Goal: Use online tool/utility: Utilize a website feature to perform a specific function

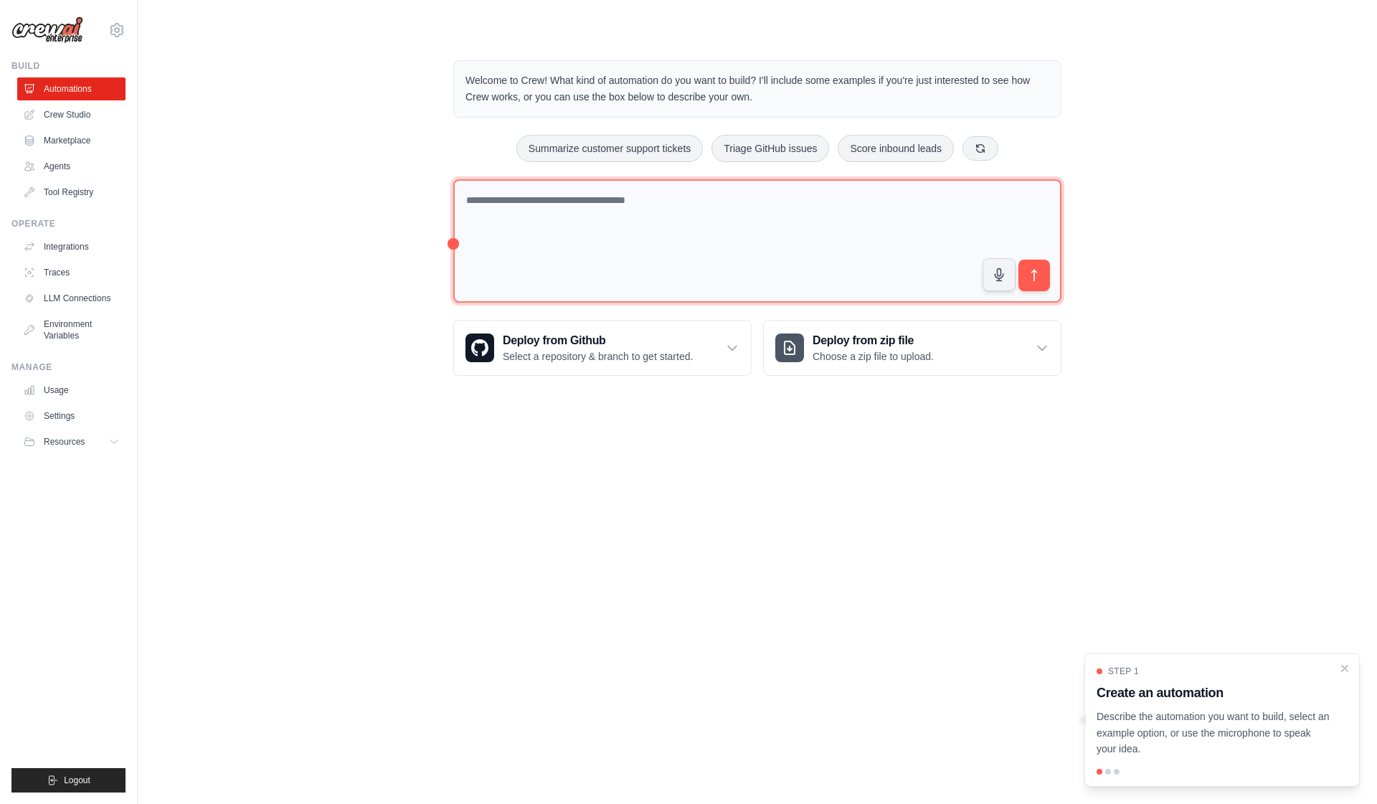
click at [568, 196] on textarea at bounding box center [757, 241] width 608 height 124
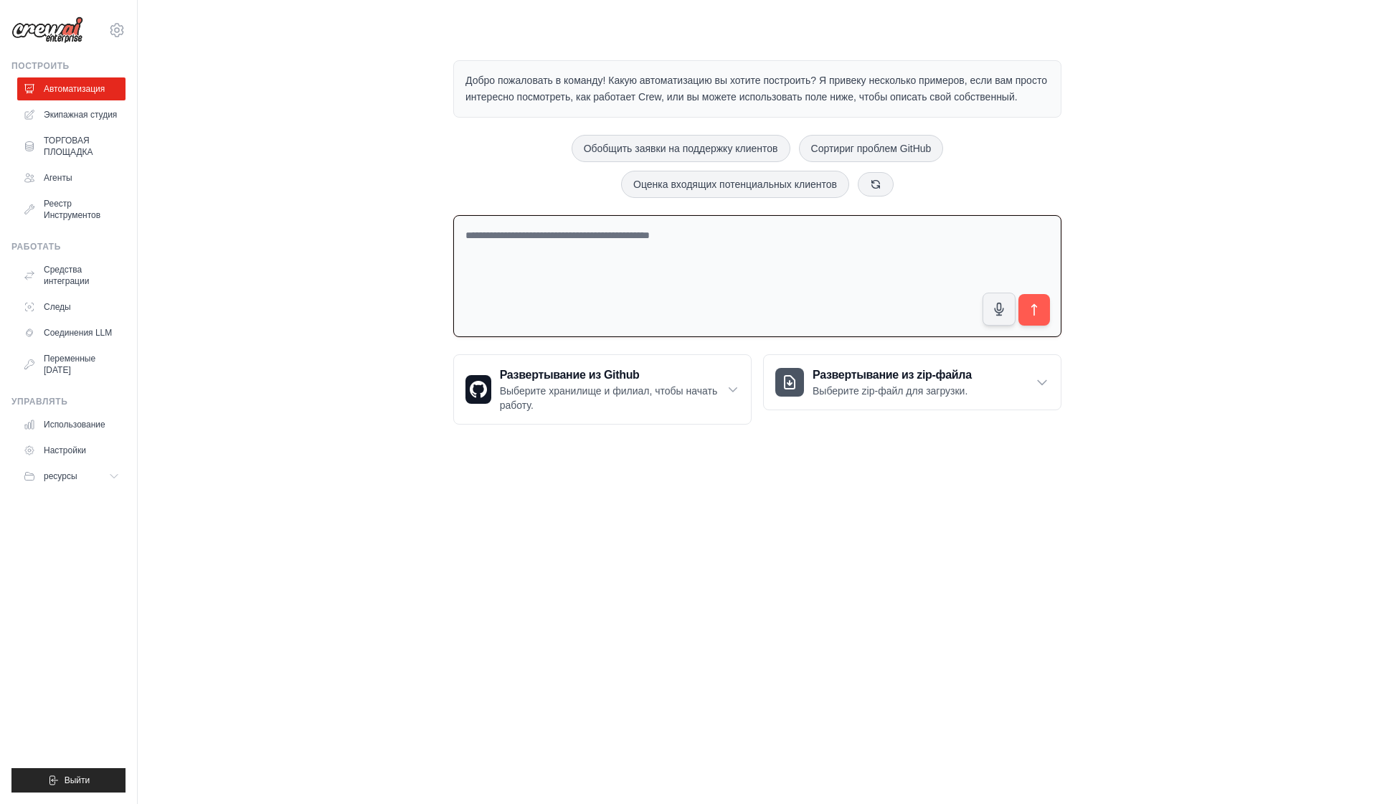
click at [612, 270] on textarea at bounding box center [757, 276] width 608 height 123
click at [595, 276] on textarea at bounding box center [757, 276] width 608 height 123
click at [569, 277] on textarea at bounding box center [757, 276] width 608 height 123
click at [575, 255] on textarea at bounding box center [757, 276] width 608 height 123
type textarea "*"
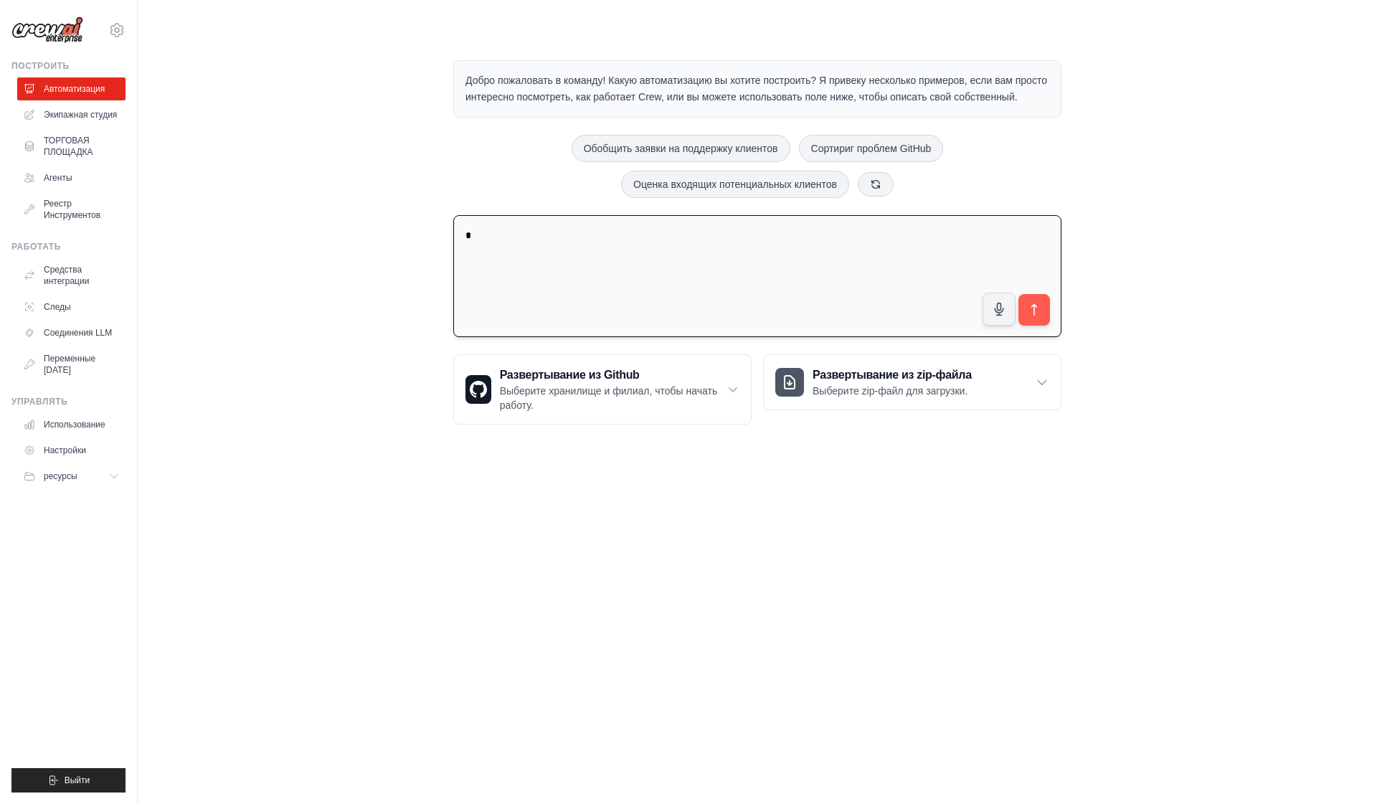
type textarea "*"
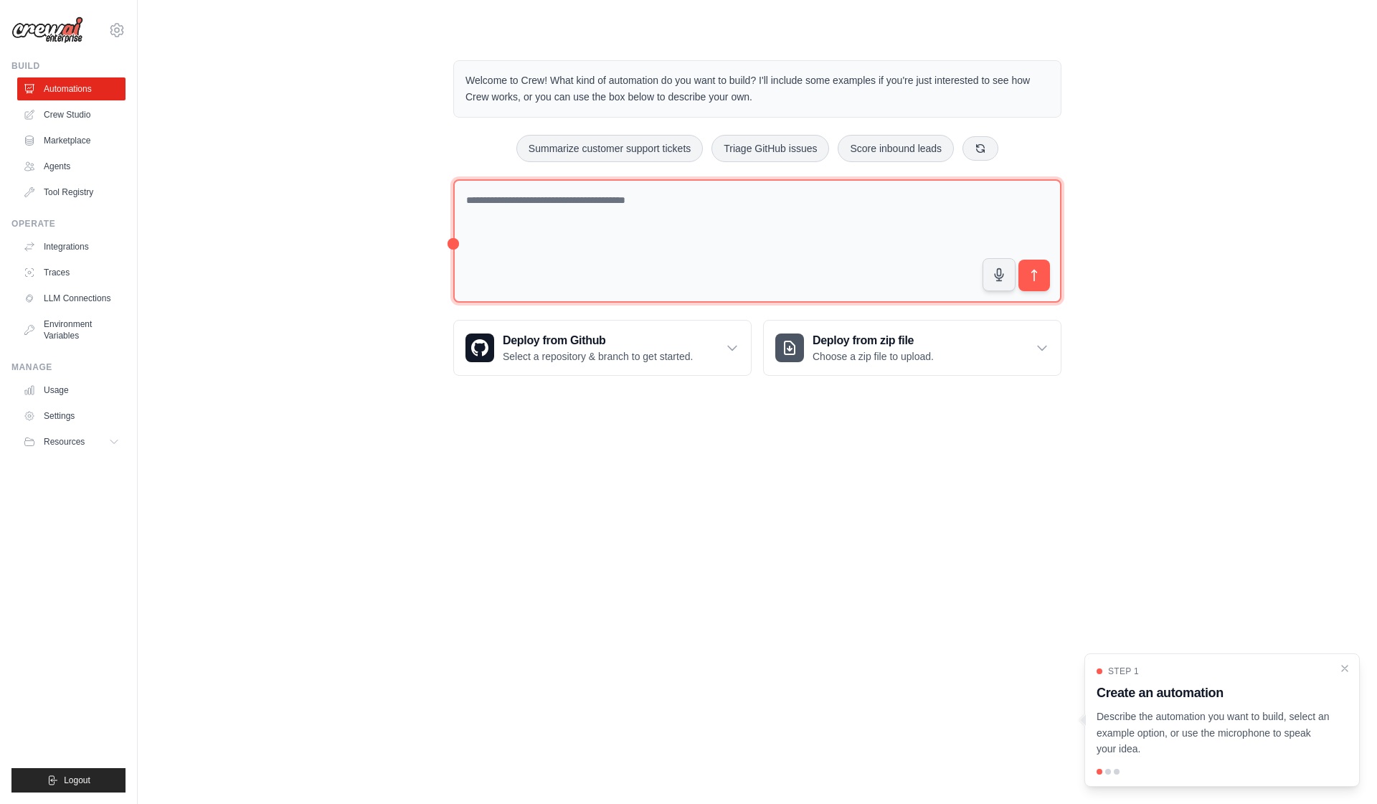
click at [627, 204] on textarea at bounding box center [757, 241] width 608 height 124
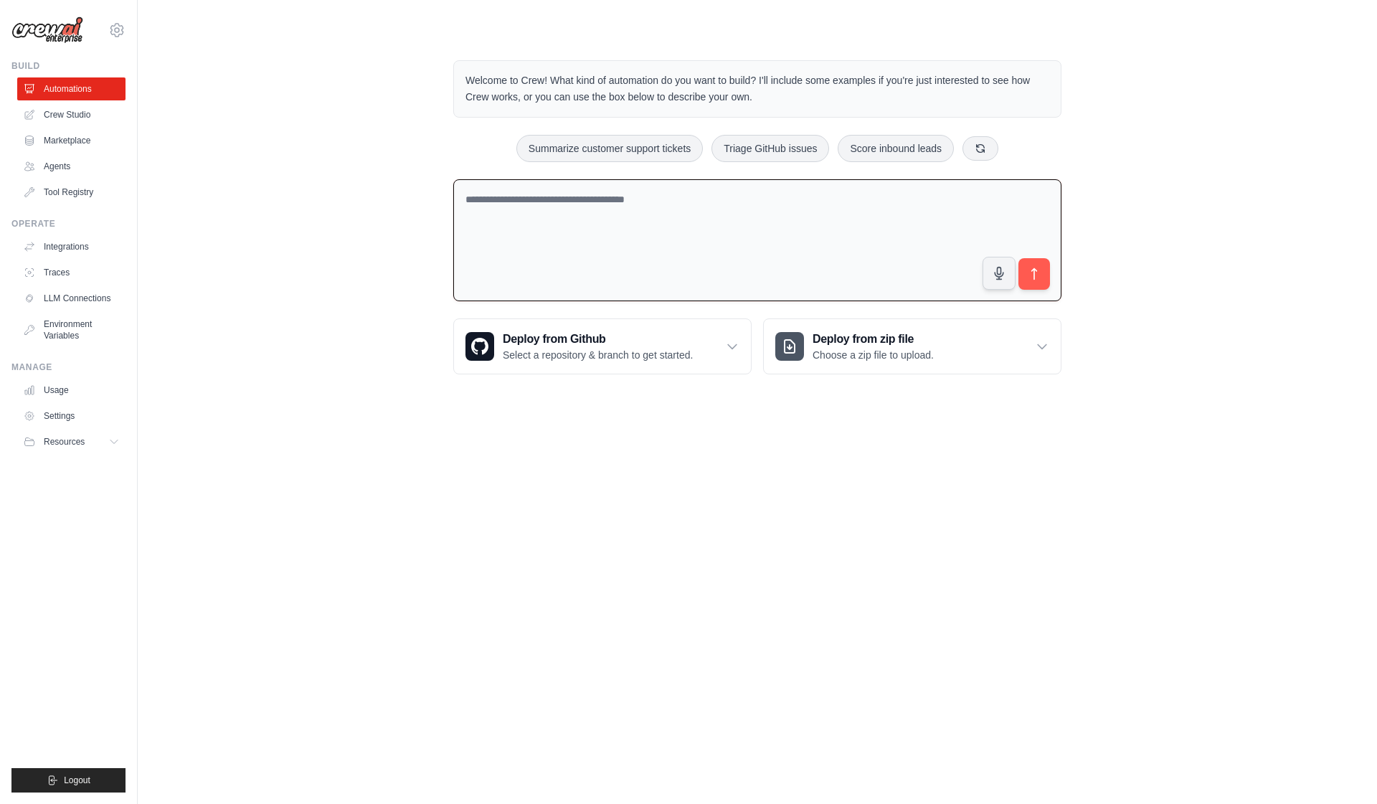
click at [627, 204] on textarea at bounding box center [757, 240] width 608 height 123
click at [668, 212] on textarea "**********" at bounding box center [757, 240] width 608 height 123
click at [750, 214] on textarea "**********" at bounding box center [757, 240] width 608 height 123
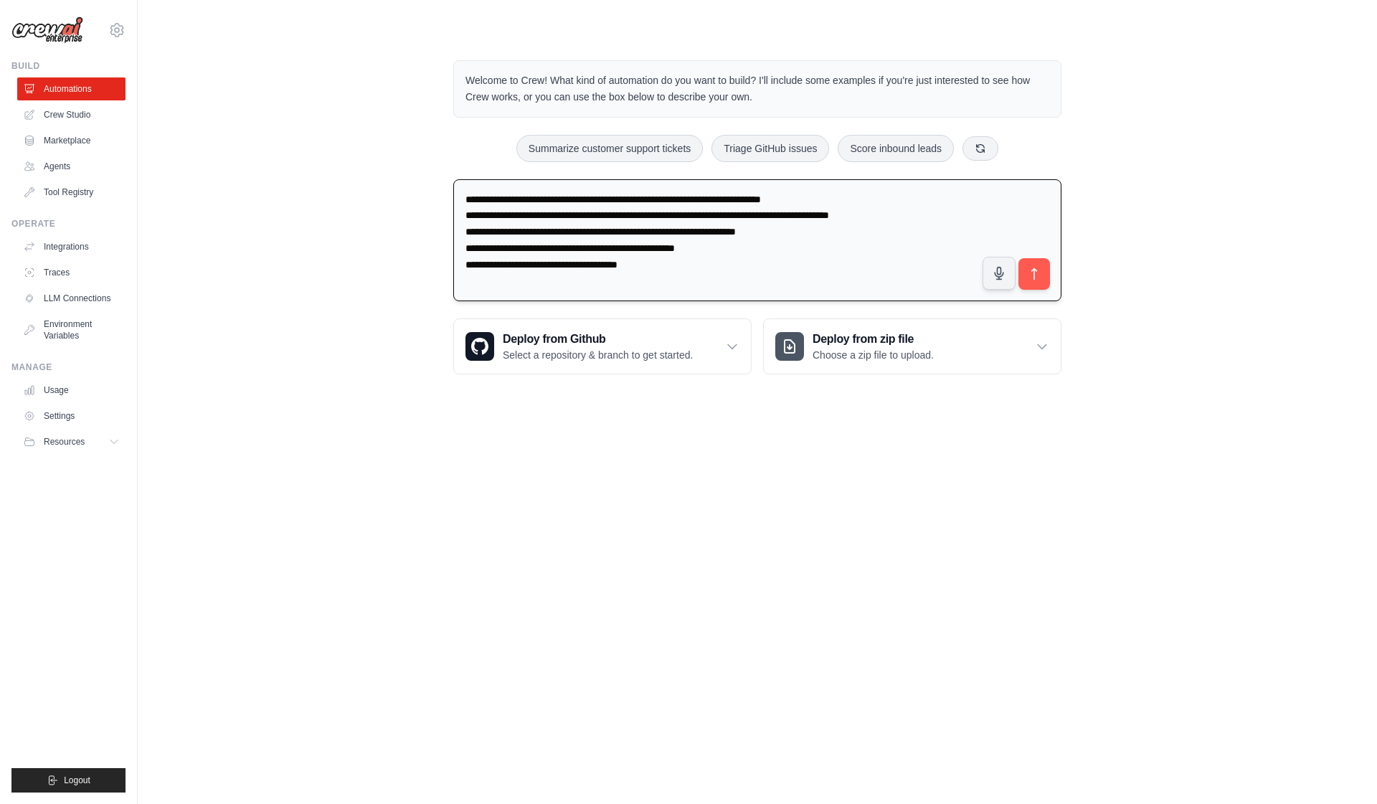
click at [476, 261] on textarea "**********" at bounding box center [757, 240] width 608 height 123
click at [693, 259] on textarea "**********" at bounding box center [757, 240] width 608 height 123
type textarea "**********"
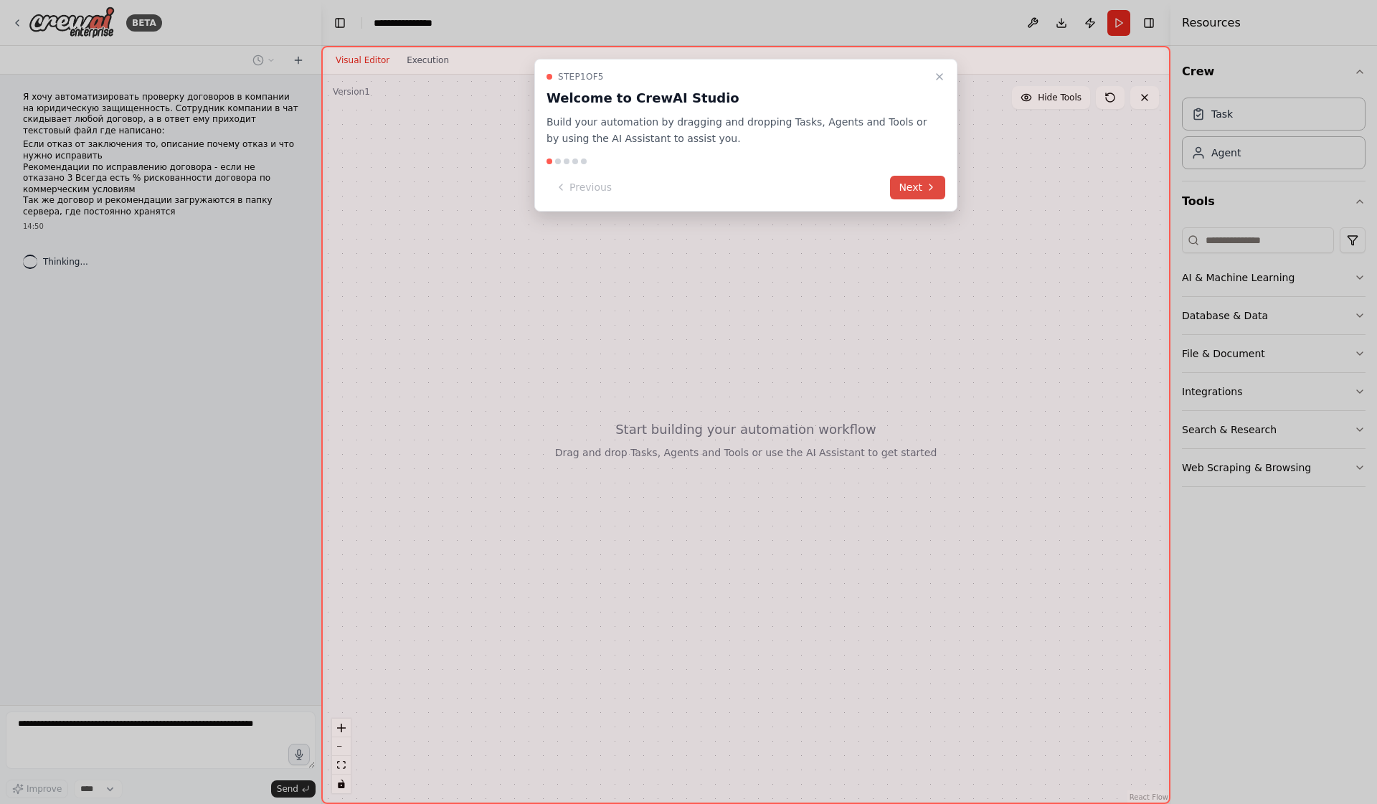
click at [913, 184] on button "Next" at bounding box center [917, 188] width 55 height 24
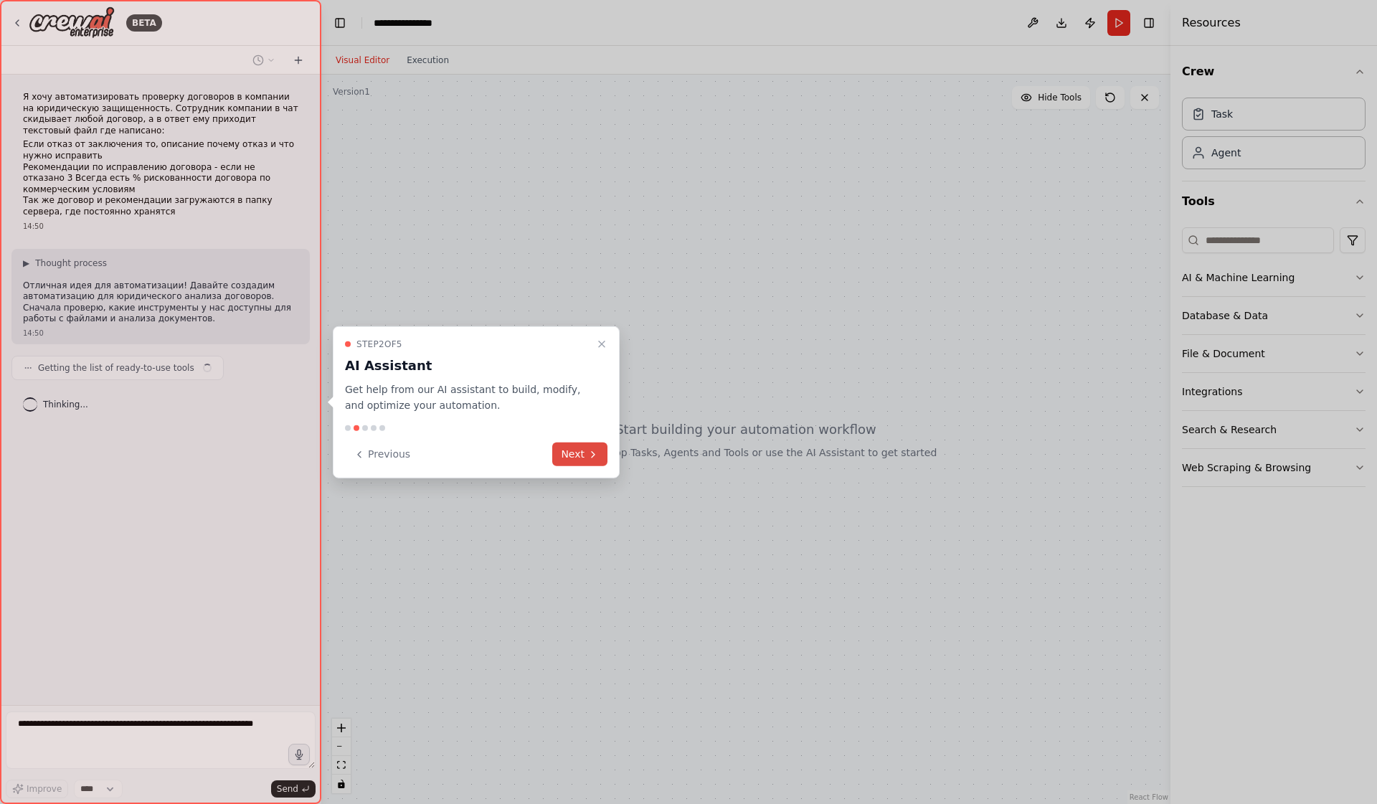
click at [584, 455] on button "Next" at bounding box center [579, 454] width 55 height 24
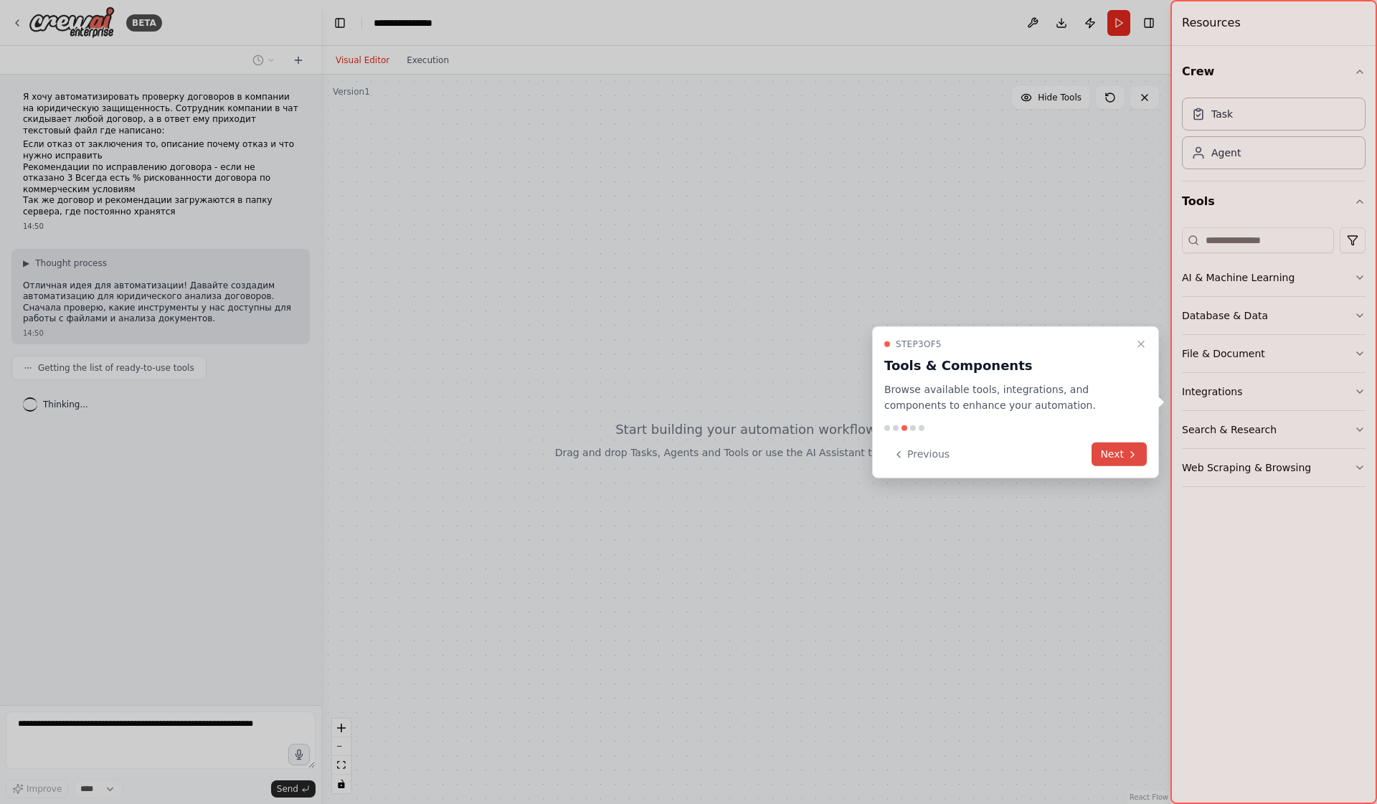
click at [1122, 454] on button "Next" at bounding box center [1118, 454] width 55 height 24
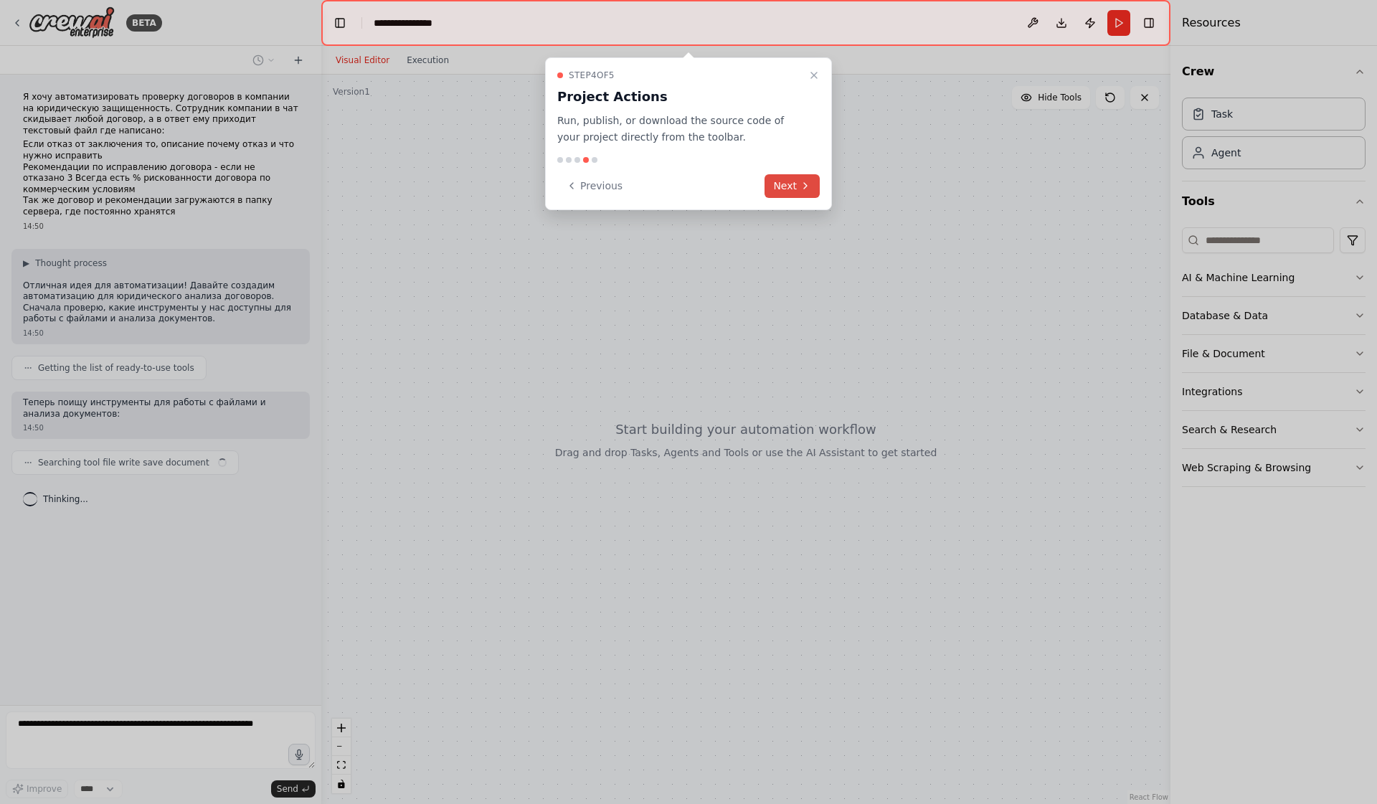
click at [797, 174] on button "Next" at bounding box center [791, 186] width 55 height 24
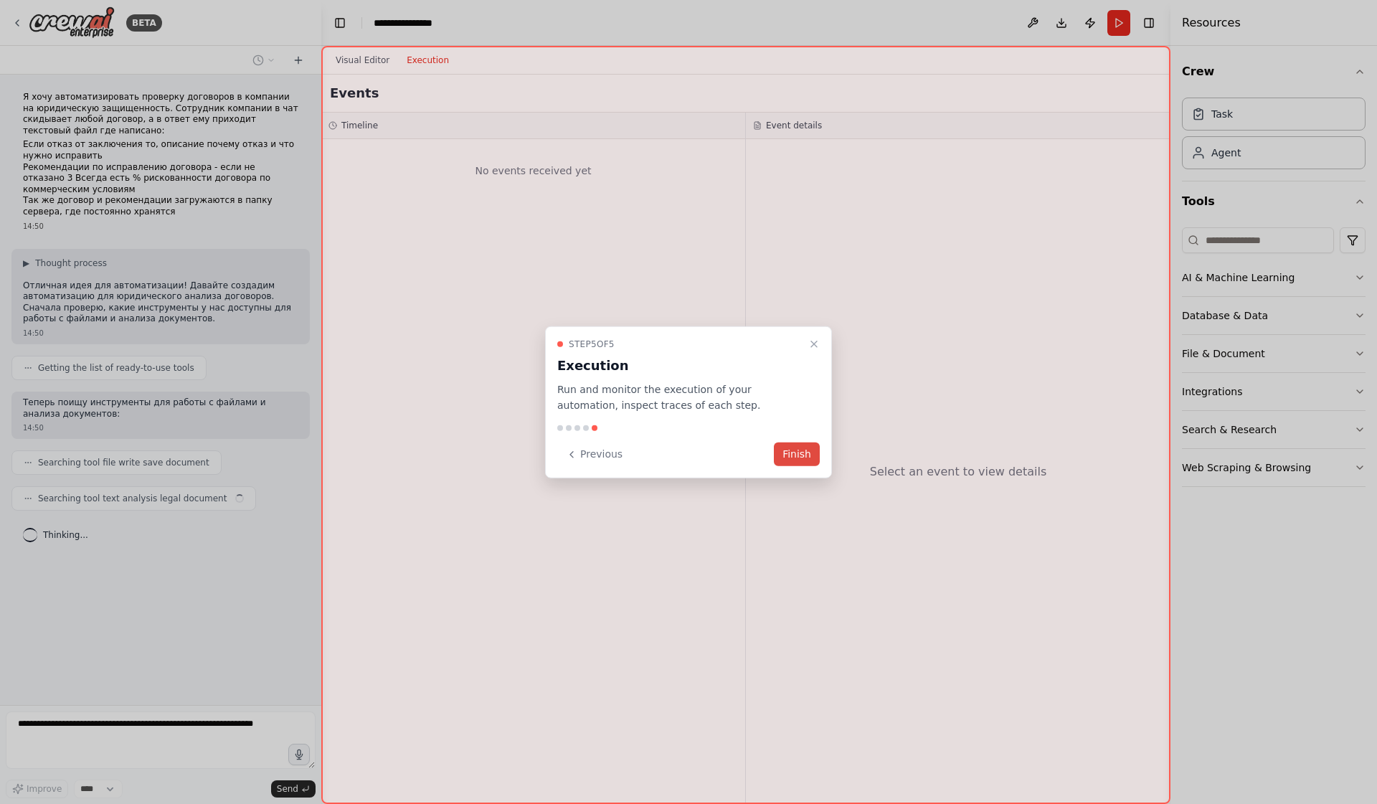
click at [802, 448] on button "Finish" at bounding box center [797, 454] width 46 height 24
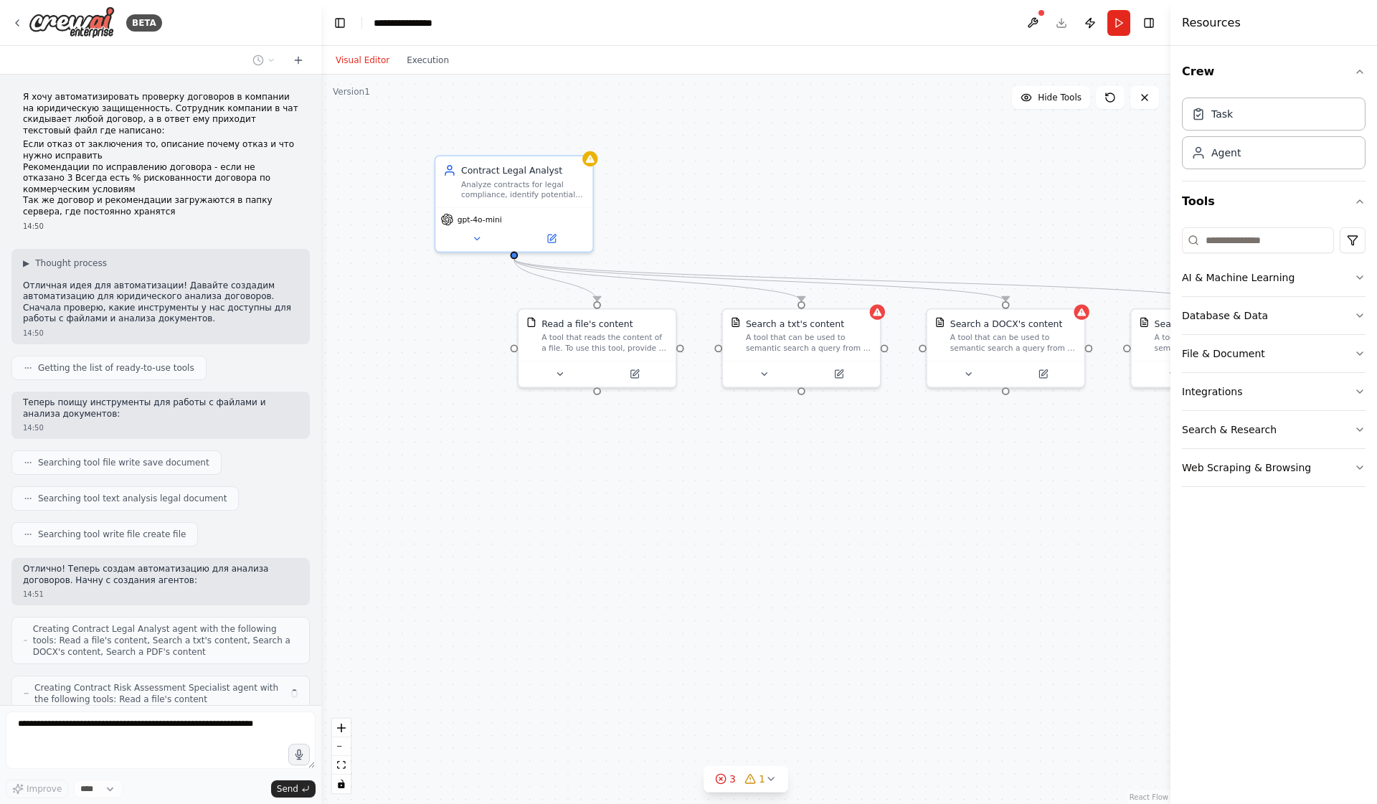
scroll to position [47, 0]
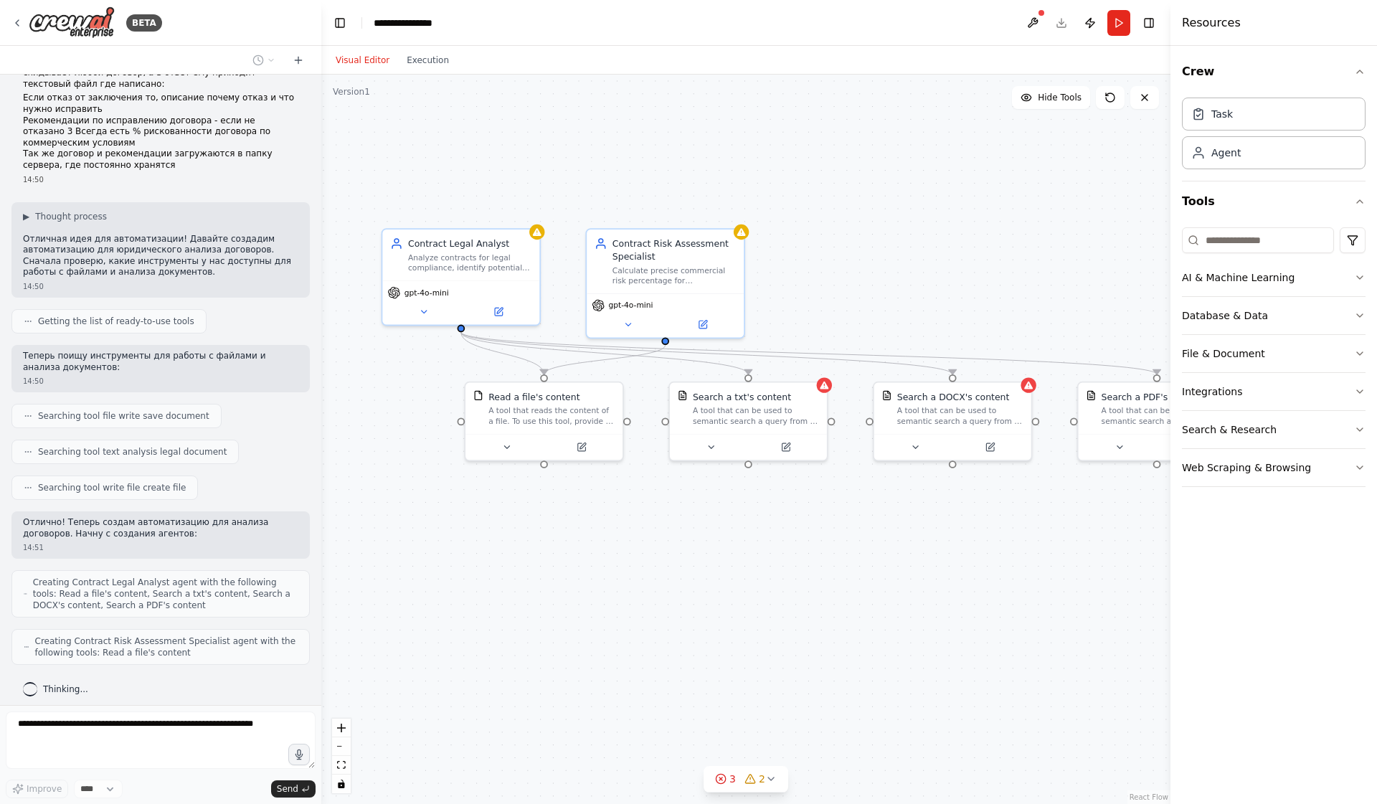
drag, startPoint x: 1055, startPoint y: 234, endPoint x: 1008, endPoint y: 310, distance: 89.2
click at [1008, 310] on div ".deletable-edge-delete-btn { width: 20px; height: 20px; border: 0px solid #ffff…" at bounding box center [745, 439] width 849 height 729
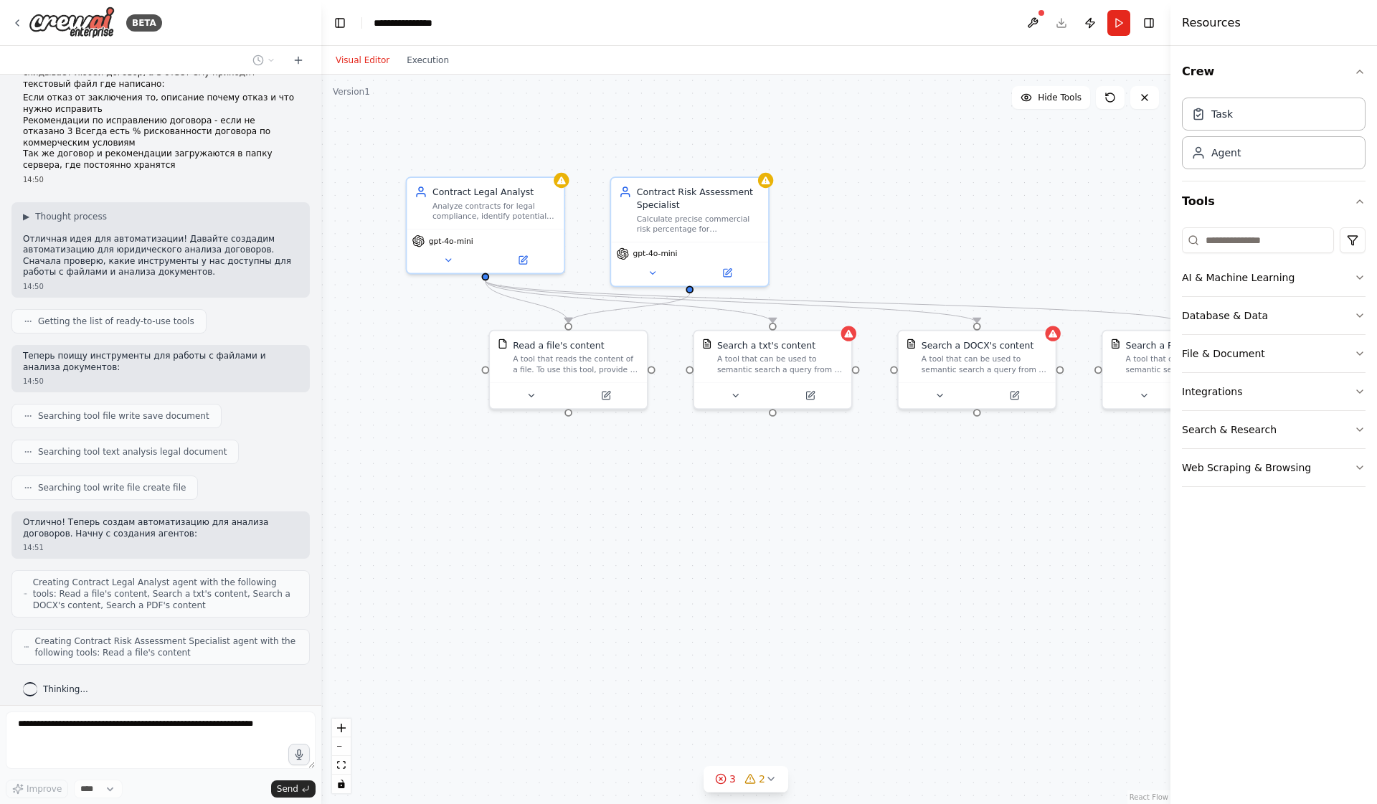
drag, startPoint x: 848, startPoint y: 253, endPoint x: 847, endPoint y: 198, distance: 55.2
click at [847, 198] on div ".deletable-edge-delete-btn { width: 20px; height: 20px; border: 0px solid #ffff…" at bounding box center [745, 439] width 849 height 729
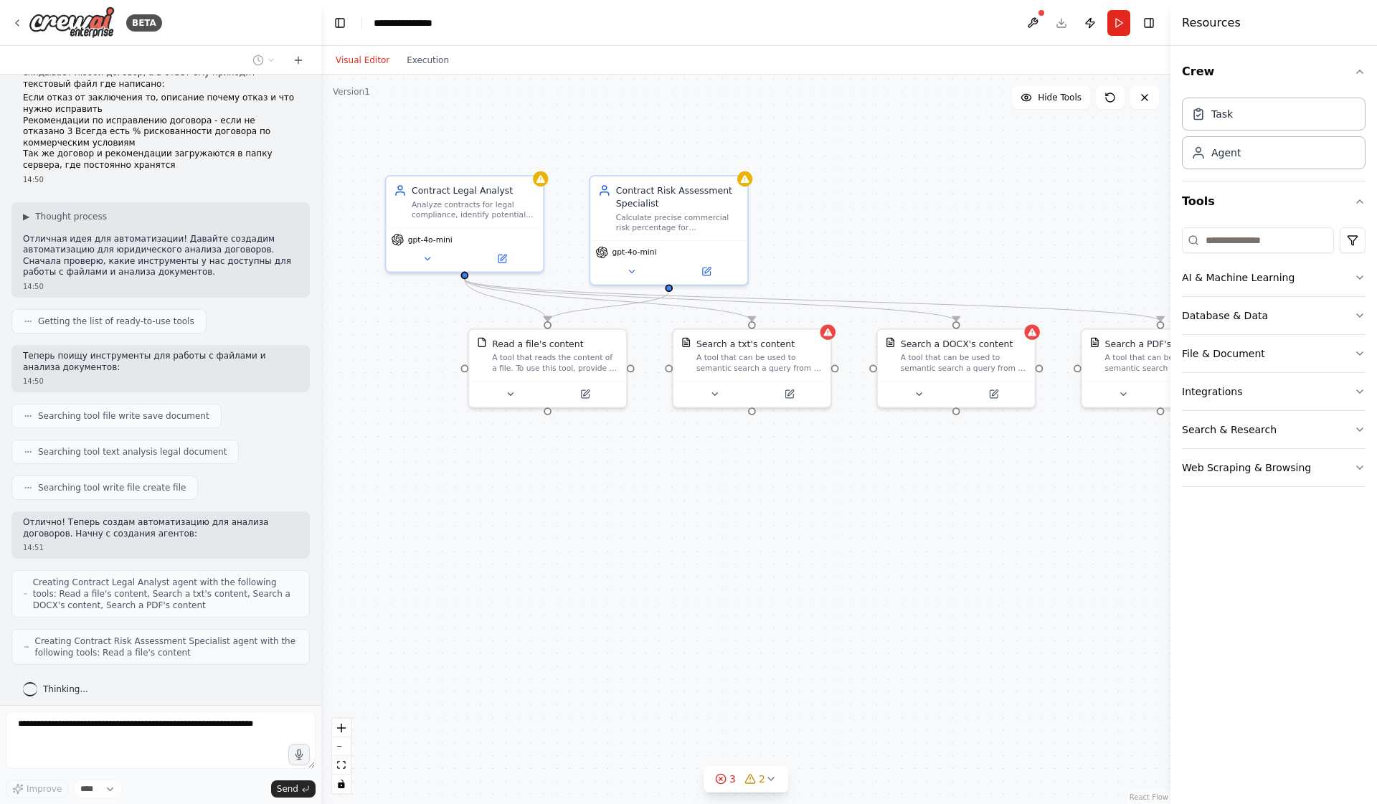
scroll to position [94, 0]
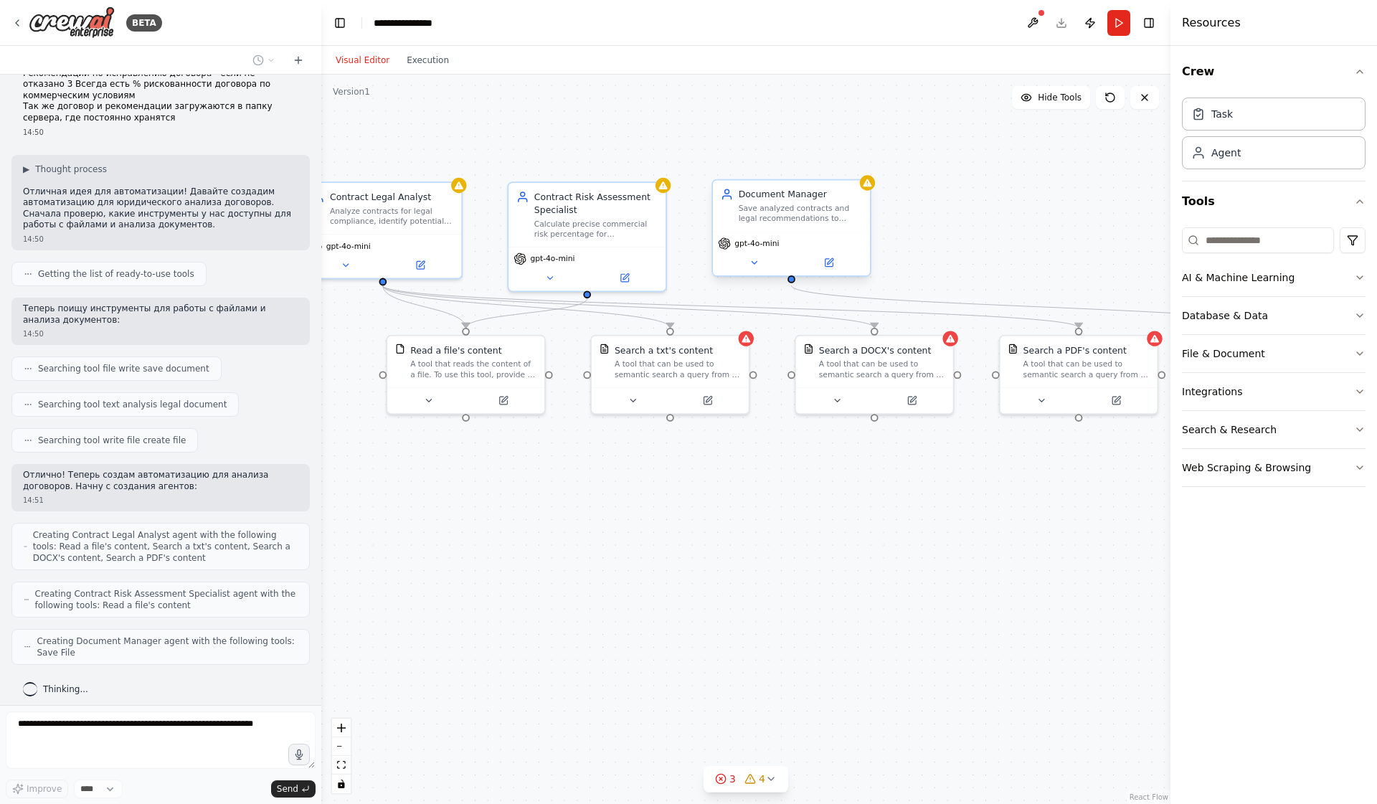
drag, startPoint x: 847, startPoint y: 198, endPoint x: 764, endPoint y: 204, distance: 83.4
click at [764, 204] on div ".deletable-edge-delete-btn { width: 20px; height: 20px; border: 0px solid #ffff…" at bounding box center [745, 439] width 849 height 729
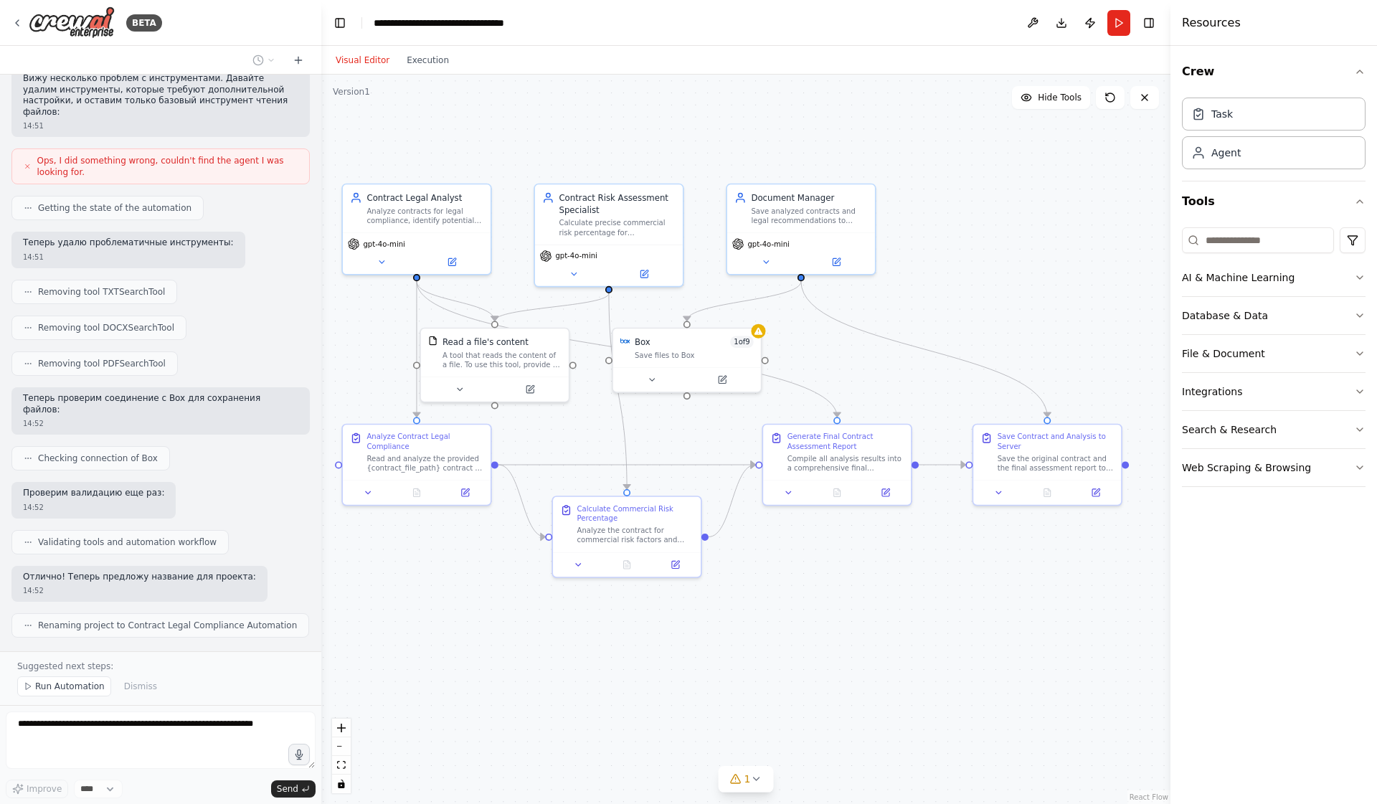
scroll to position [0, 0]
click at [53, 682] on span "Run Automation" at bounding box center [70, 685] width 70 height 11
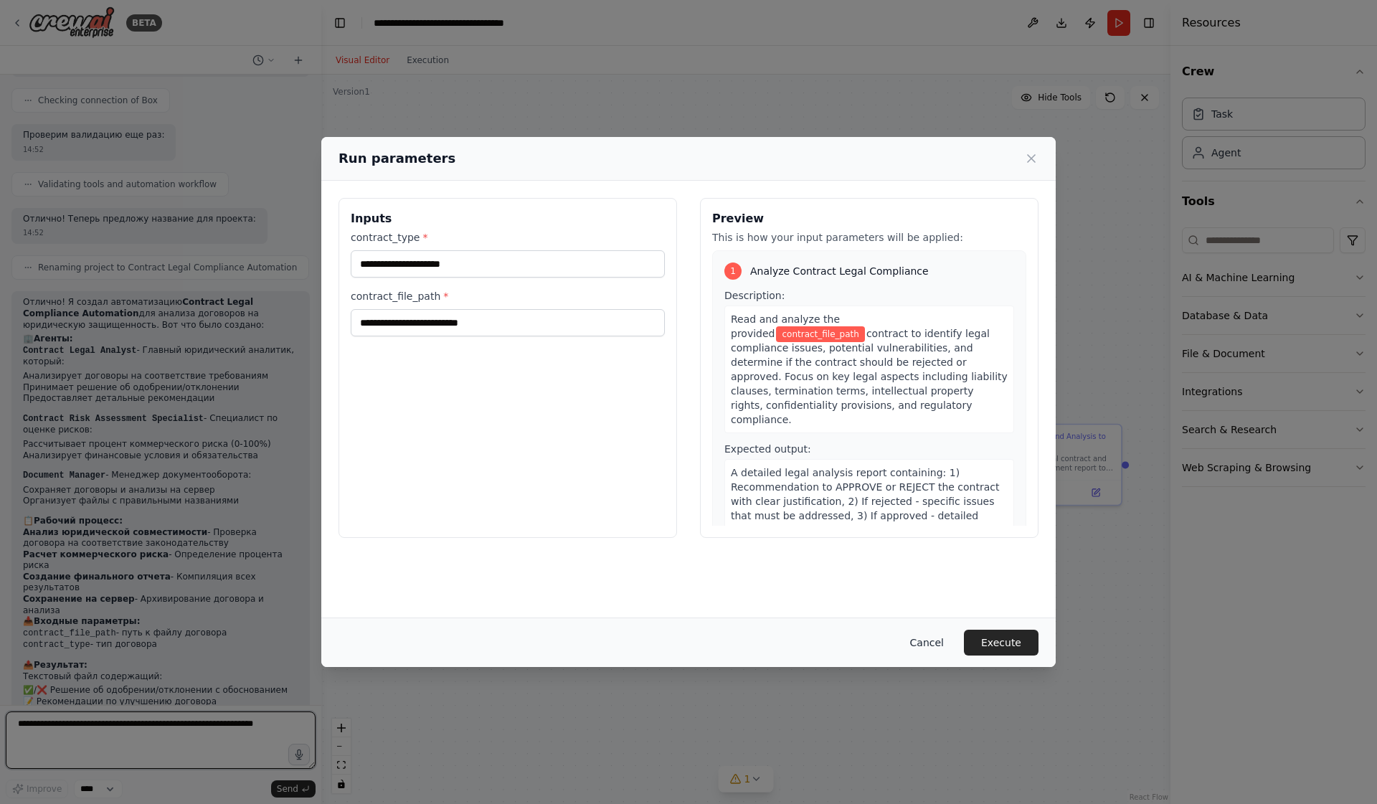
scroll to position [1357, 0]
click at [925, 642] on button "Cancel" at bounding box center [926, 643] width 57 height 26
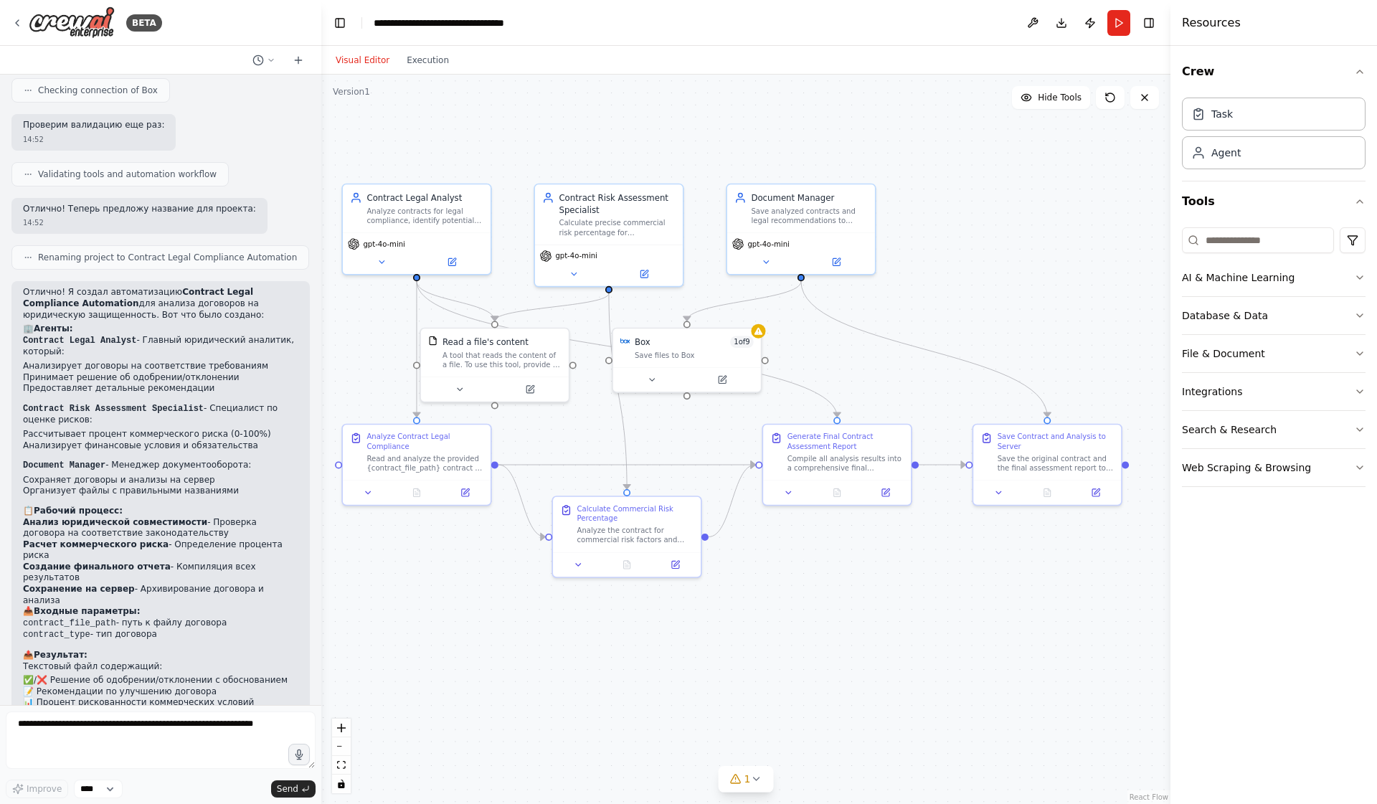
scroll to position [0, 0]
click at [185, 561] on li "Создание финального отчета - Компиляция всех результатов" at bounding box center [160, 572] width 275 height 22
click at [568, 137] on div ".deletable-edge-delete-btn { width: 20px; height: 20px; border: 0px solid #ffff…" at bounding box center [745, 439] width 849 height 729
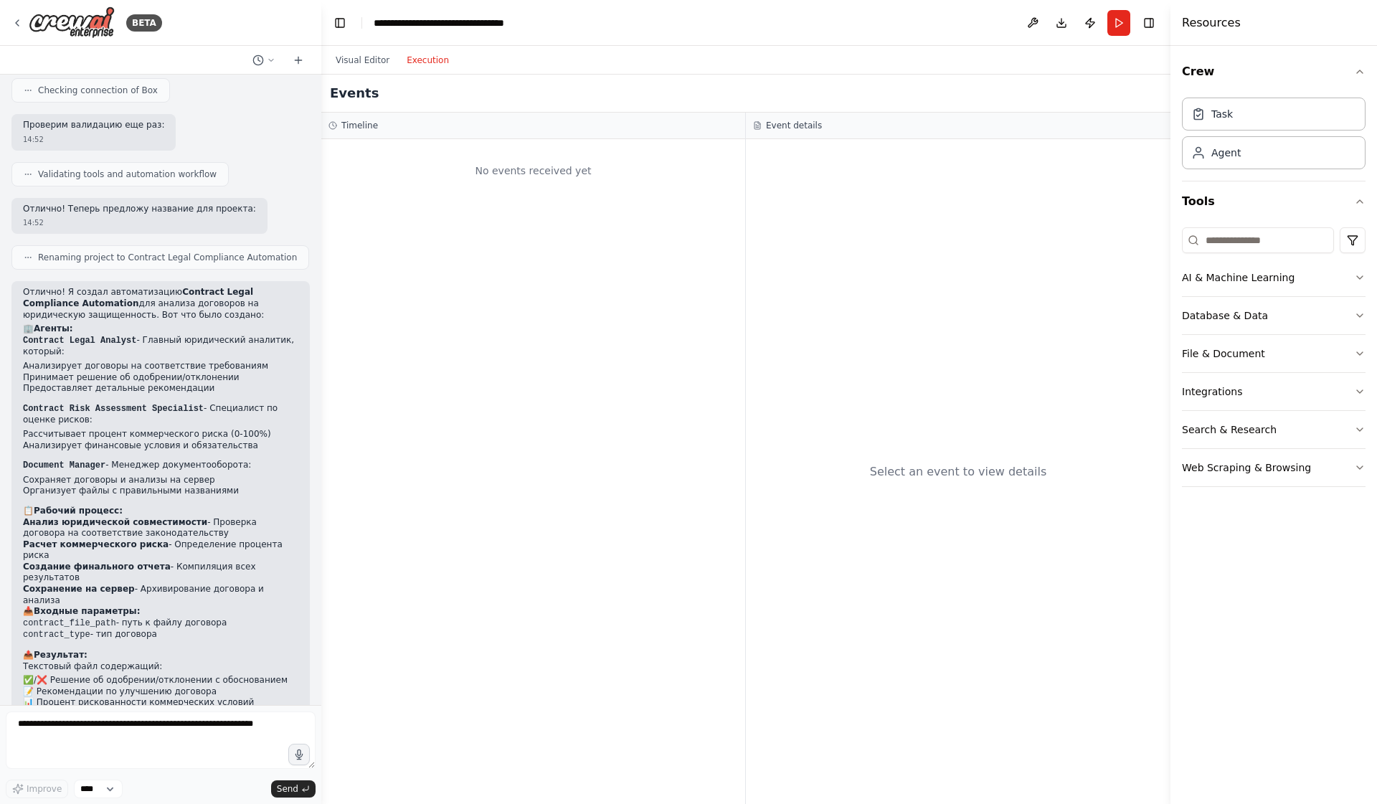
click at [432, 57] on button "Execution" at bounding box center [428, 60] width 60 height 17
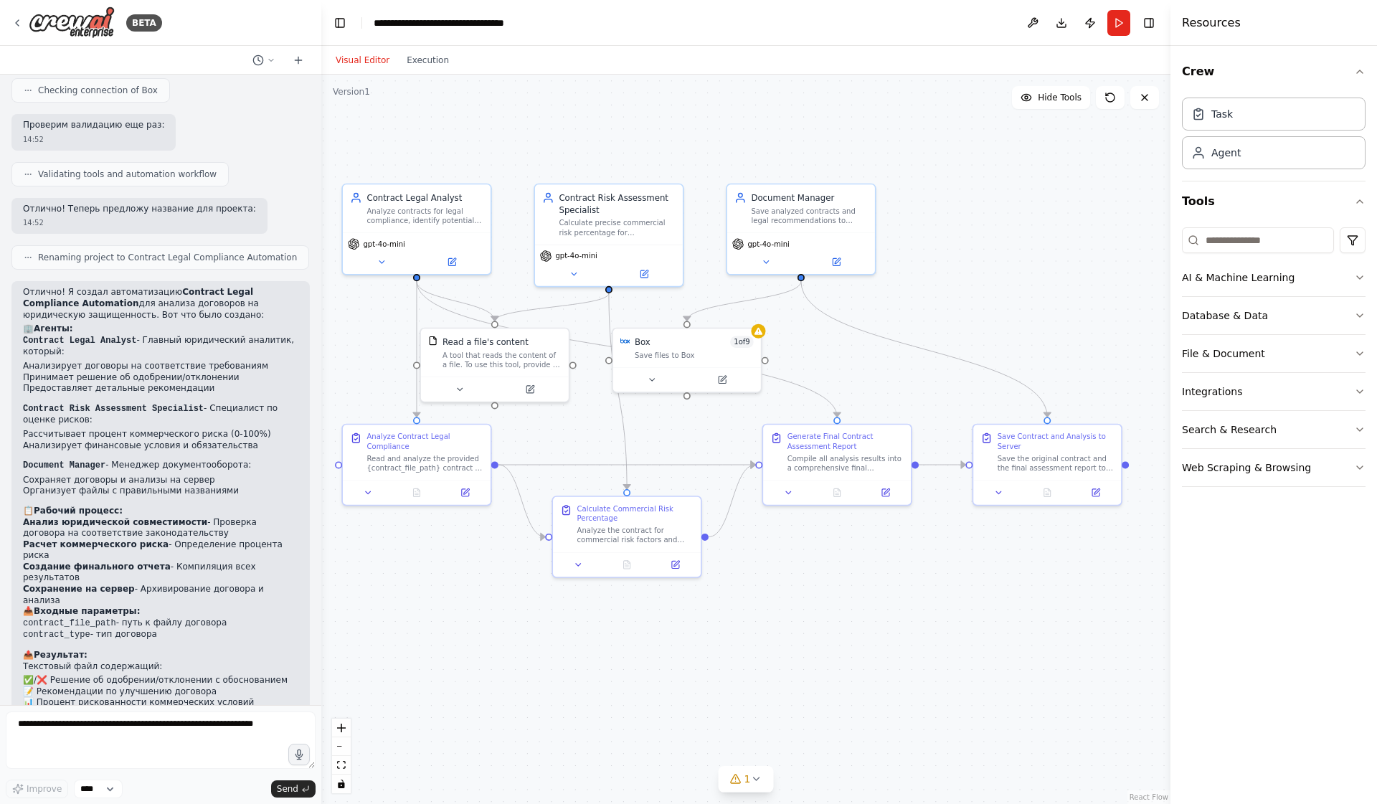
click at [369, 60] on button "Visual Editor" at bounding box center [362, 60] width 71 height 17
click at [586, 656] on div ".deletable-edge-delete-btn { width: 20px; height: 20px; border: 0px solid #ffff…" at bounding box center [745, 439] width 849 height 729
click at [750, 783] on icon at bounding box center [755, 778] width 11 height 11
click at [706, 749] on div "Issues found" at bounding box center [745, 746] width 295 height 26
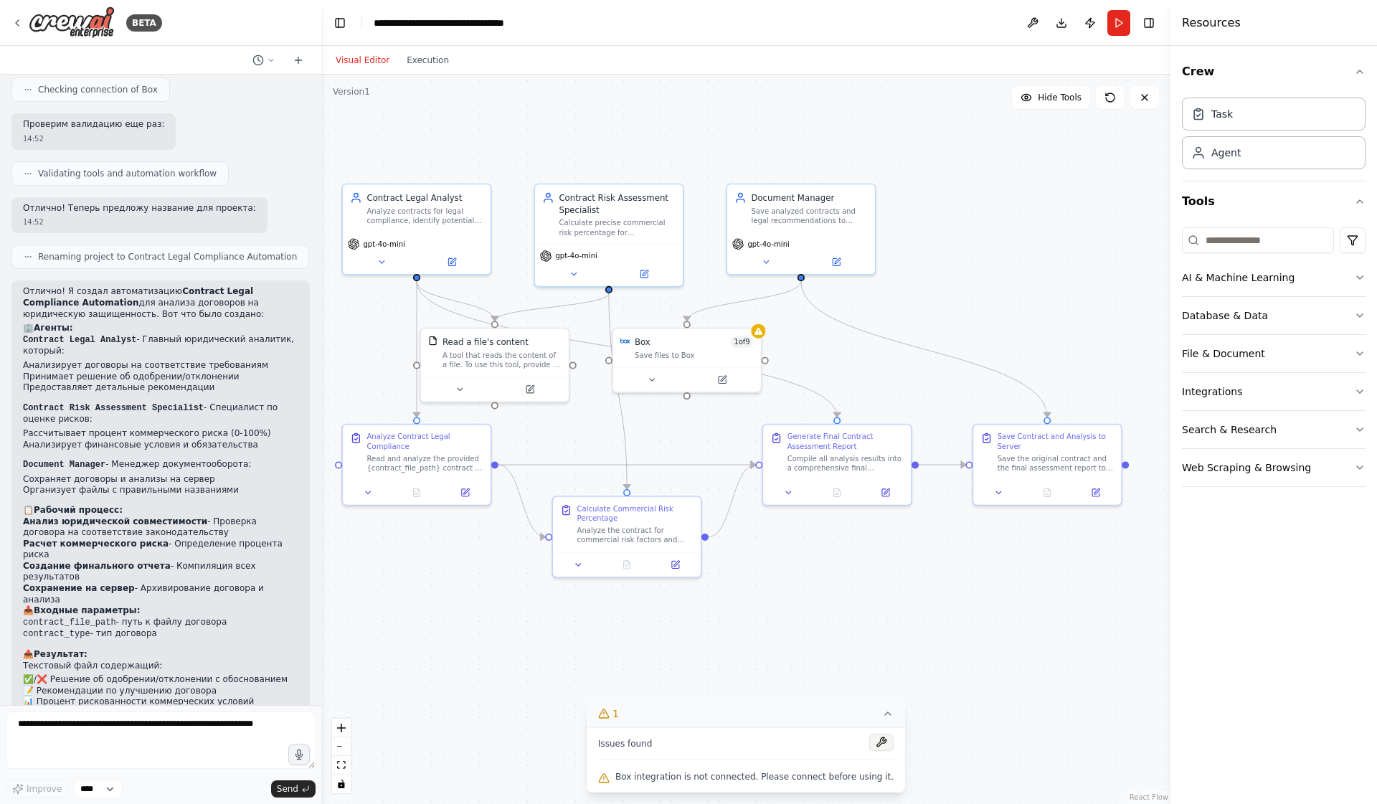
click at [875, 741] on button at bounding box center [881, 741] width 24 height 17
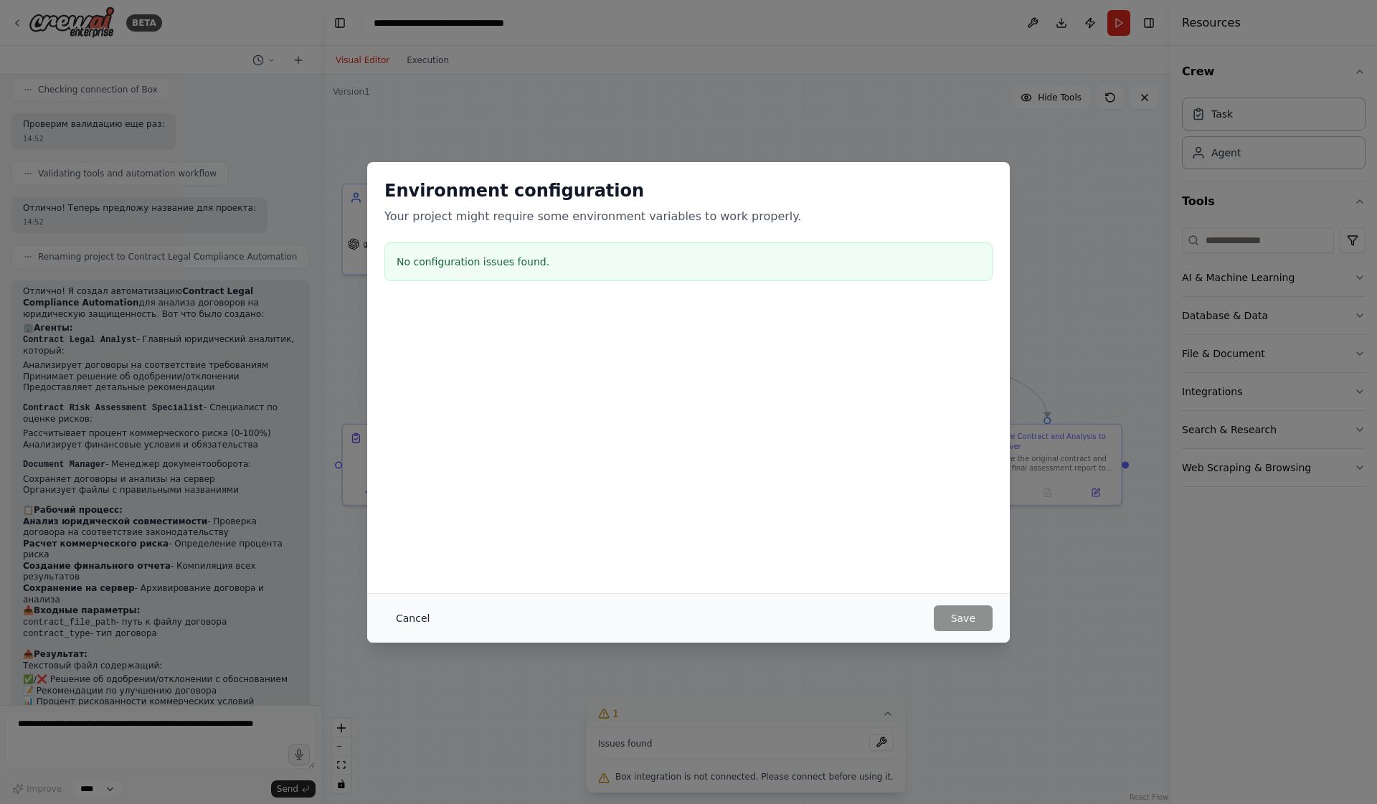
click at [411, 621] on button "Cancel" at bounding box center [412, 618] width 57 height 26
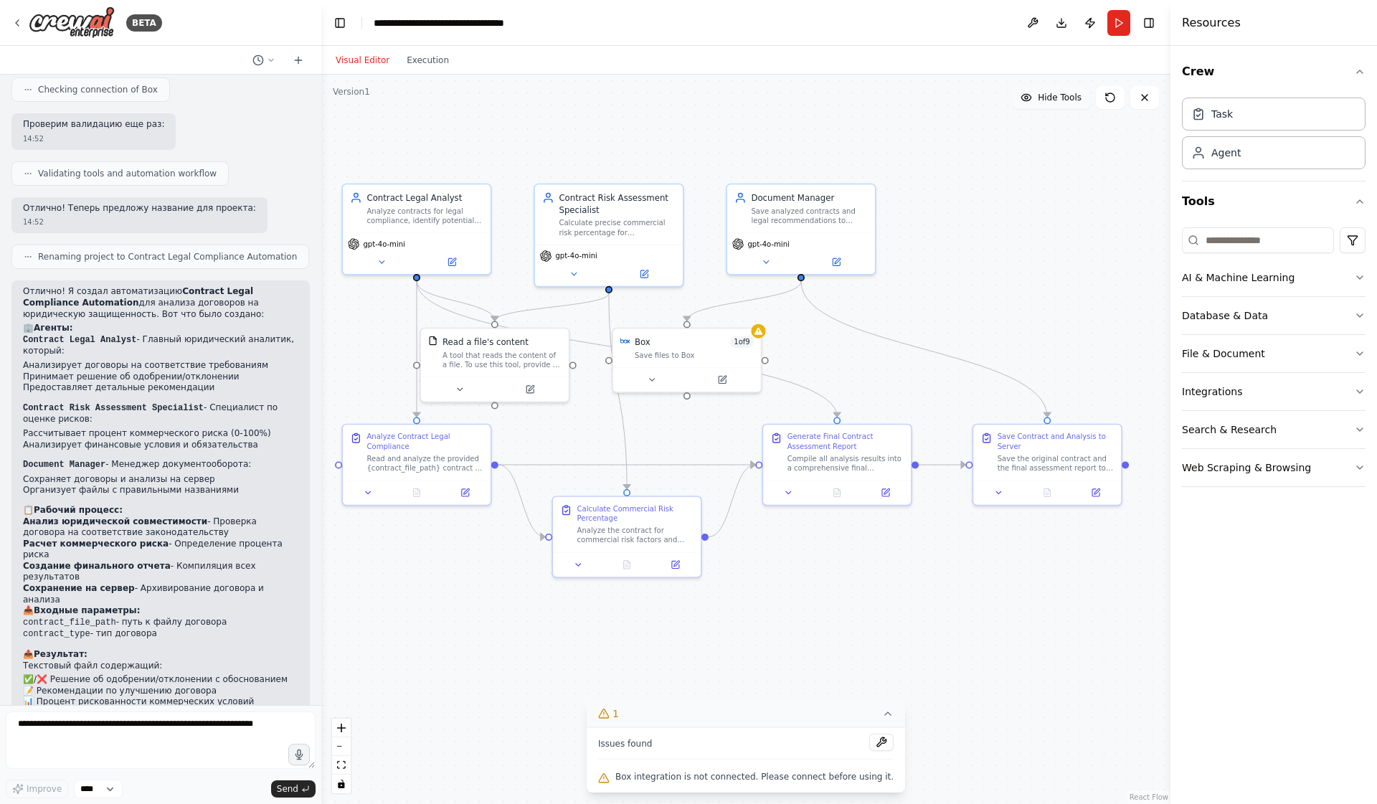
click at [1053, 98] on span "Hide Tools" at bounding box center [1059, 97] width 44 height 11
click at [1053, 98] on span "Show Tools" at bounding box center [1057, 97] width 47 height 11
click at [1053, 98] on span "Hide Tools" at bounding box center [1059, 97] width 44 height 11
click at [1055, 93] on span "Show Tools" at bounding box center [1057, 97] width 47 height 11
drag, startPoint x: 712, startPoint y: 339, endPoint x: 1042, endPoint y: 275, distance: 336.6
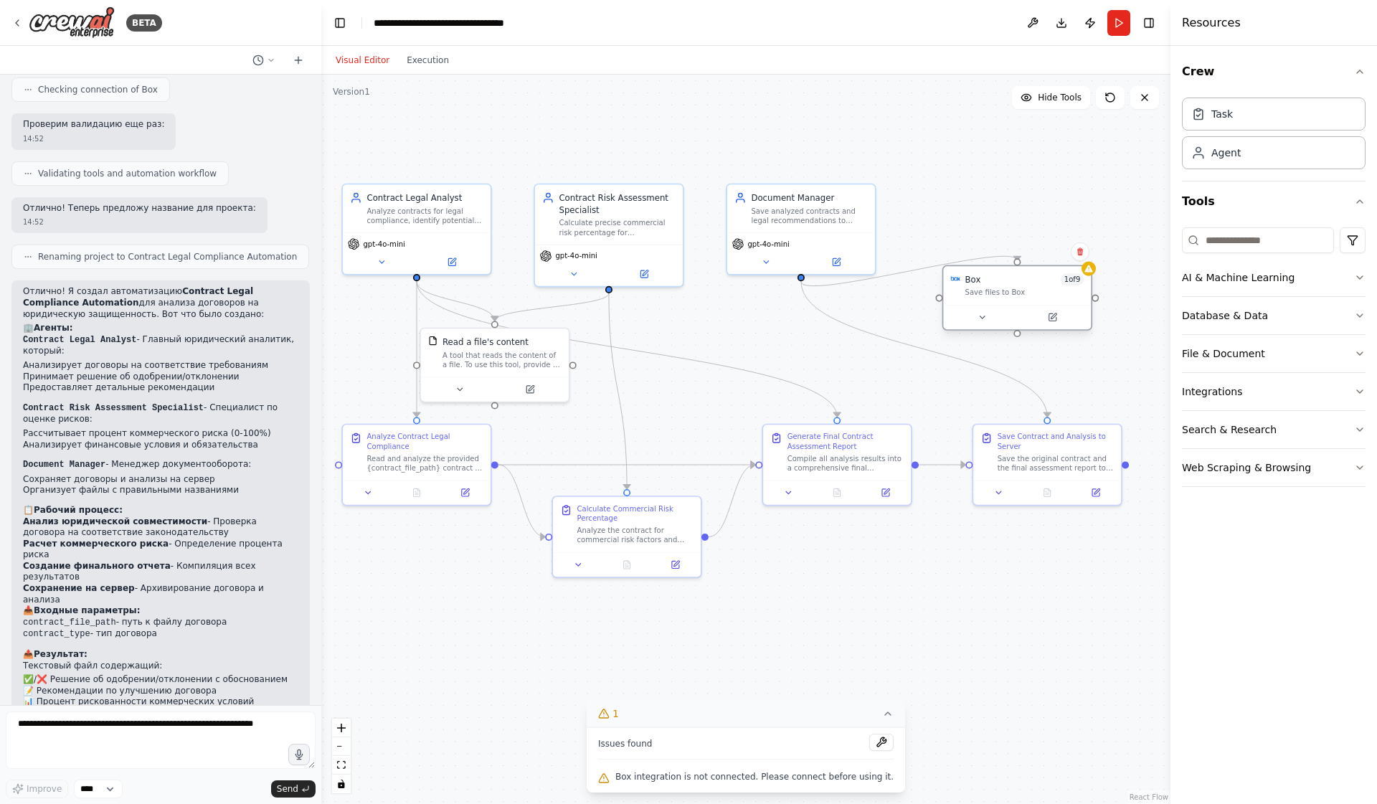
click at [1042, 275] on div "Box 1 of 9" at bounding box center [1024, 279] width 119 height 12
drag, startPoint x: 523, startPoint y: 344, endPoint x: 538, endPoint y: 348, distance: 15.0
click at [538, 348] on div "Read a file's content A tool that reads the content of a file. To use this tool…" at bounding box center [519, 350] width 119 height 34
click at [1115, 20] on button "Run" at bounding box center [1118, 23] width 23 height 26
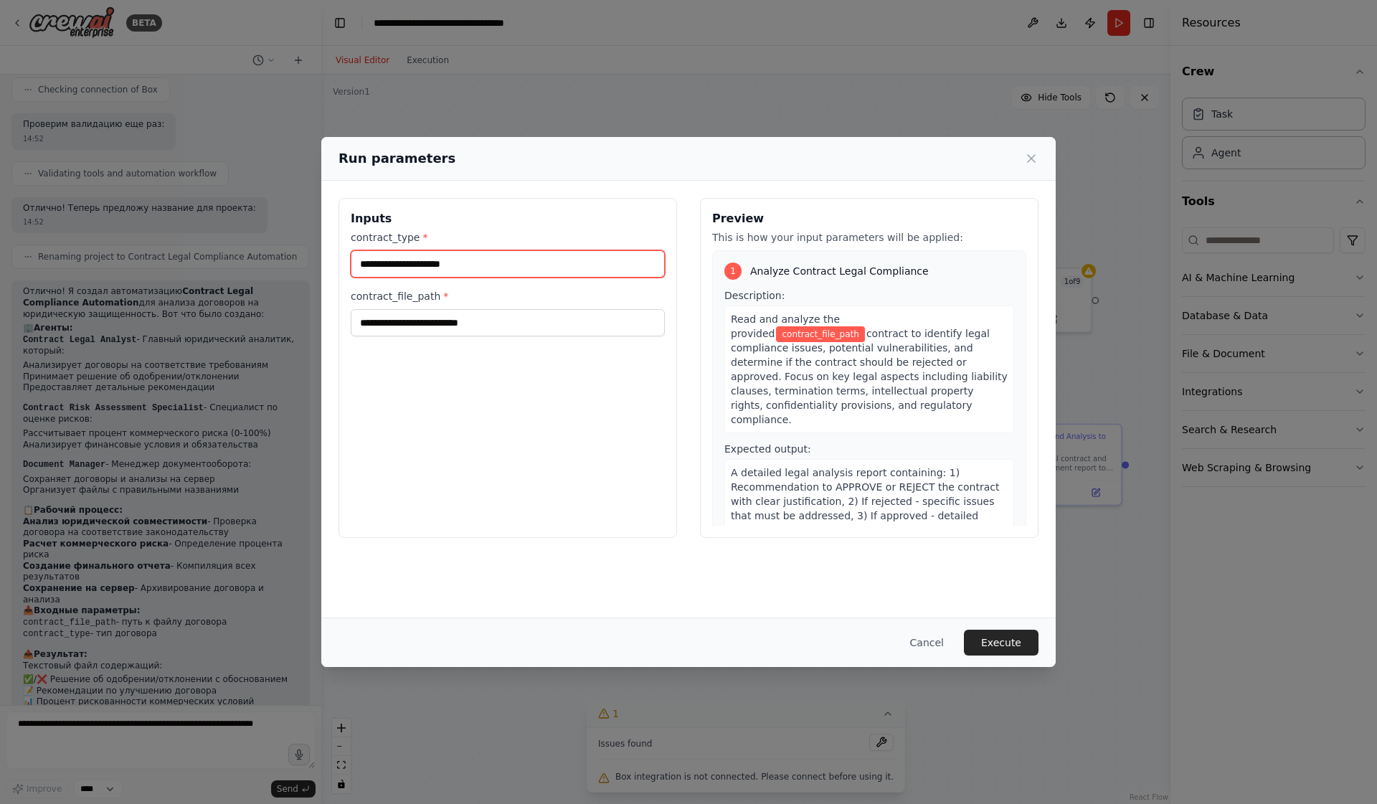
click at [458, 264] on input "contract_type *" at bounding box center [508, 263] width 314 height 27
click at [476, 237] on label "contract_type *" at bounding box center [508, 237] width 314 height 14
click at [476, 250] on input "contract_type *" at bounding box center [508, 263] width 314 height 27
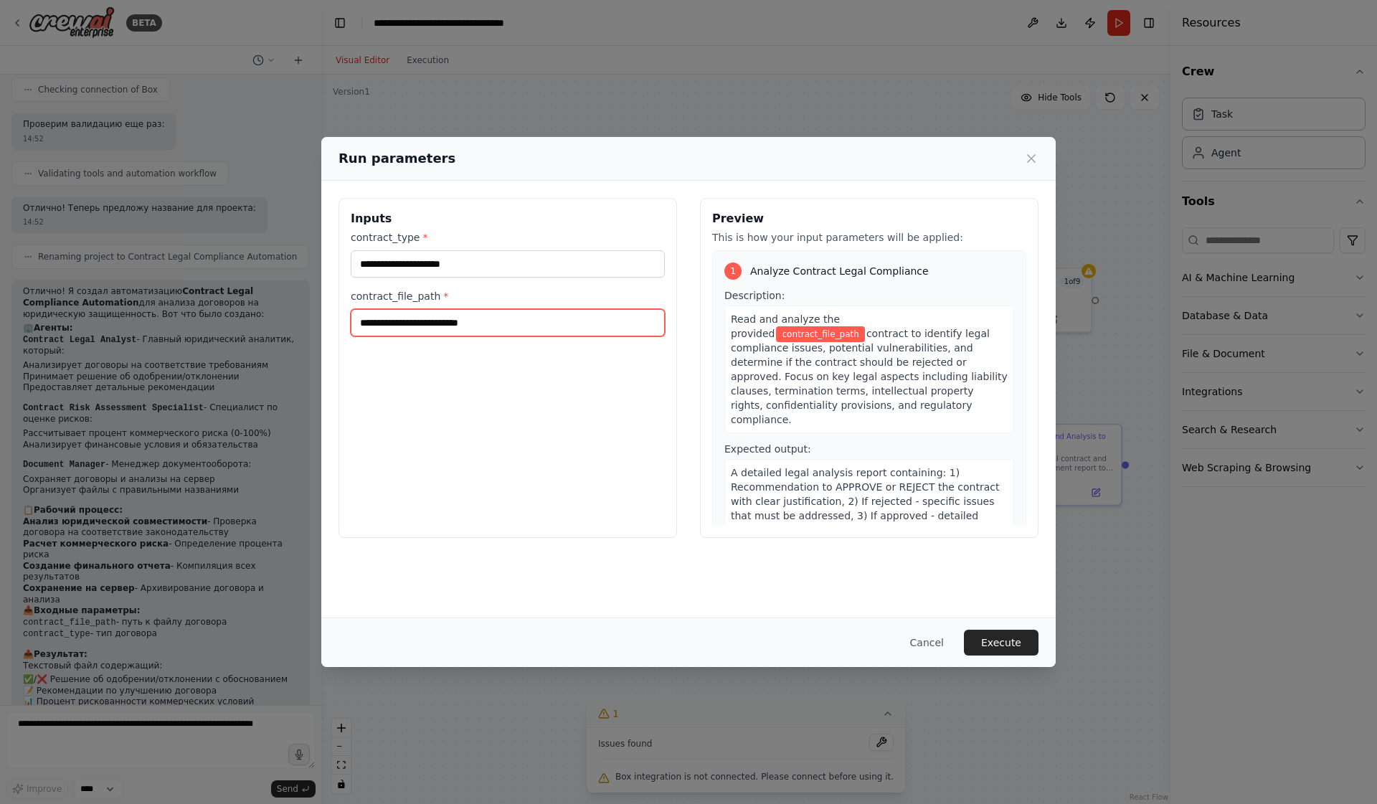
click at [470, 326] on input "contract_file_path *" at bounding box center [508, 322] width 314 height 27
click at [573, 205] on div "Inputs contract_type * contract_file_path *" at bounding box center [507, 368] width 338 height 340
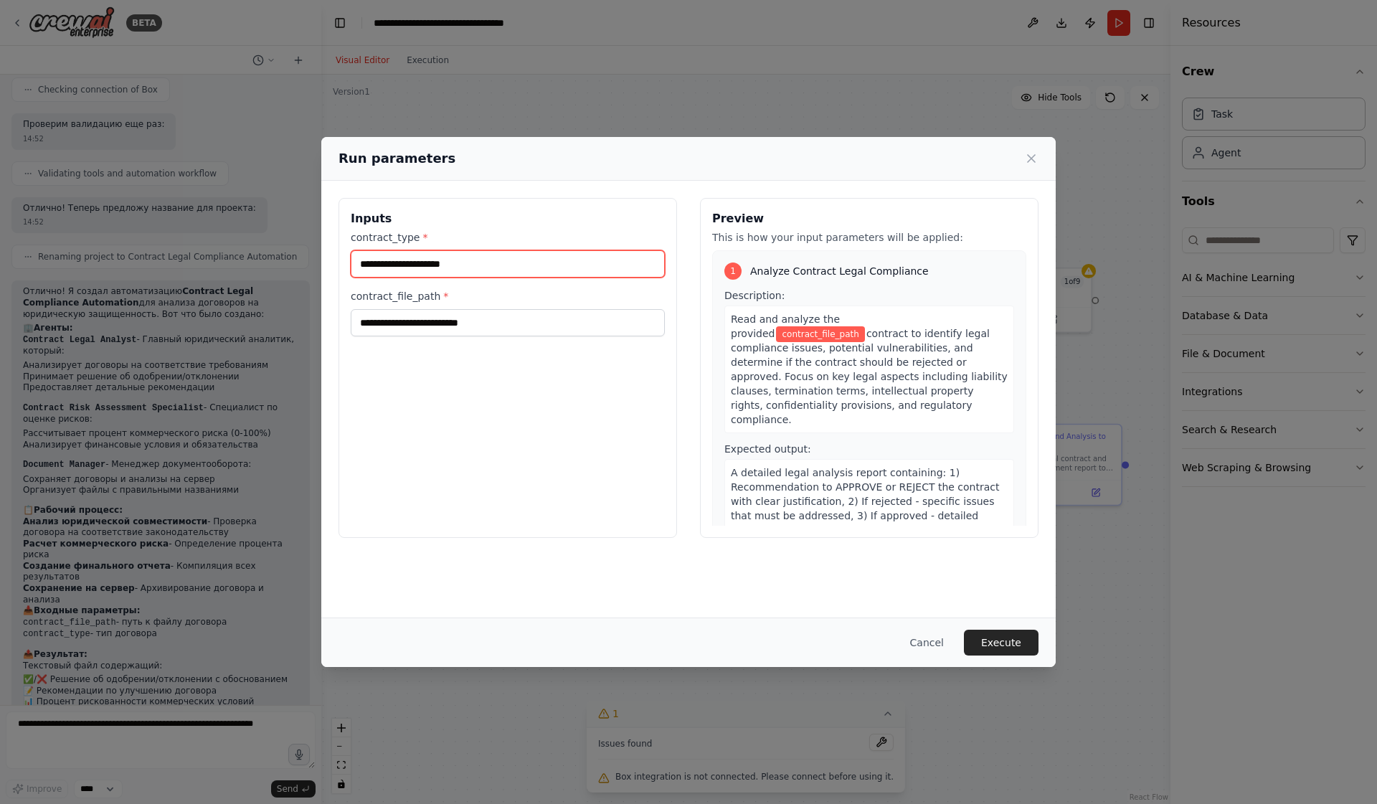
click at [527, 267] on input "contract_type *" at bounding box center [508, 263] width 314 height 27
type input "*"
click at [721, 161] on div "Run parameters" at bounding box center [688, 158] width 700 height 20
click at [576, 262] on input "contract_type *" at bounding box center [508, 263] width 314 height 27
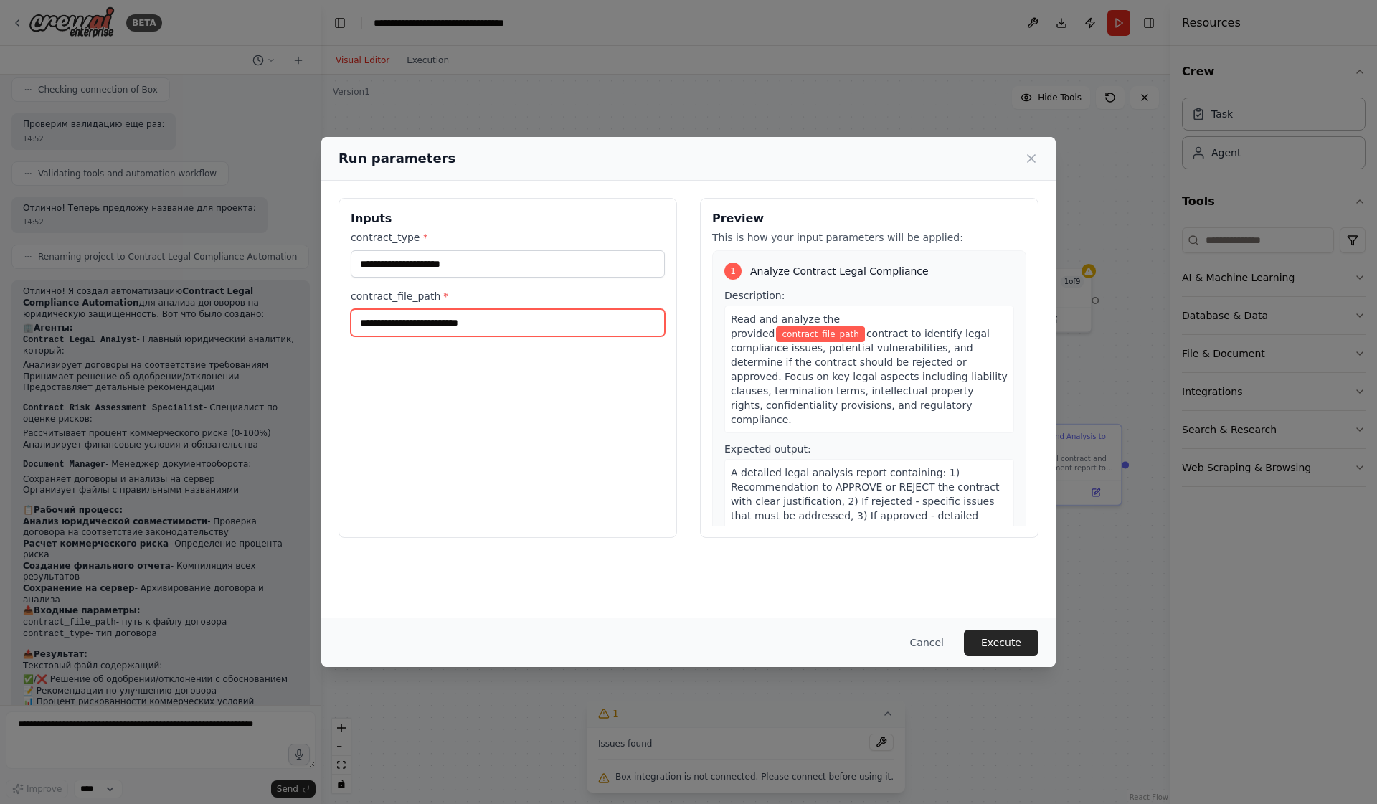
click at [533, 325] on input "contract_file_path *" at bounding box center [508, 322] width 314 height 27
click at [572, 326] on input "contract_file_path *" at bounding box center [508, 322] width 314 height 27
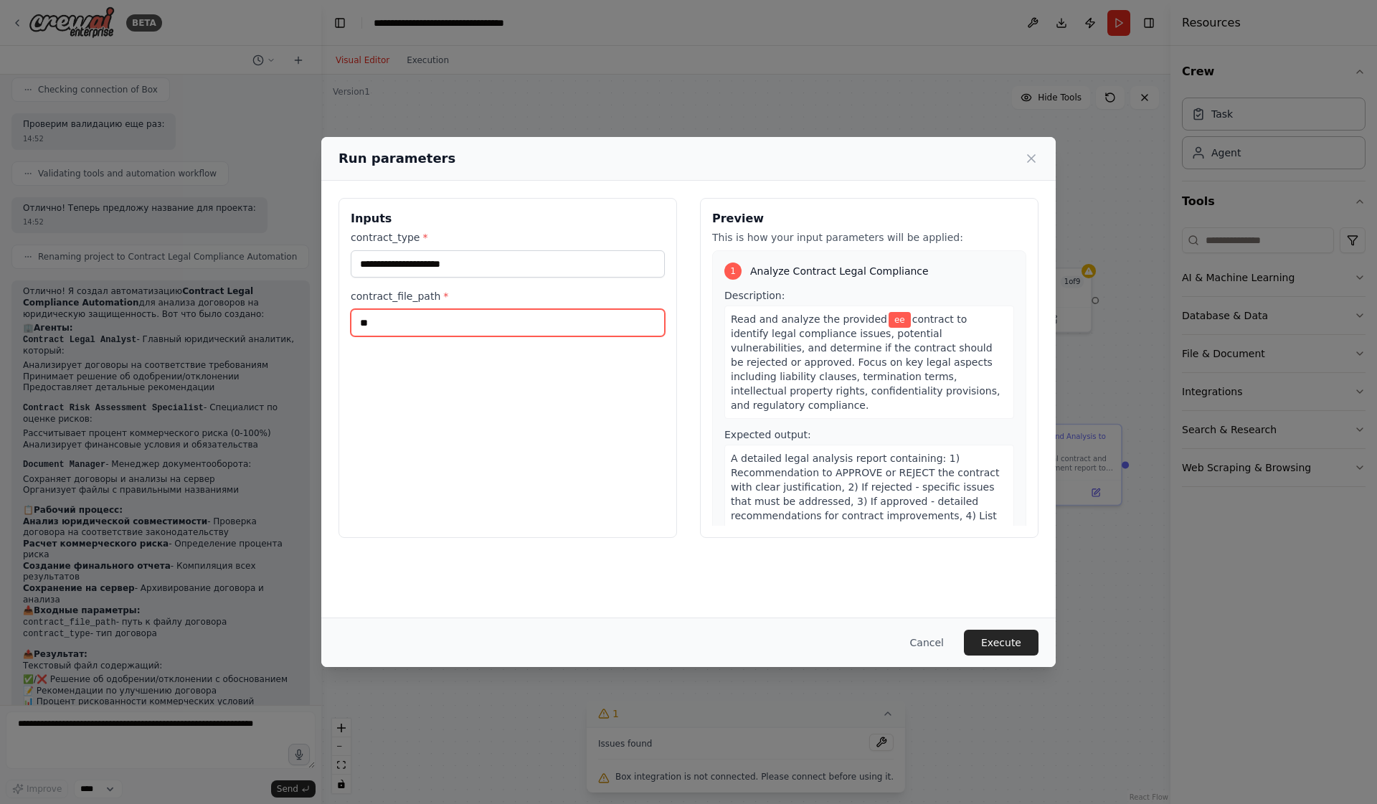
type input "*"
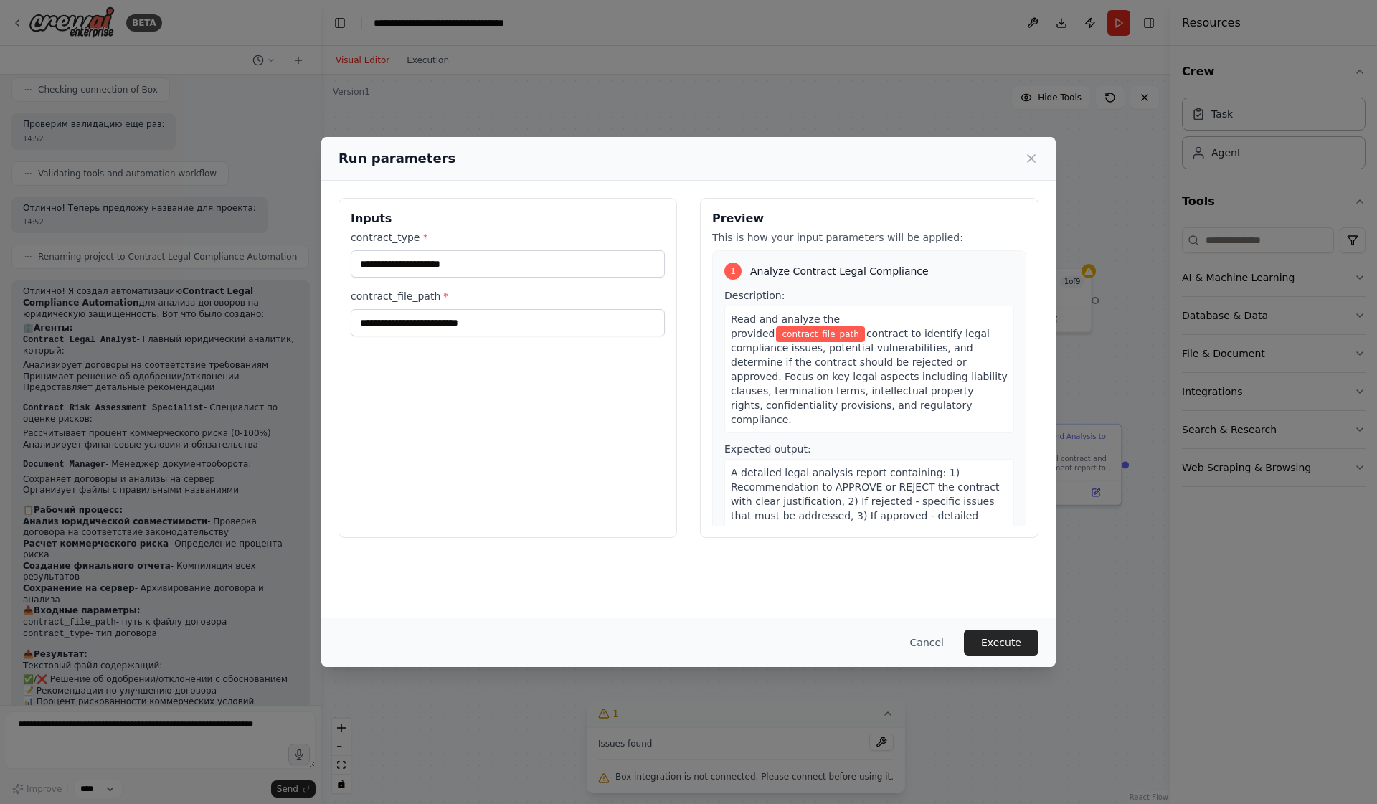
click at [864, 326] on span "contract_file_path" at bounding box center [820, 334] width 88 height 16
click at [1007, 642] on button "Execute" at bounding box center [1001, 643] width 75 height 26
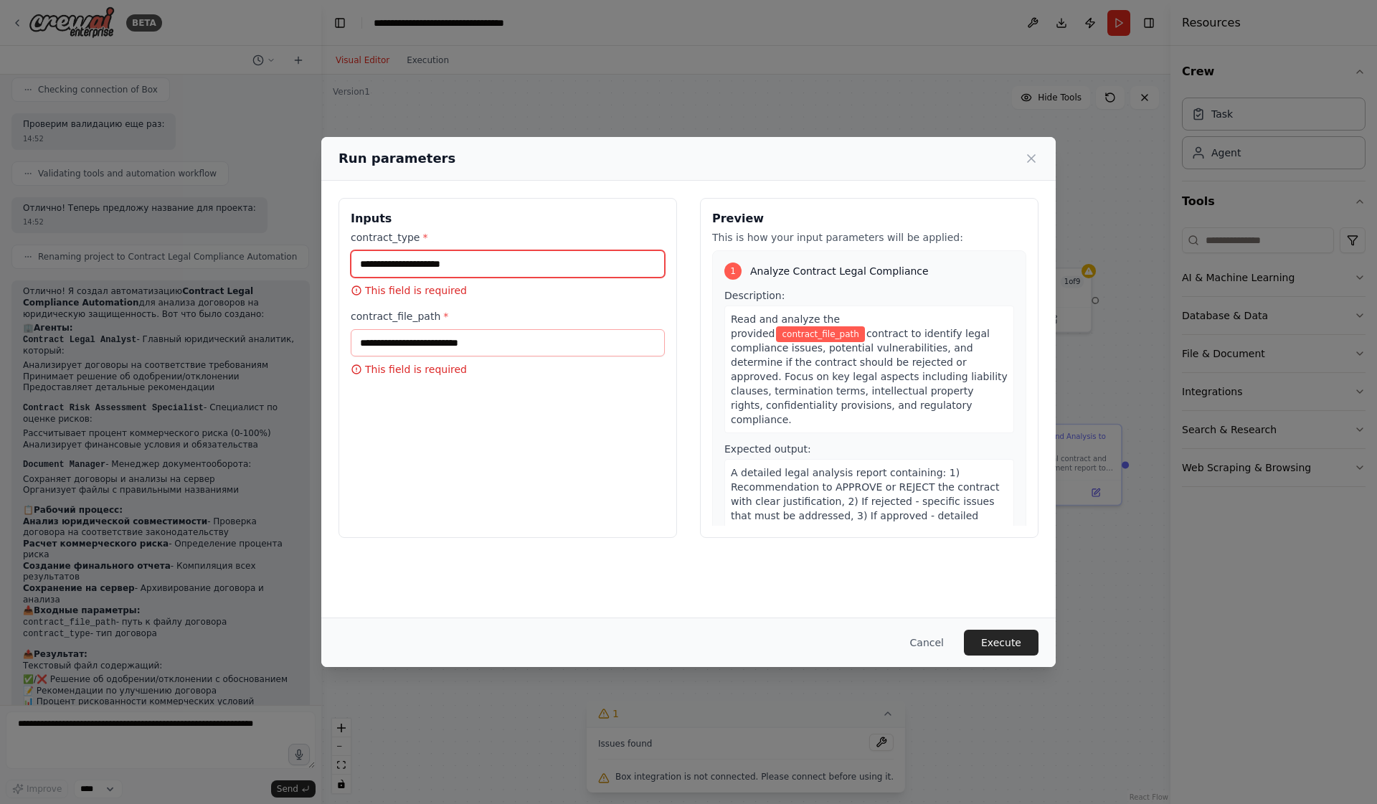
click at [553, 252] on input "contract_type *" at bounding box center [508, 263] width 314 height 27
type input "*"
type input "**********"
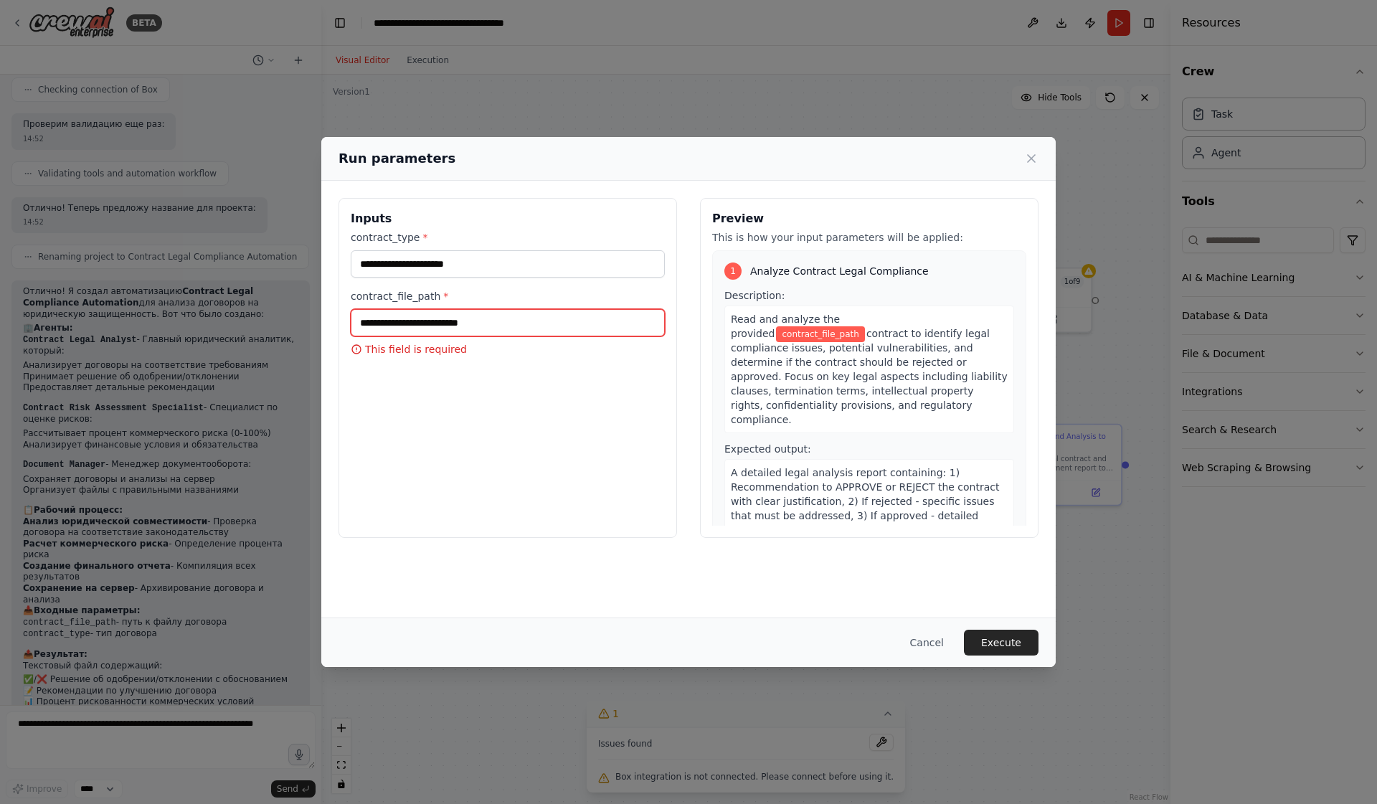
click at [588, 325] on input "contract_file_path *" at bounding box center [508, 322] width 314 height 27
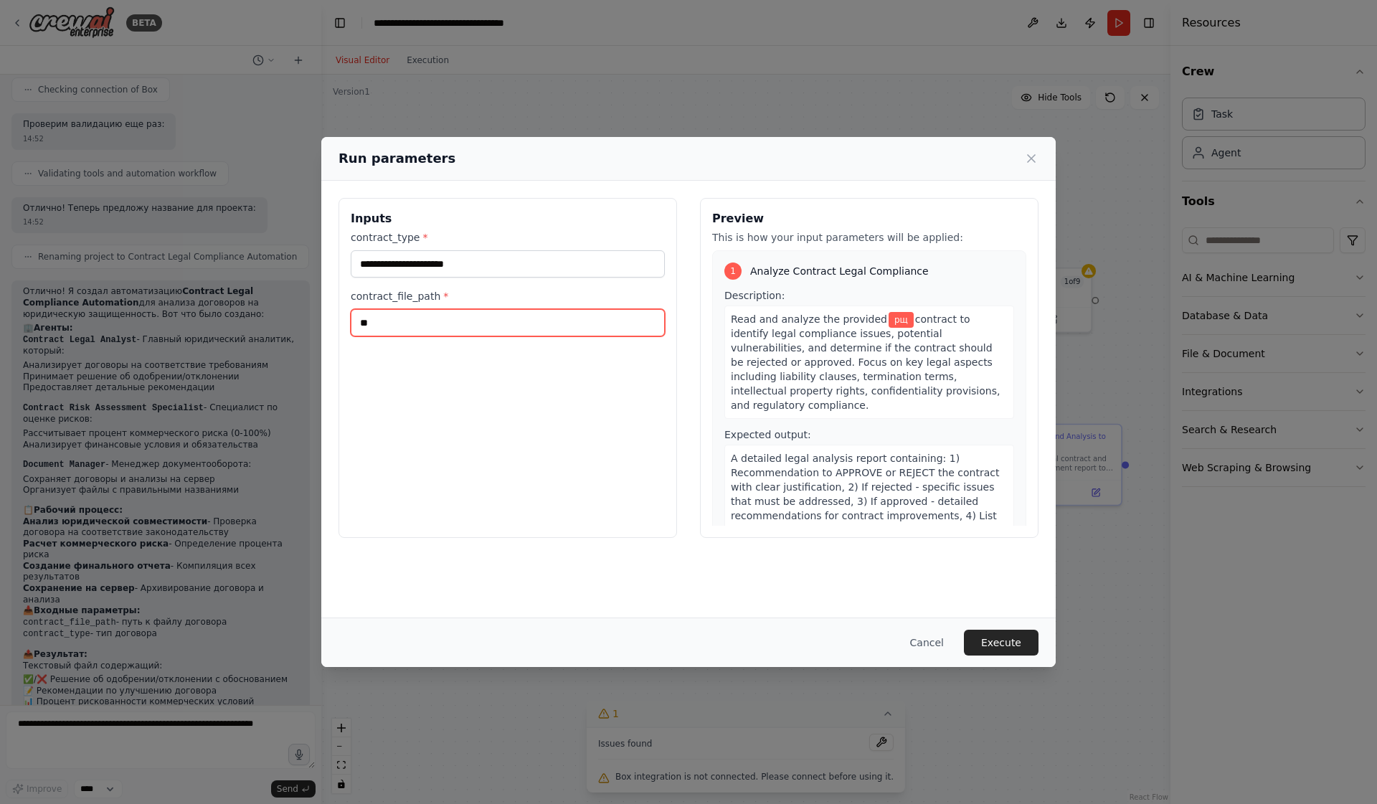
type input "*"
type input "********"
click at [1003, 641] on button "Execute" at bounding box center [1001, 643] width 75 height 26
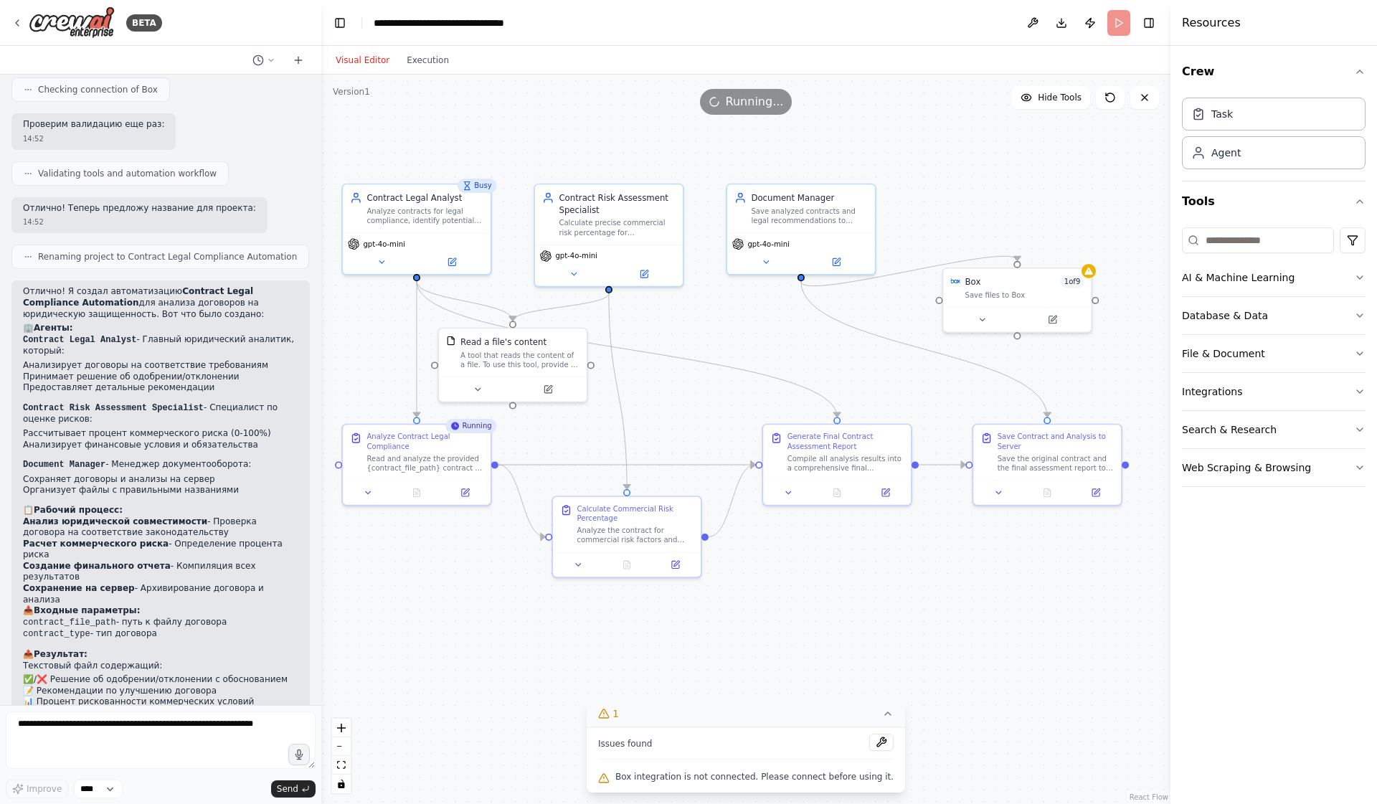
click at [670, 123] on div ".deletable-edge-delete-btn { width: 20px; height: 20px; border: 0px solid #ffff…" at bounding box center [745, 439] width 849 height 729
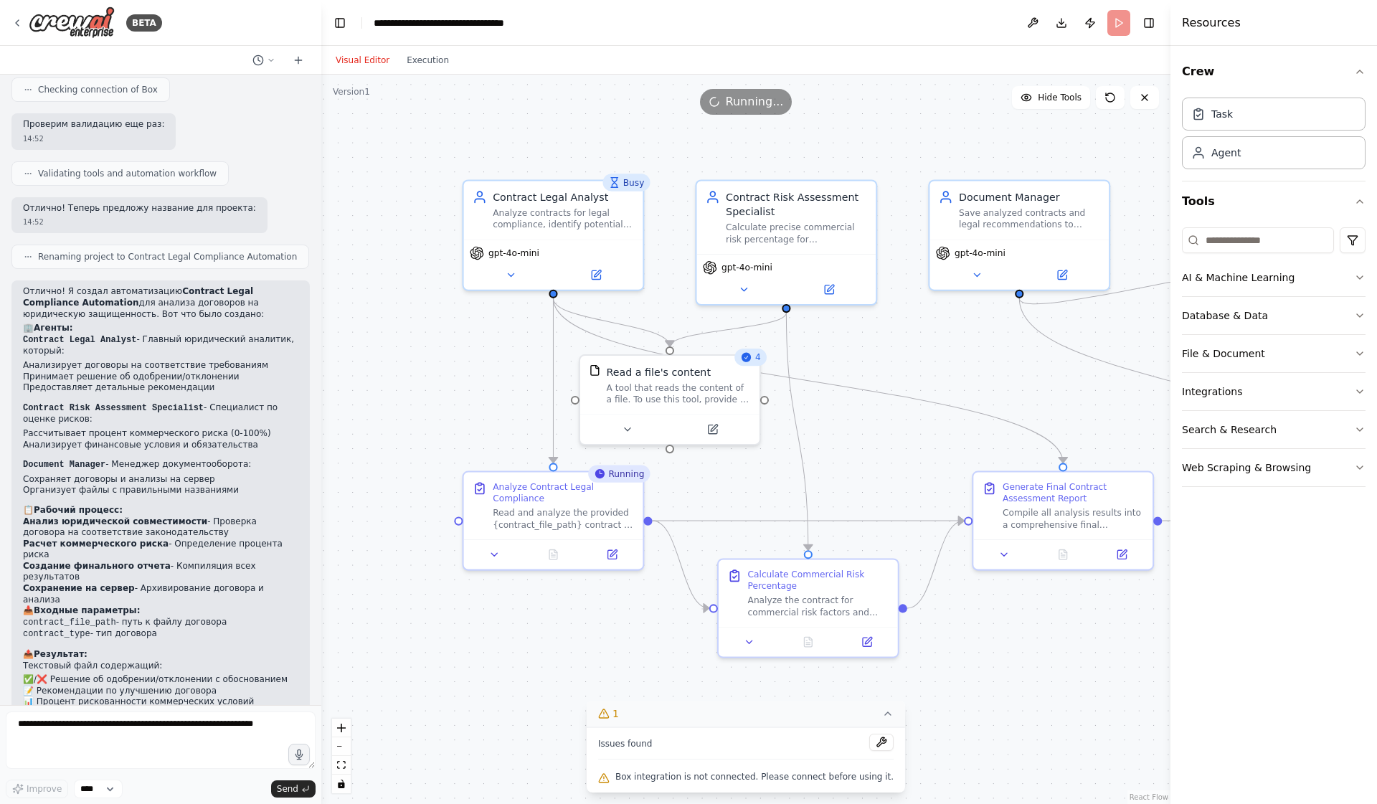
drag, startPoint x: 683, startPoint y: 312, endPoint x: 883, endPoint y: 328, distance: 199.9
click at [883, 328] on div ".deletable-edge-delete-btn { width: 20px; height: 20px; border: 0px solid #ffff…" at bounding box center [745, 439] width 849 height 729
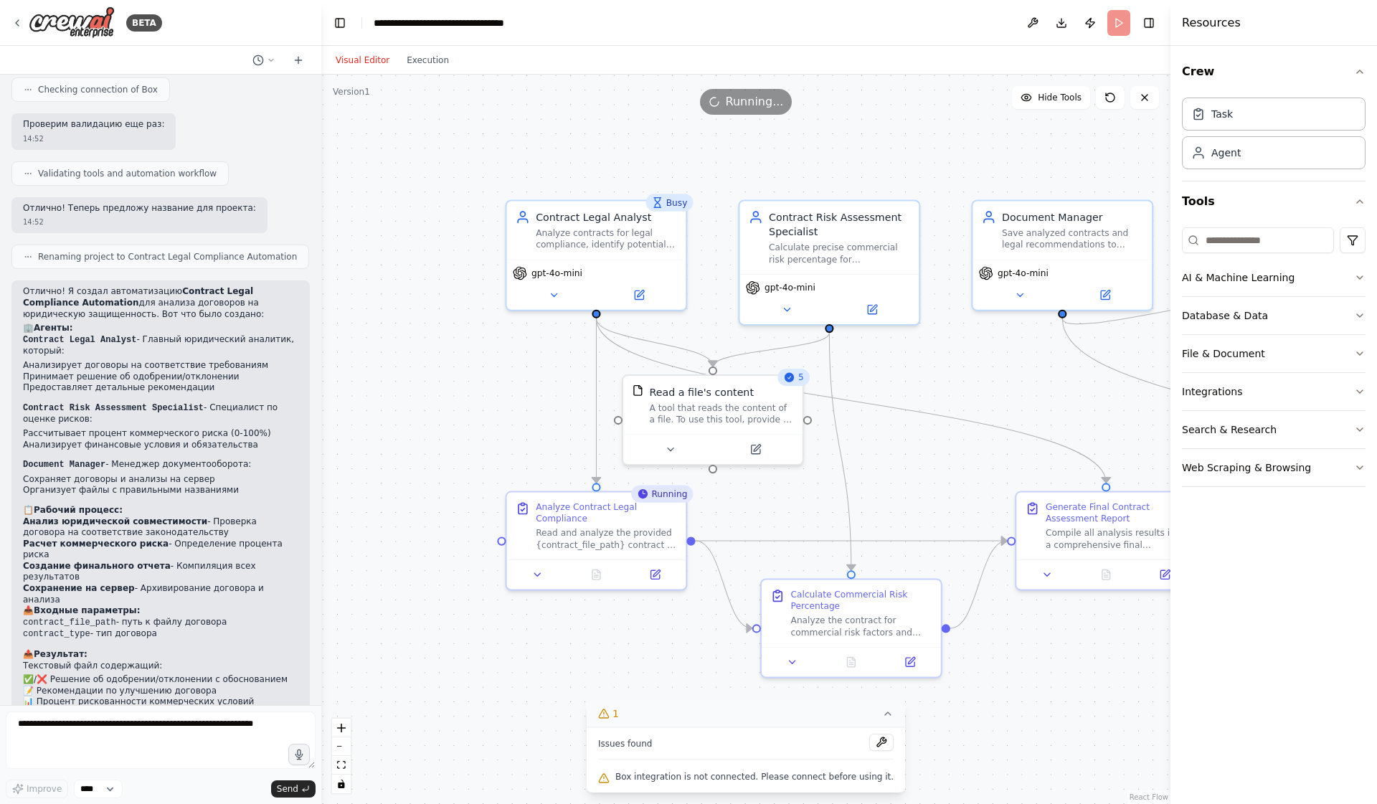
drag, startPoint x: 564, startPoint y: 122, endPoint x: 608, endPoint y: 143, distance: 49.1
click at [608, 143] on div ".deletable-edge-delete-btn { width: 20px; height: 20px; border: 0px solid #ffff…" at bounding box center [745, 439] width 849 height 729
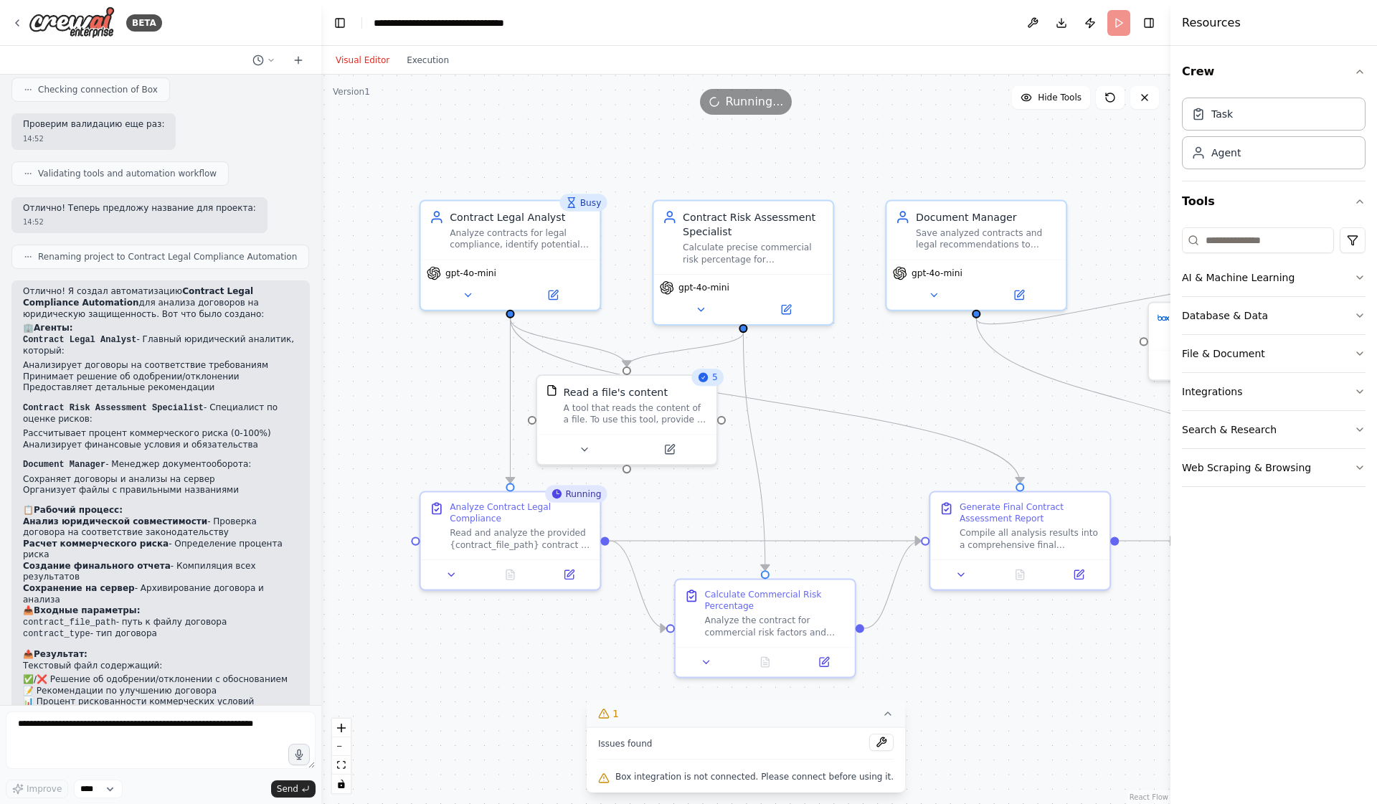
drag, startPoint x: 608, startPoint y: 143, endPoint x: 465, endPoint y: 143, distance: 143.4
click at [465, 143] on div ".deletable-edge-delete-btn { width: 20px; height: 20px; border: 0px solid #ffff…" at bounding box center [745, 439] width 849 height 729
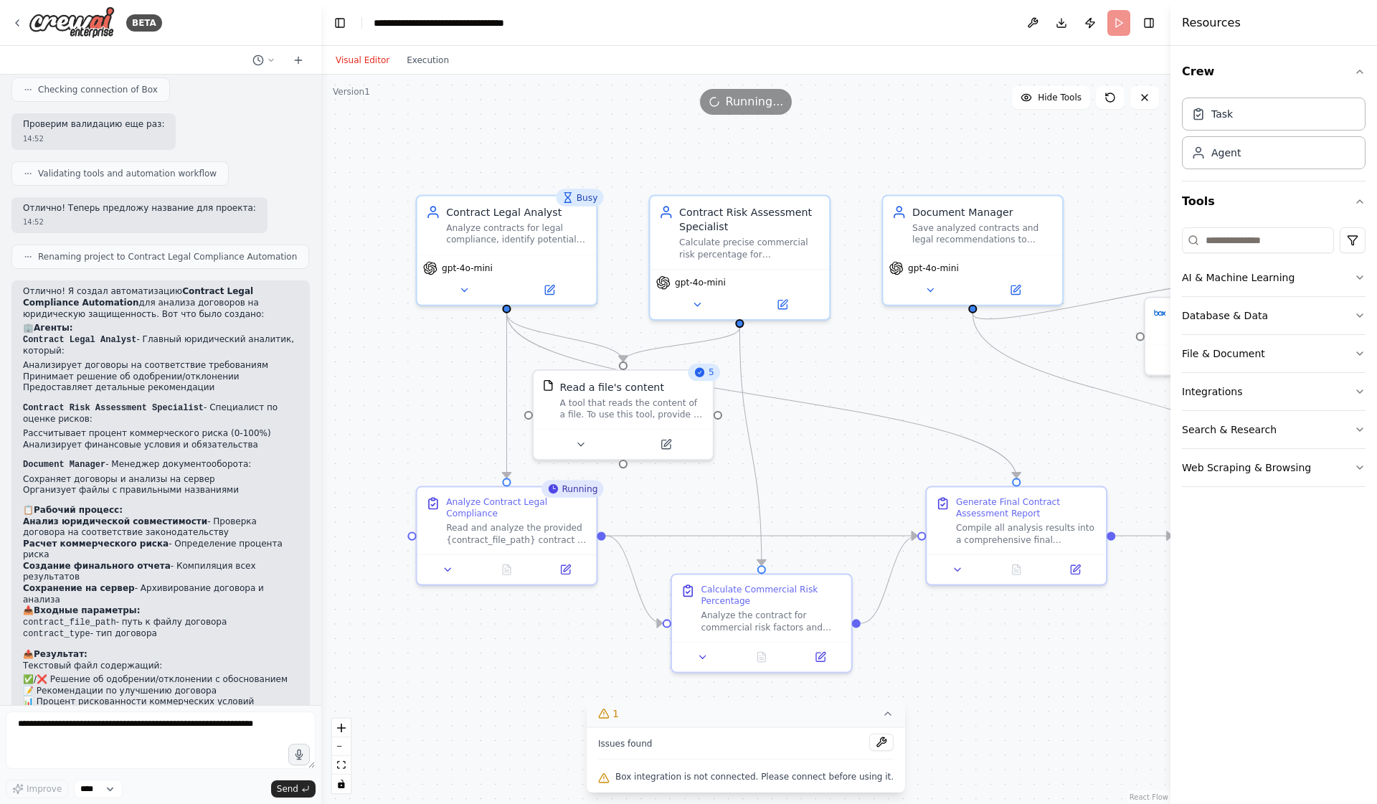
drag, startPoint x: 465, startPoint y: 143, endPoint x: 518, endPoint y: 138, distance: 53.3
click at [518, 138] on div ".deletable-edge-delete-btn { width: 20px; height: 20px; border: 0px solid #ffff…" at bounding box center [745, 439] width 849 height 729
click at [522, 234] on div "Analyze contracts for legal compliance, identify potential risks, determine if …" at bounding box center [516, 230] width 141 height 23
click at [500, 227] on div "Analyze contracts for legal compliance, identify potential risks, determine if …" at bounding box center [516, 230] width 141 height 23
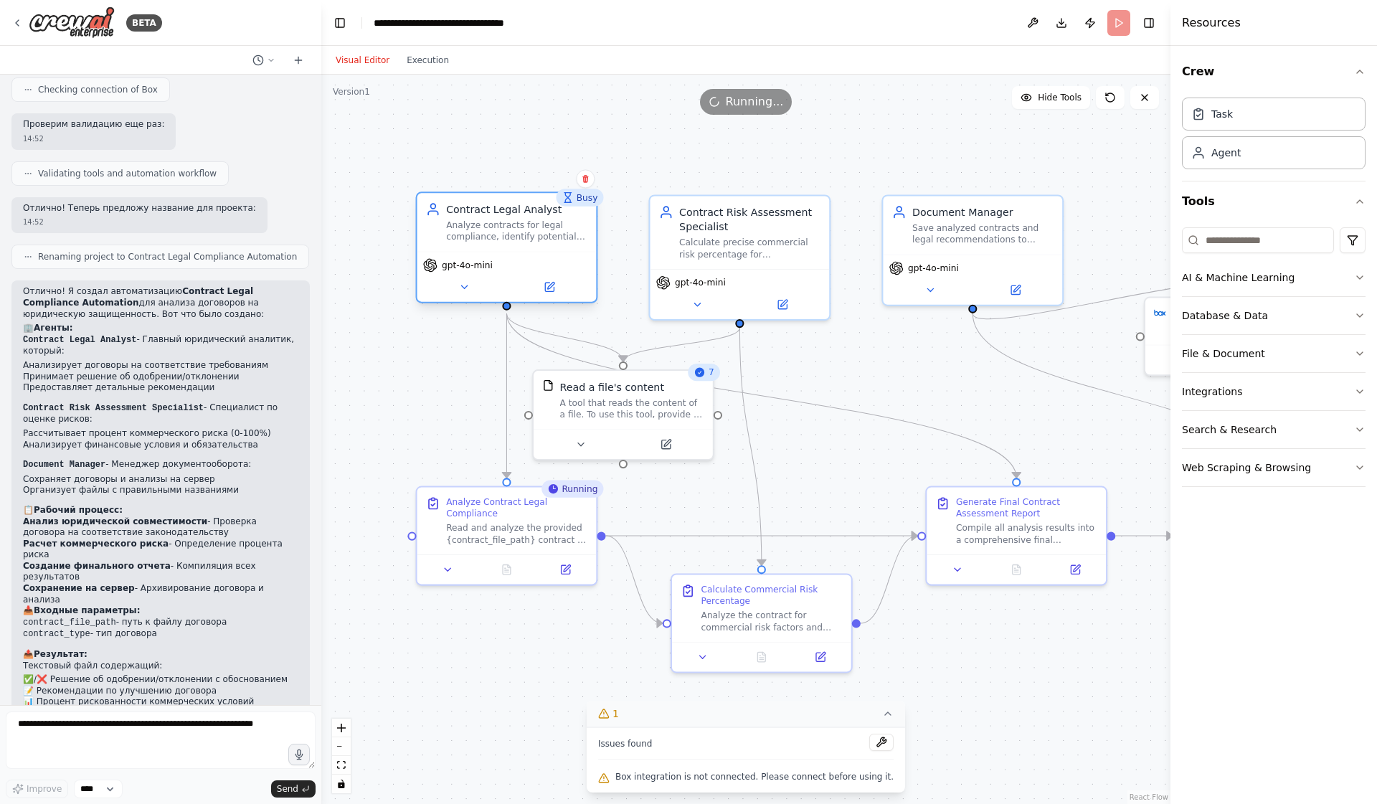
click at [500, 227] on div "Analyze contracts for legal compliance, identify potential risks, determine if …" at bounding box center [516, 230] width 141 height 23
click at [532, 199] on div "Contract Legal Analyst Analyze contracts for legal compliance, identify potenti…" at bounding box center [506, 222] width 179 height 58
click at [877, 108] on div "Running..." at bounding box center [745, 102] width 849 height 26
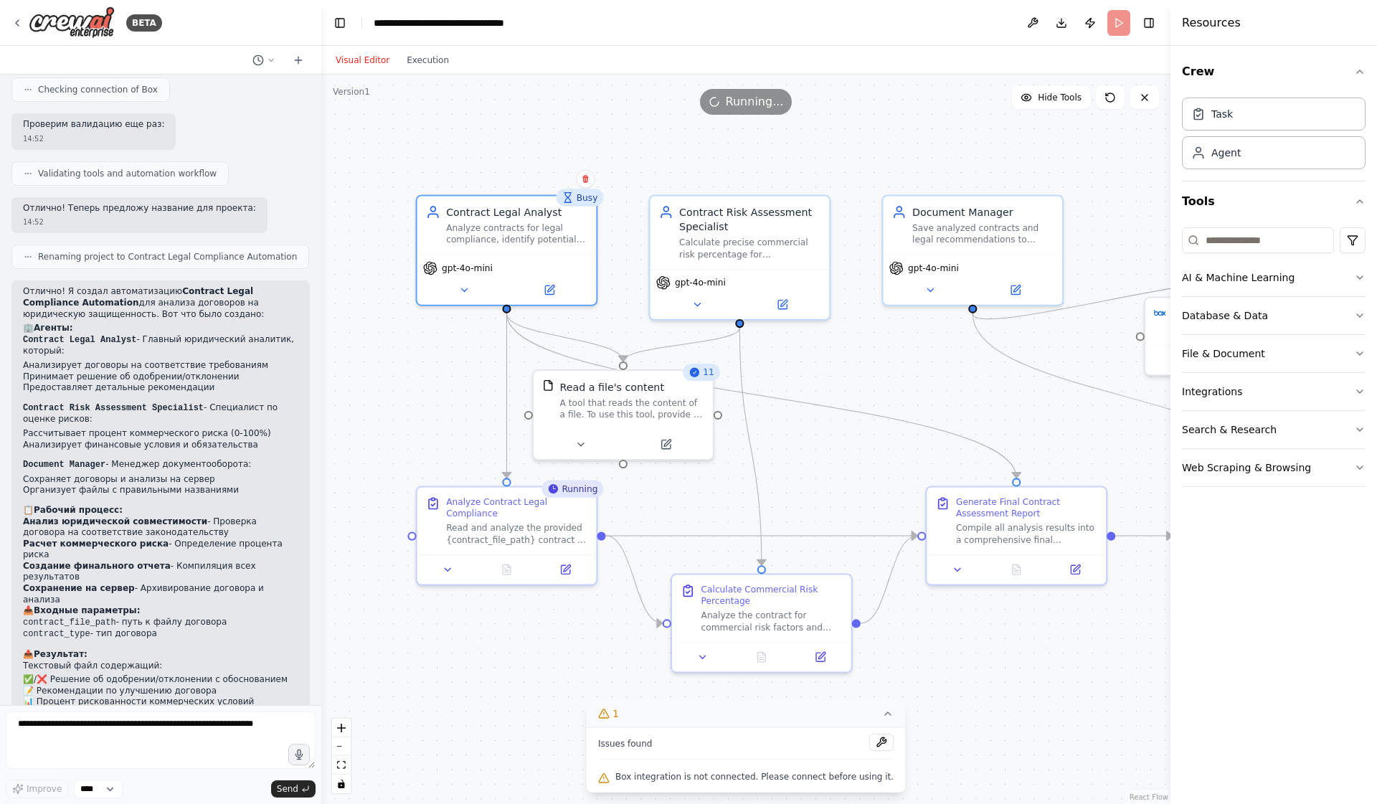
click at [759, 105] on span "Running..." at bounding box center [755, 101] width 58 height 17
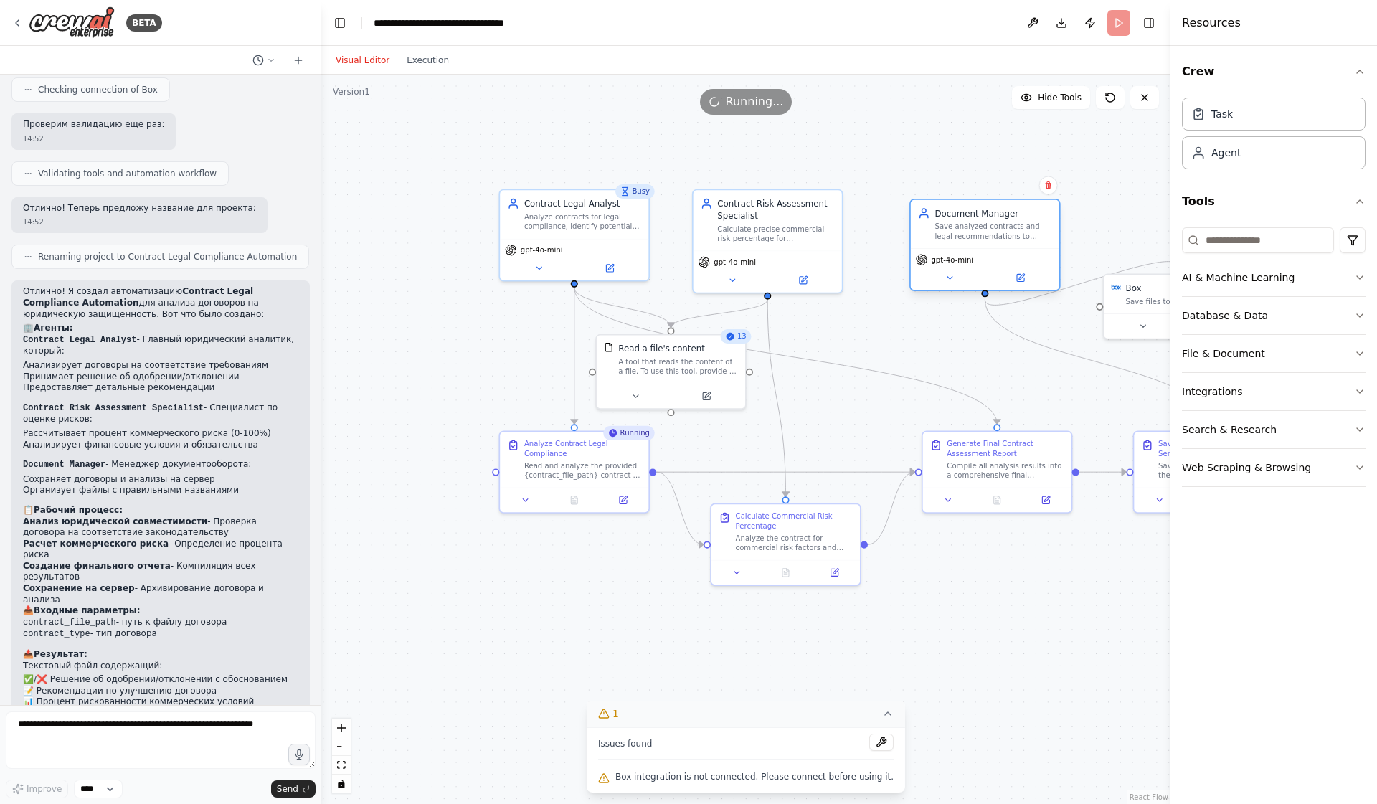
drag, startPoint x: 992, startPoint y: 272, endPoint x: 1020, endPoint y: 287, distance: 31.8
click at [1020, 287] on div "gpt-4o-mini" at bounding box center [985, 269] width 148 height 42
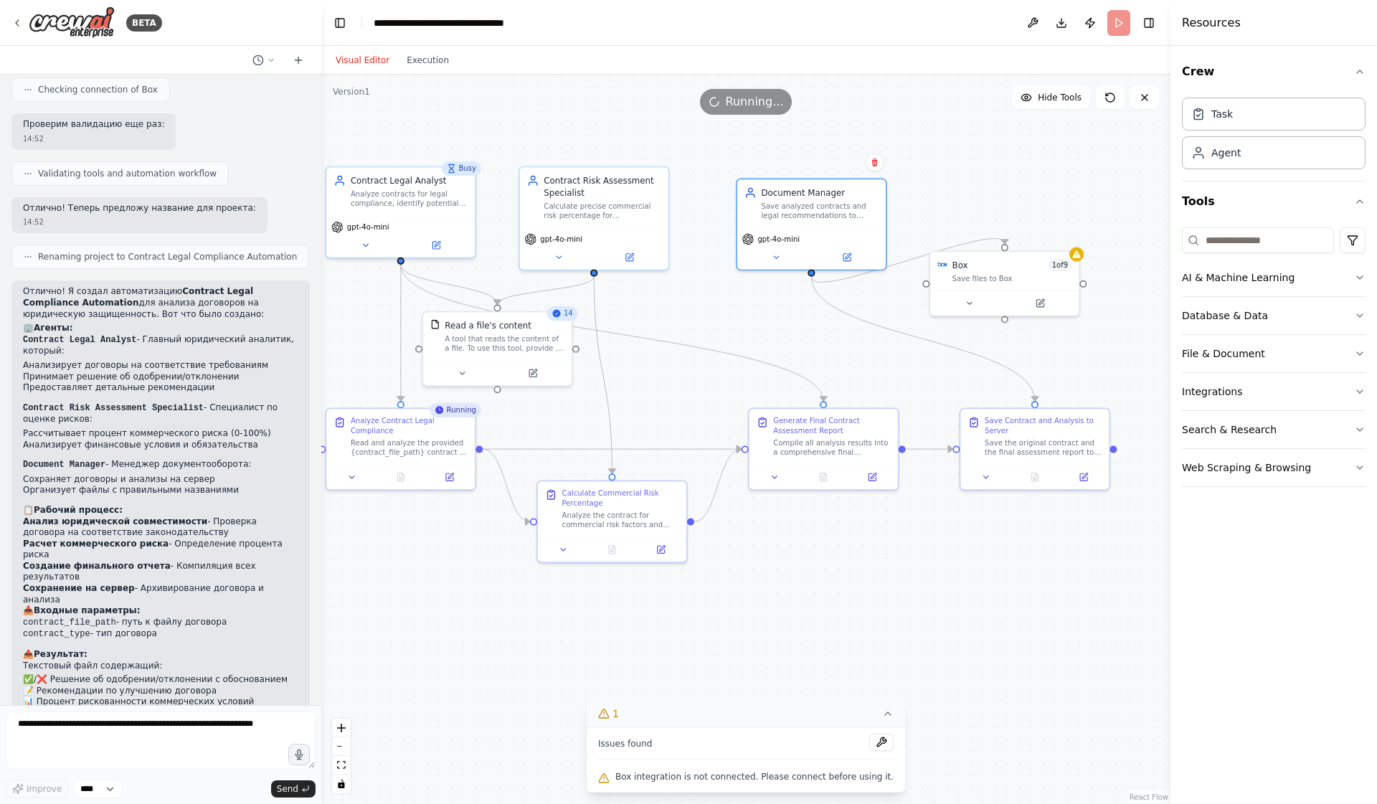
drag, startPoint x: 1020, startPoint y: 358, endPoint x: 850, endPoint y: 345, distance: 170.5
click at [850, 345] on div ".deletable-edge-delete-btn { width: 20px; height: 20px; border: 0px solid #ffff…" at bounding box center [745, 439] width 849 height 729
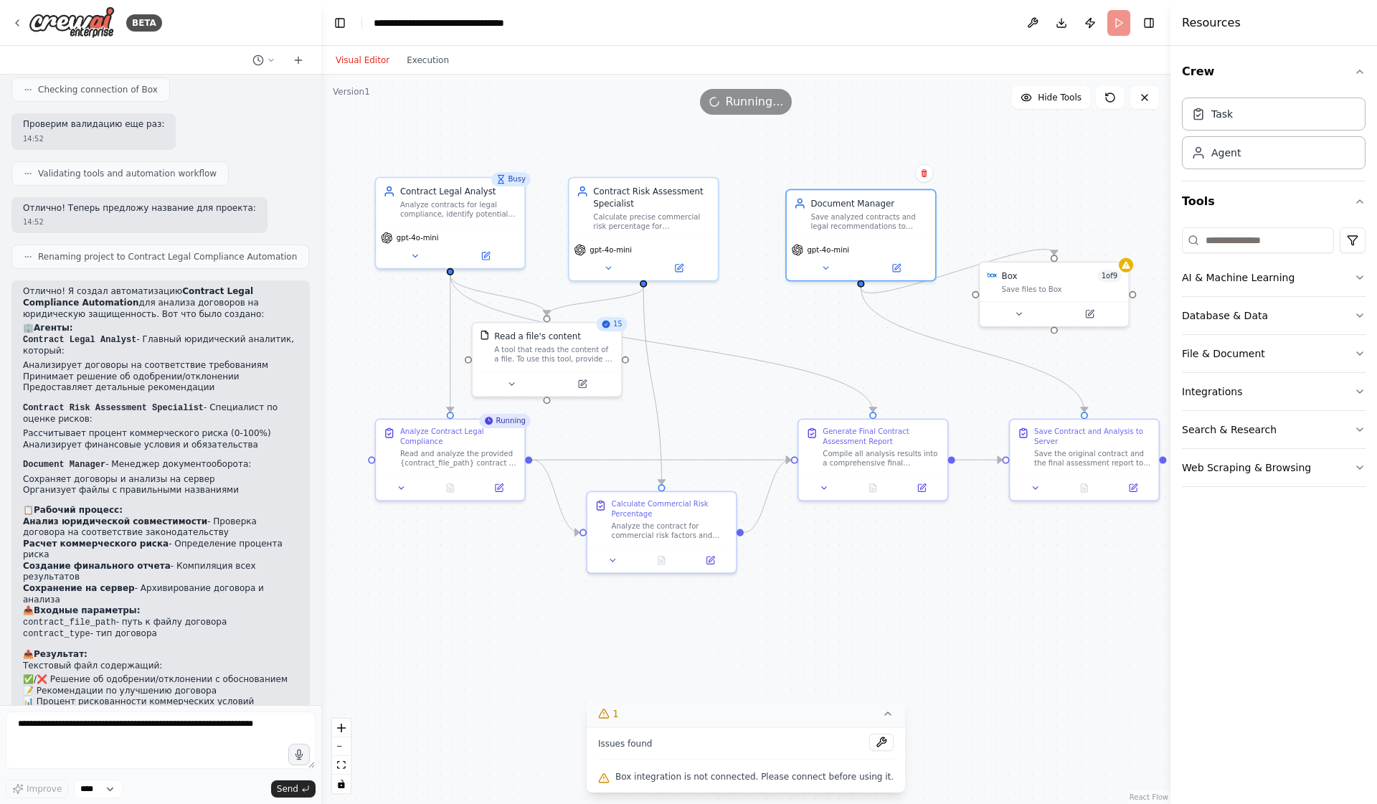
drag, startPoint x: 761, startPoint y: 338, endPoint x: 807, endPoint y: 340, distance: 45.9
click at [807, 340] on div ".deletable-edge-delete-btn { width: 20px; height: 20px; border: 0px solid #ffff…" at bounding box center [745, 439] width 849 height 729
drag, startPoint x: 851, startPoint y: 229, endPoint x: 824, endPoint y: 226, distance: 27.5
click at [824, 226] on div "Document Manager Save analyzed contracts and legal recommendations to designate…" at bounding box center [836, 212] width 148 height 48
click at [686, 206] on div "Contract Risk Assessment Specialist" at bounding box center [651, 195] width 117 height 24
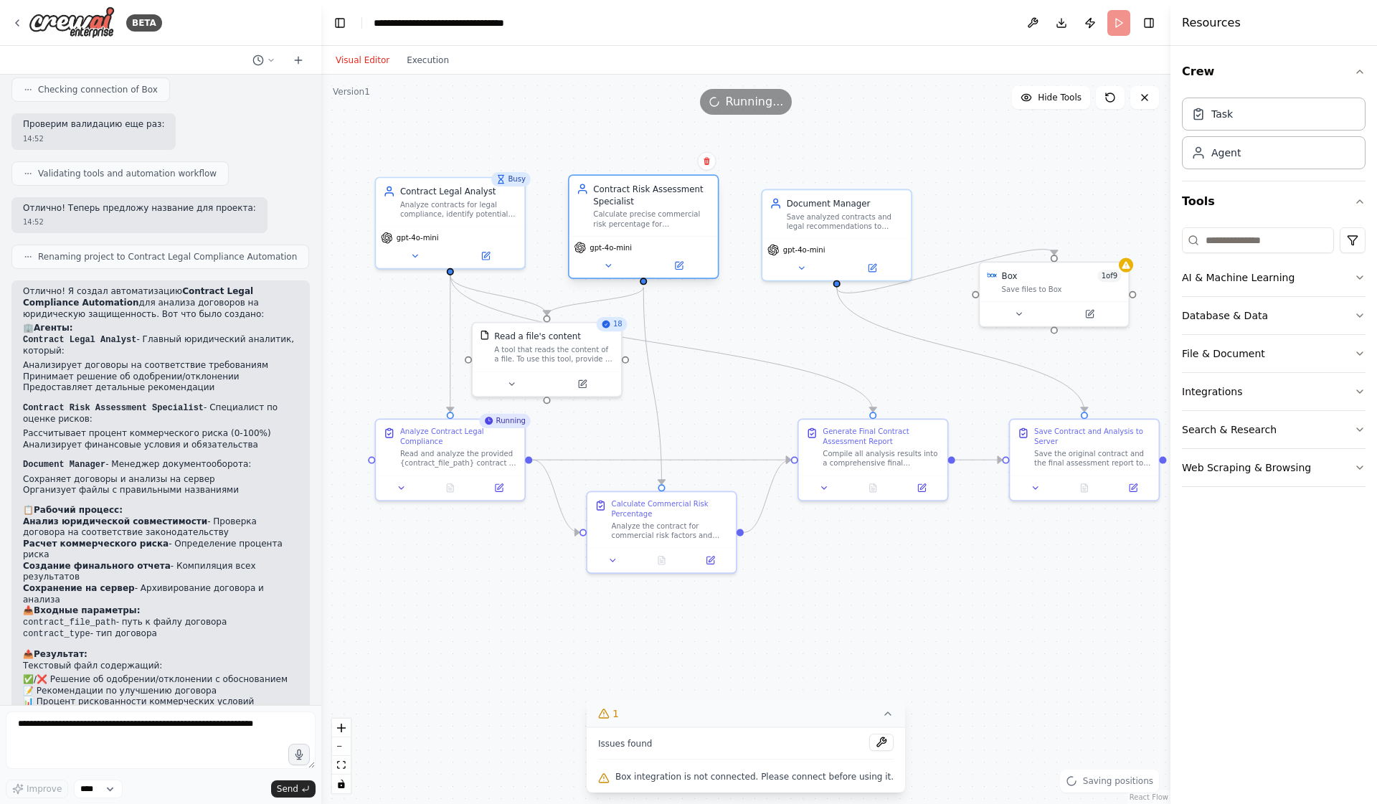
click at [629, 209] on div "Contract Risk Assessment Specialist Calculate precise commercial risk percentag…" at bounding box center [651, 206] width 117 height 46
click at [875, 138] on div ".deletable-edge-delete-btn { width: 20px; height: 20px; border: 0px solid #ffff…" at bounding box center [745, 439] width 849 height 729
click at [627, 211] on div "Calculate precise commercial risk percentage for {contract_type} contracts base…" at bounding box center [651, 218] width 117 height 19
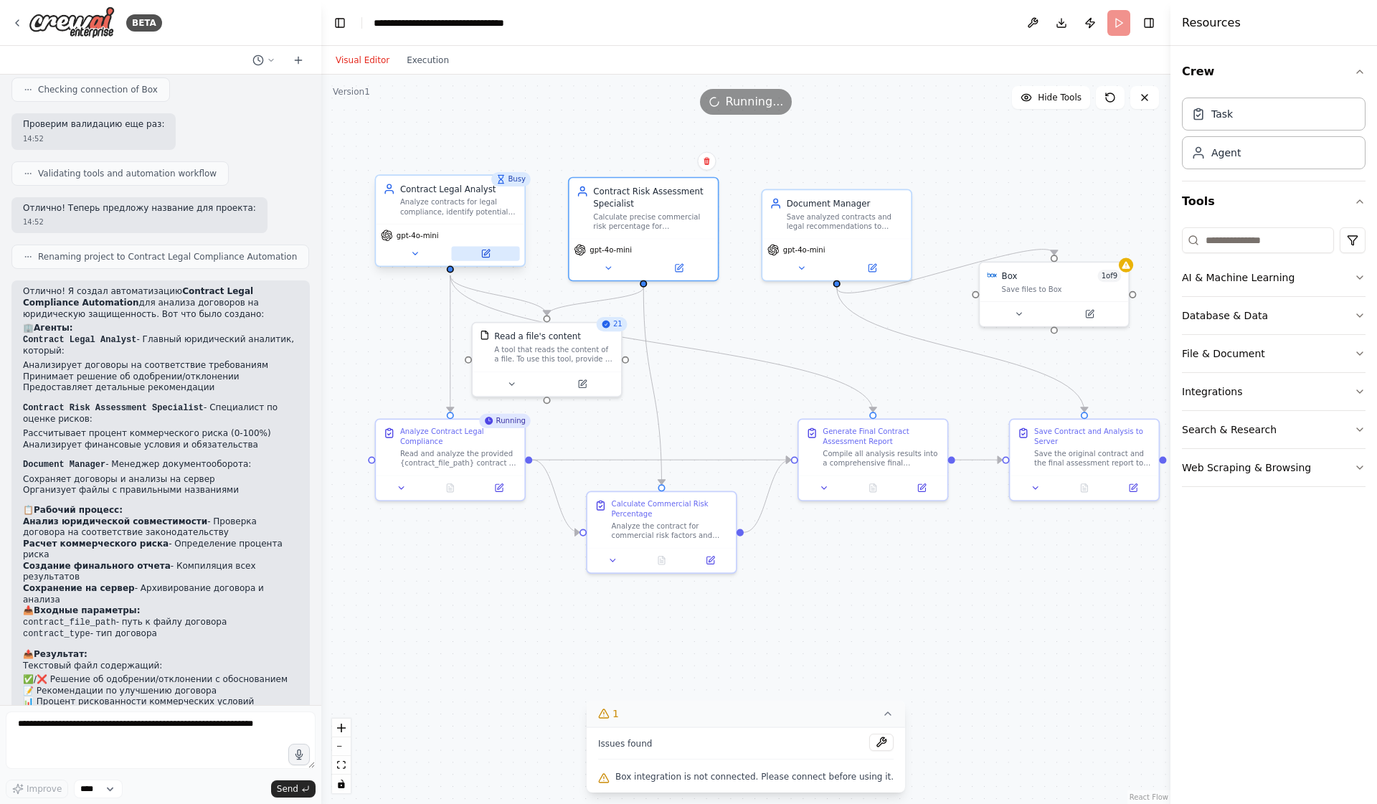
click at [490, 253] on icon at bounding box center [484, 253] width 9 height 9
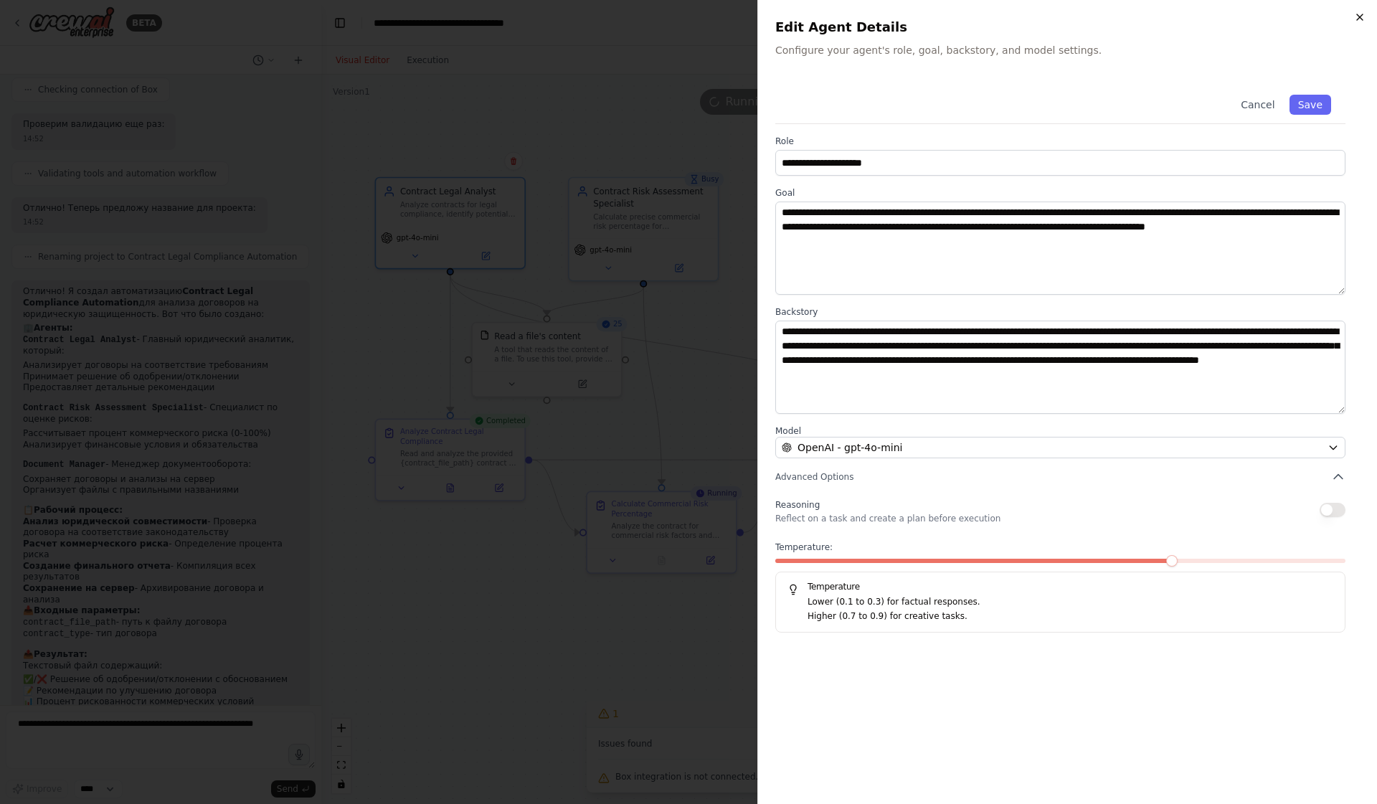
click at [1359, 15] on icon "button" at bounding box center [1359, 16] width 11 height 11
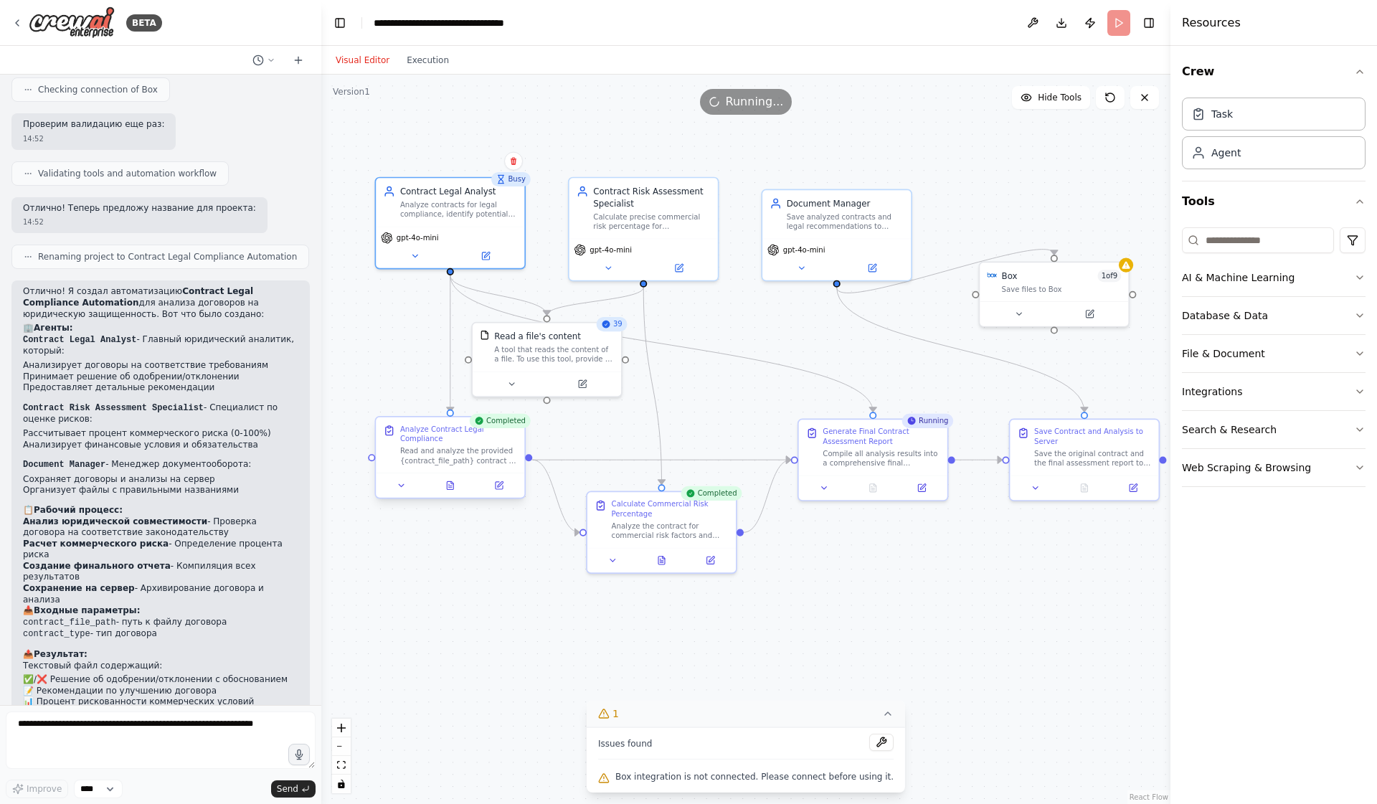
click at [457, 449] on div "Read and analyze the provided {contract_file_path} contract to identify legal c…" at bounding box center [458, 455] width 117 height 19
click at [500, 487] on icon at bounding box center [498, 485] width 7 height 7
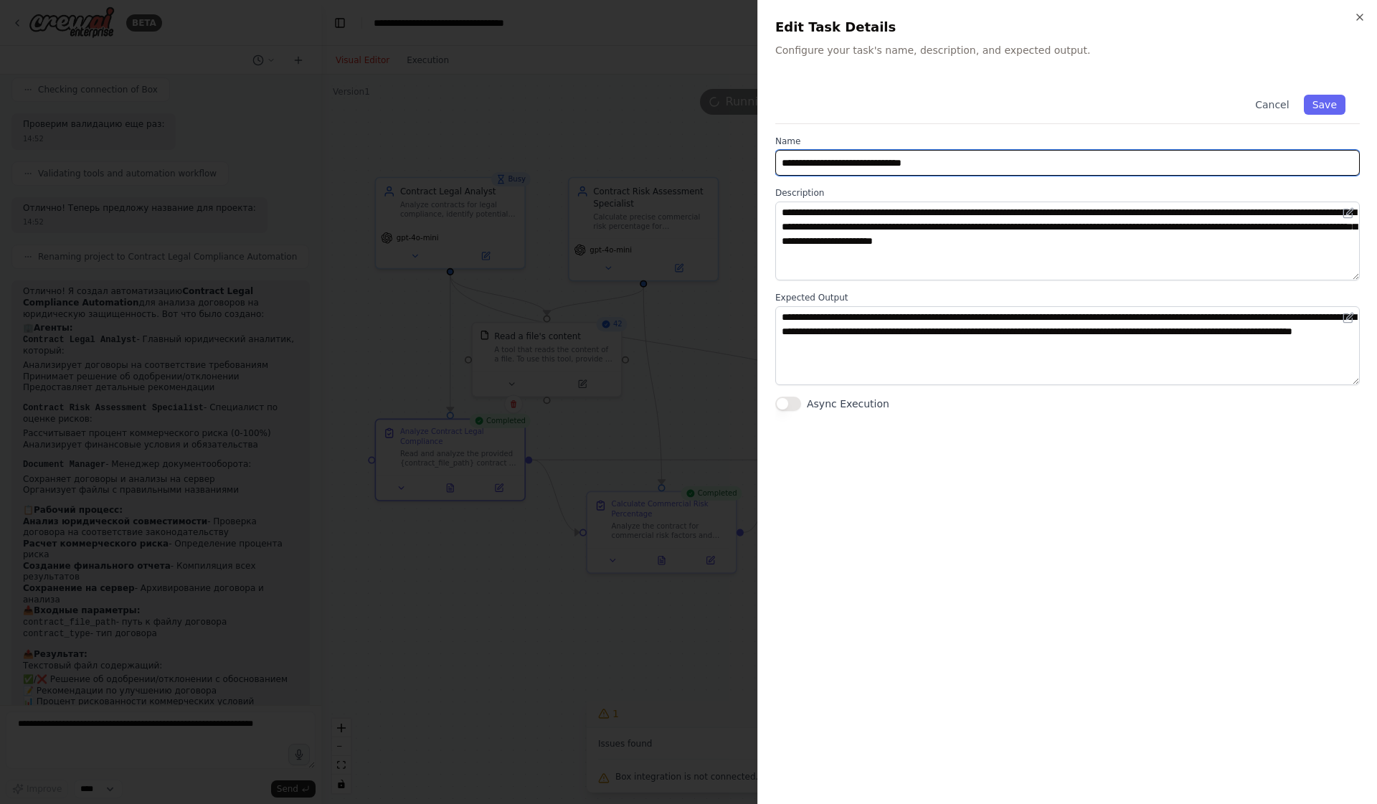
click at [1079, 158] on input "**********" at bounding box center [1067, 163] width 584 height 26
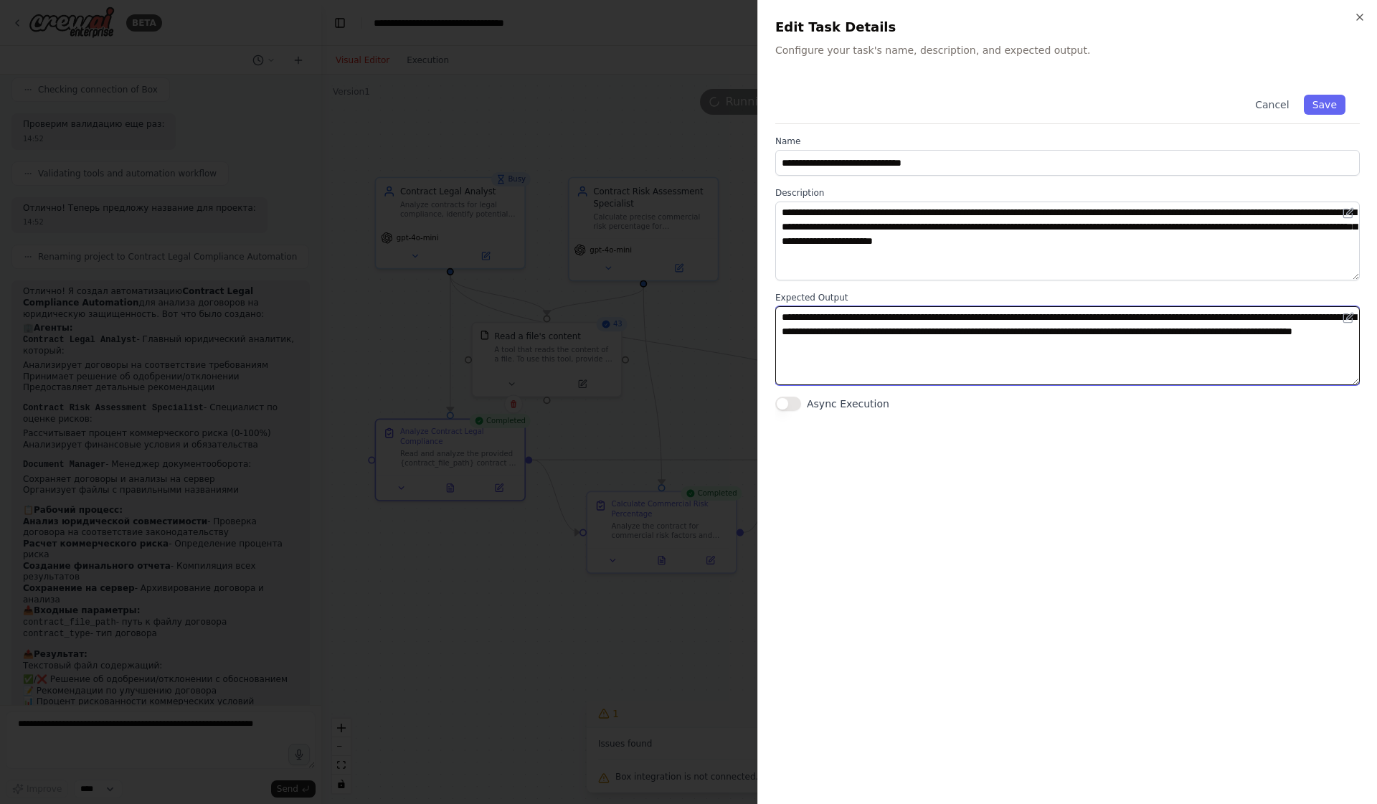
click at [1089, 325] on textarea "**********" at bounding box center [1067, 345] width 584 height 79
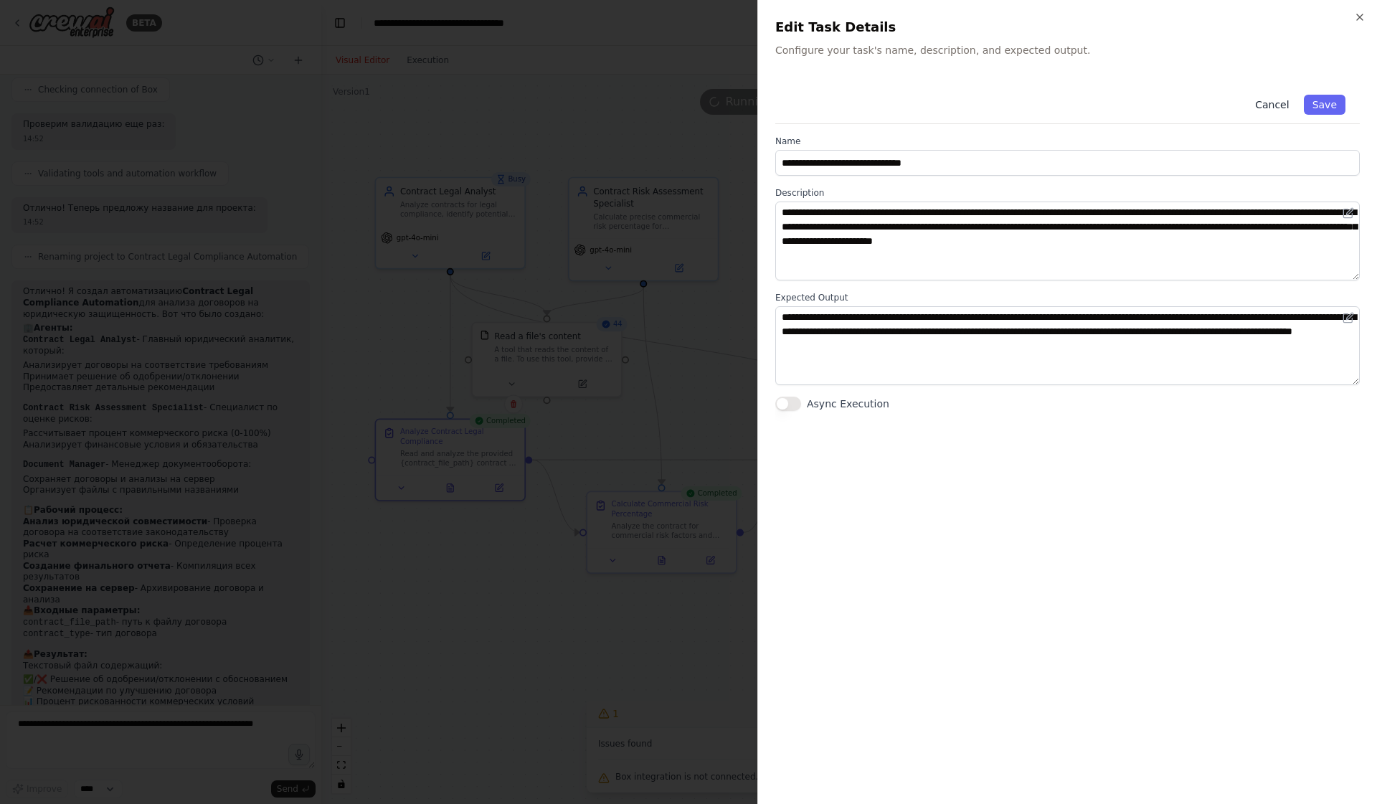
click at [1270, 109] on button "Cancel" at bounding box center [1271, 105] width 51 height 20
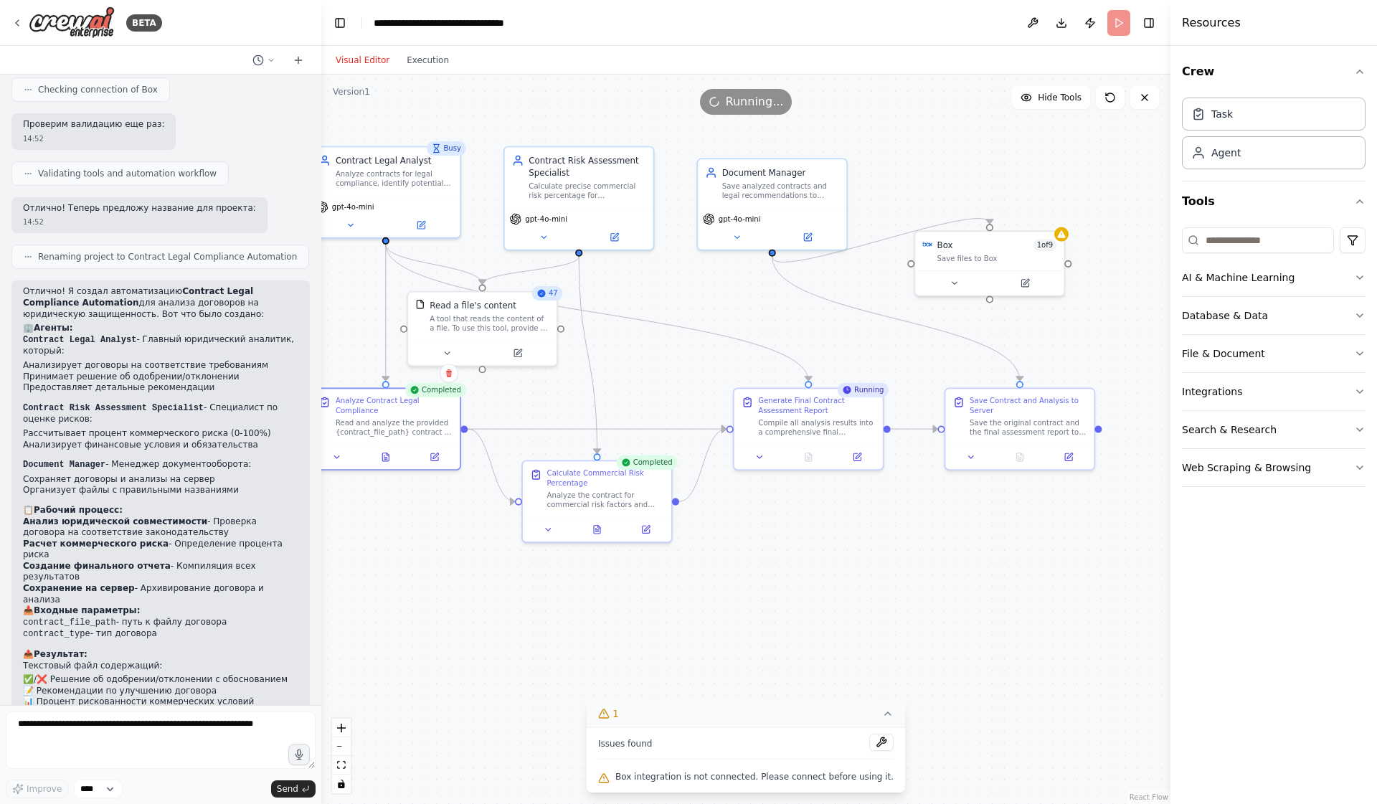
drag, startPoint x: 939, startPoint y: 376, endPoint x: 887, endPoint y: 345, distance: 61.1
click at [885, 345] on div ".deletable-edge-delete-btn { width: 20px; height: 20px; border: 0px solid #ffff…" at bounding box center [745, 439] width 849 height 729
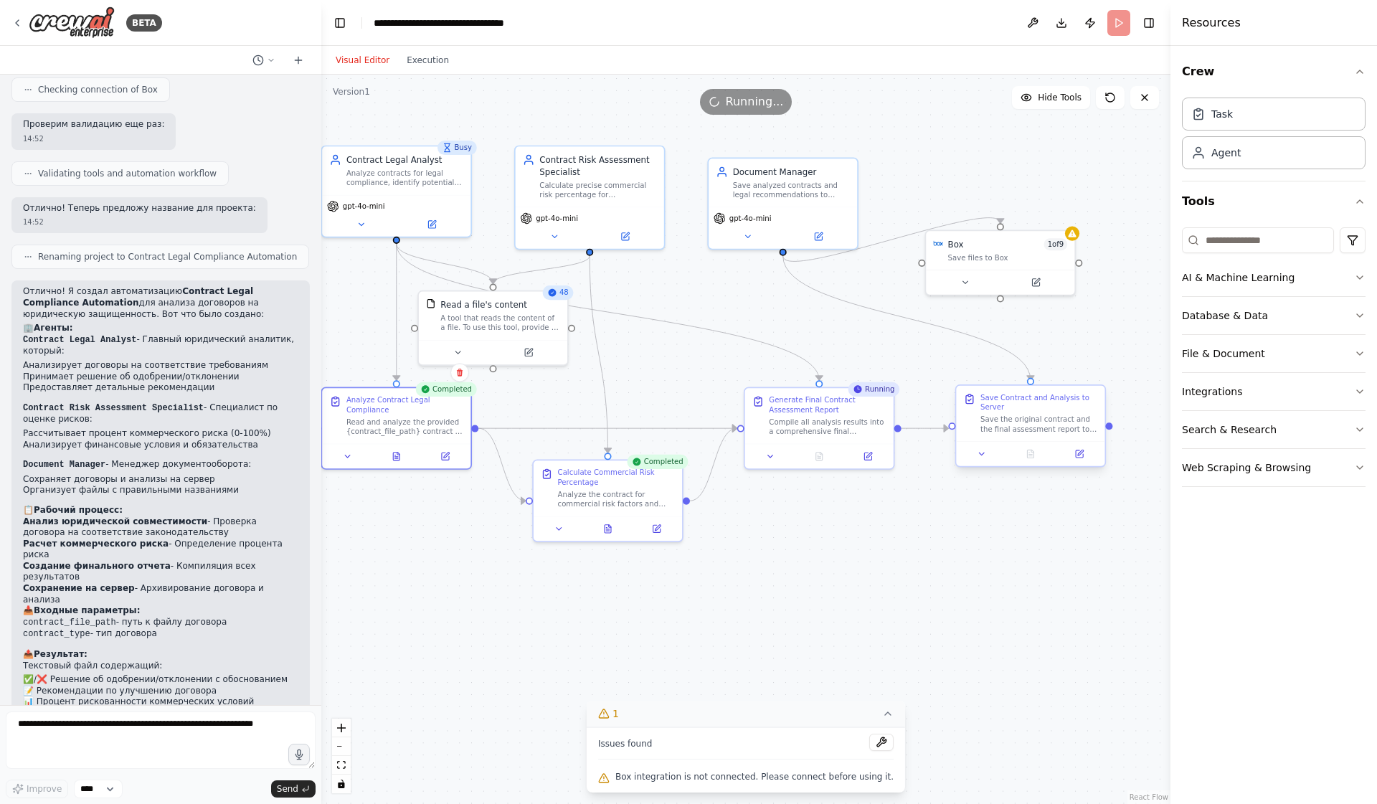
click at [992, 408] on div "Save Contract and Analysis to Server" at bounding box center [1038, 402] width 117 height 19
click at [1080, 452] on icon at bounding box center [1081, 453] width 6 height 6
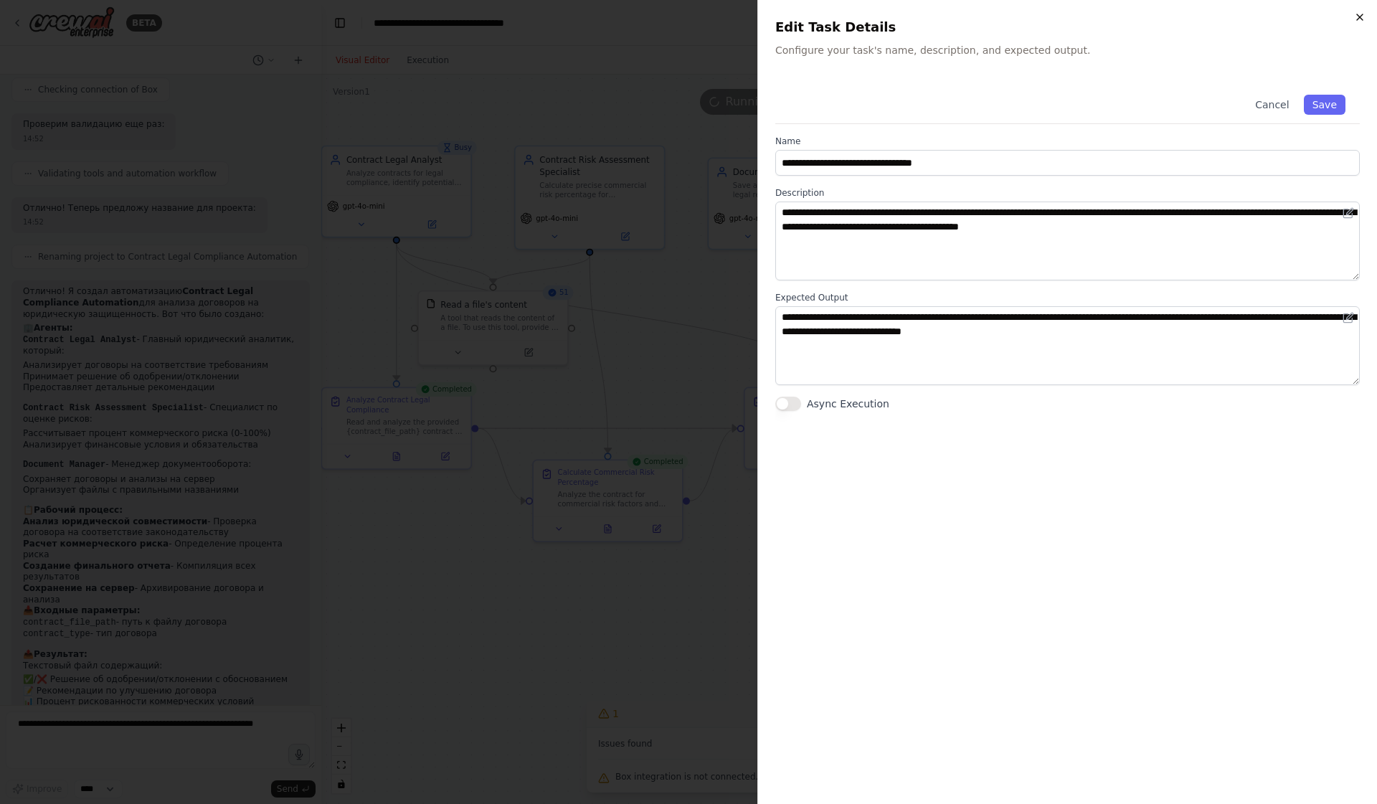
click at [1363, 14] on icon "button" at bounding box center [1359, 16] width 11 height 11
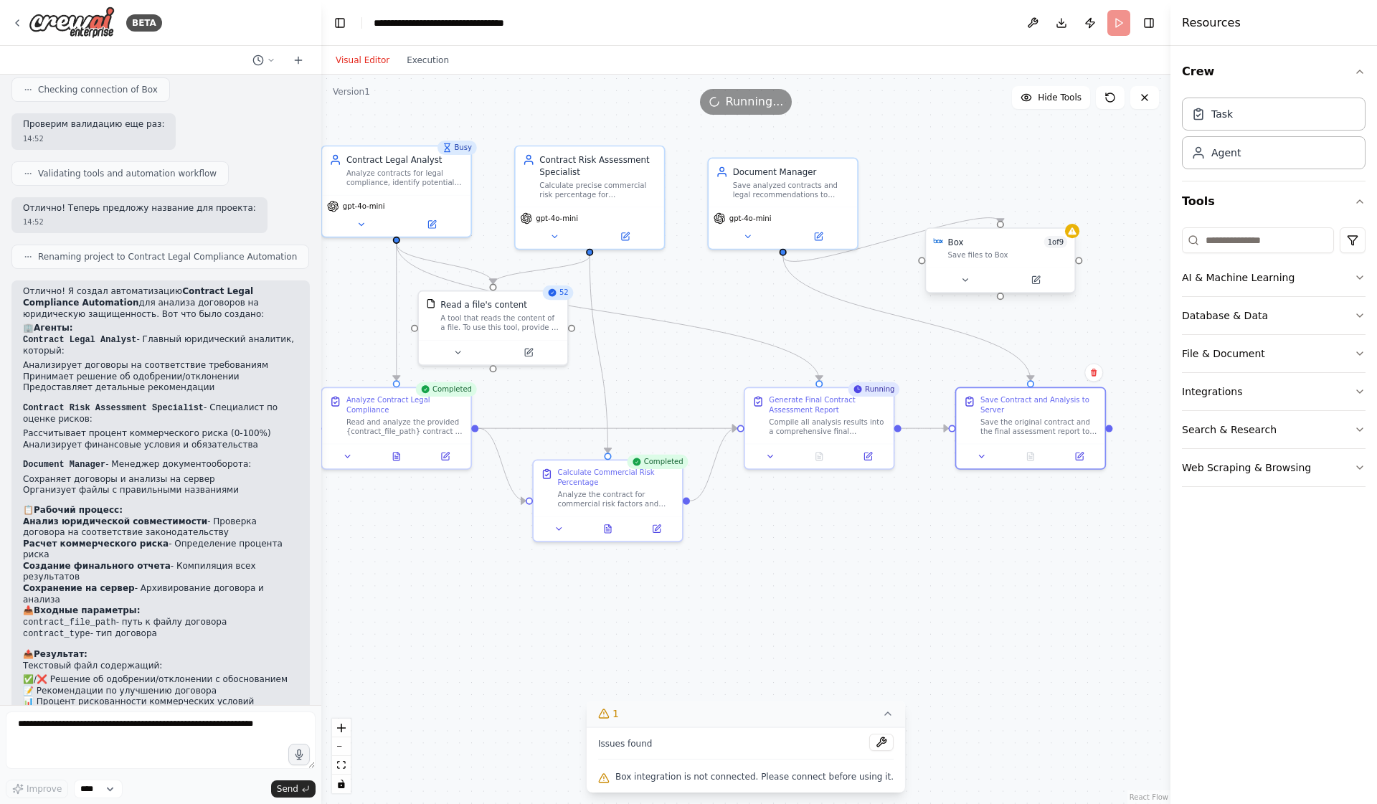
click at [979, 249] on div "Box 1 of 9 Save files to Box" at bounding box center [1008, 248] width 120 height 24
click at [1036, 277] on icon at bounding box center [1035, 279] width 7 height 7
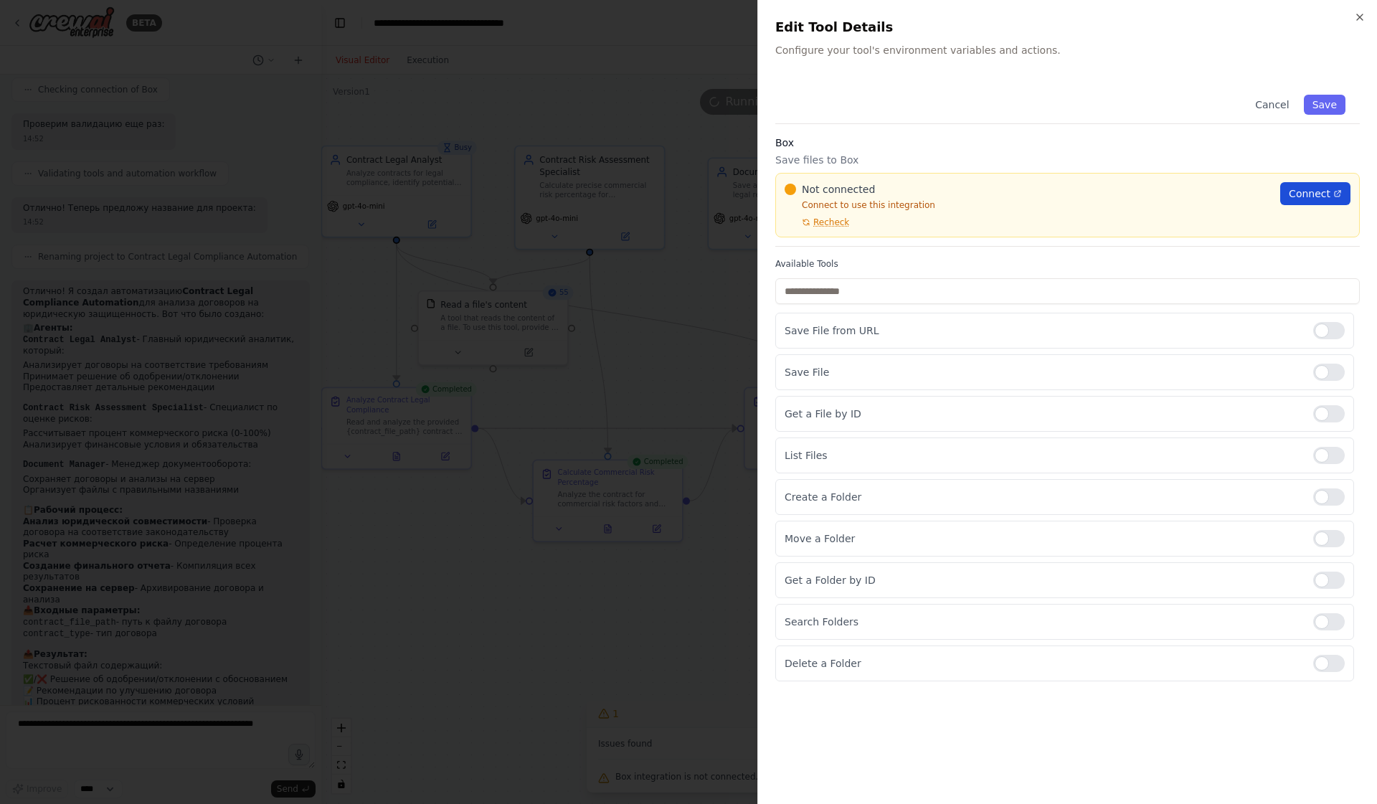
click at [1325, 193] on span "Connect" at bounding box center [1309, 193] width 42 height 14
click at [1362, 14] on icon "button" at bounding box center [1360, 17] width 6 height 6
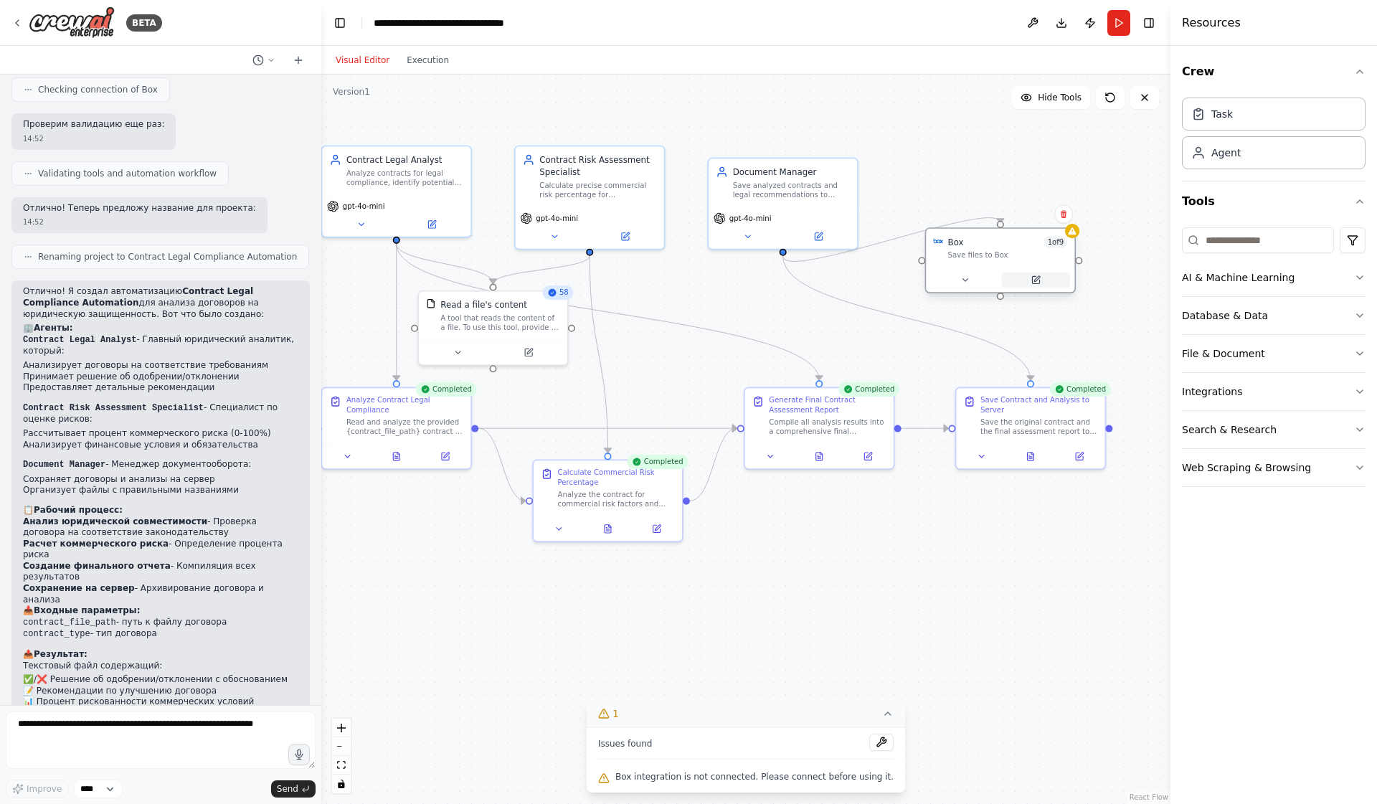
click at [1037, 280] on icon at bounding box center [1035, 279] width 7 height 7
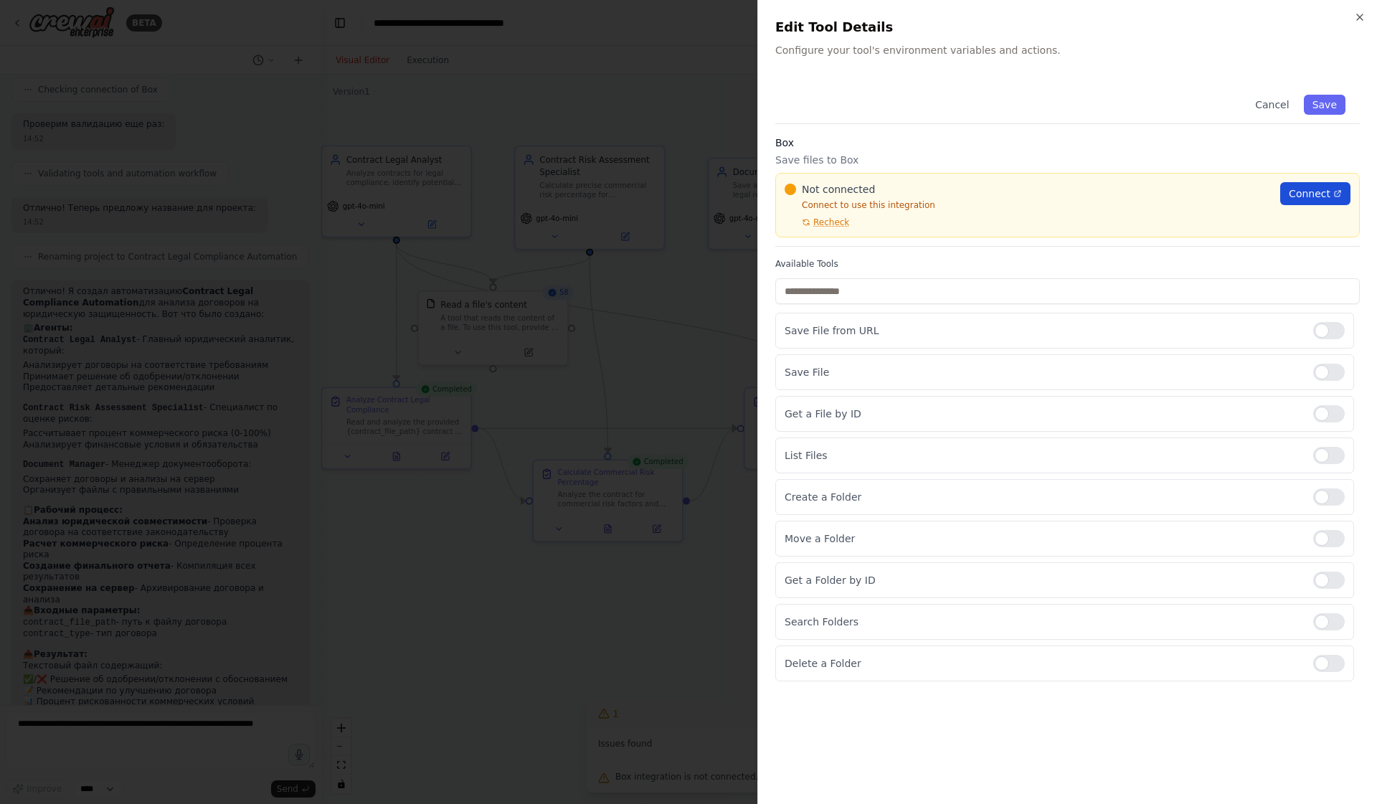
click at [1308, 191] on span "Connect" at bounding box center [1309, 193] width 42 height 14
click at [1363, 16] on icon "button" at bounding box center [1359, 16] width 11 height 11
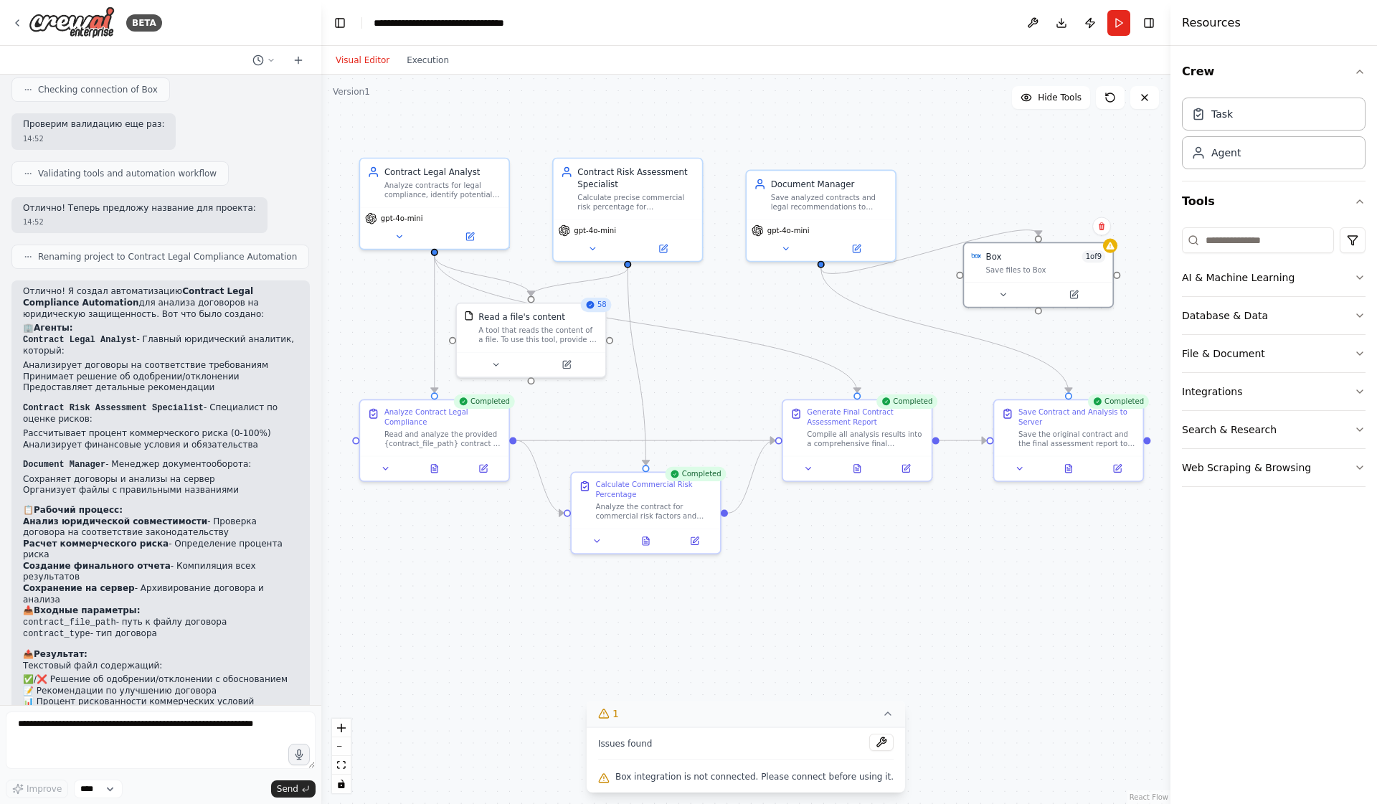
drag, startPoint x: 746, startPoint y: 320, endPoint x: 782, endPoint y: 332, distance: 38.3
click at [782, 332] on div ".deletable-edge-delete-btn { width: 20px; height: 20px; border: 0px solid #ffff…" at bounding box center [745, 439] width 849 height 729
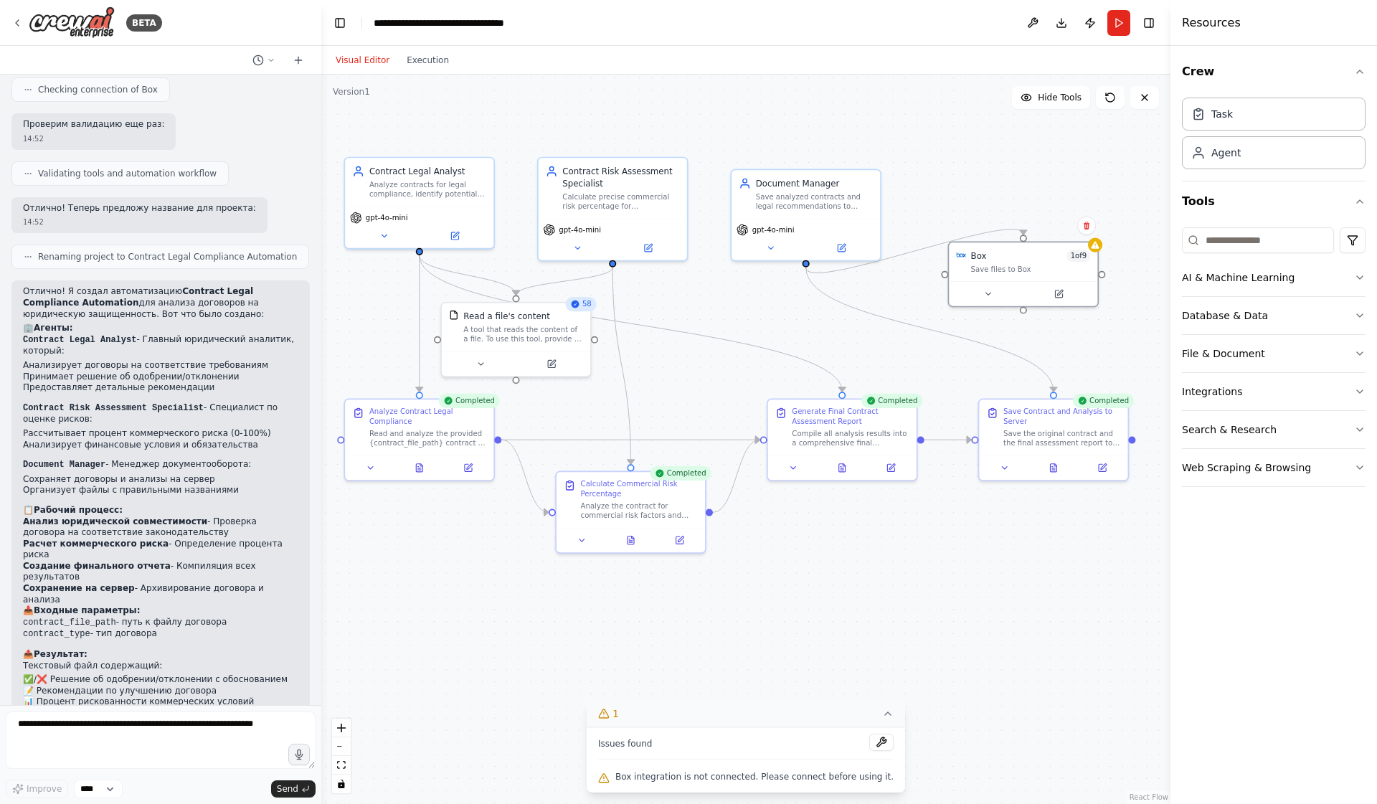
drag, startPoint x: 819, startPoint y: 324, endPoint x: 805, endPoint y: 324, distance: 13.6
click at [805, 324] on div ".deletable-edge-delete-btn { width: 20px; height: 20px; border: 0px solid #ffff…" at bounding box center [745, 439] width 849 height 729
click at [847, 134] on div ".deletable-edge-delete-btn { width: 20px; height: 20px; border: 0px solid #ffff…" at bounding box center [745, 439] width 849 height 729
click at [992, 167] on div ".deletable-edge-delete-btn { width: 20px; height: 20px; border: 0px solid #ffff…" at bounding box center [745, 439] width 849 height 729
click at [714, 778] on span "Box integration is not connected. Please connect before using it." at bounding box center [754, 776] width 278 height 11
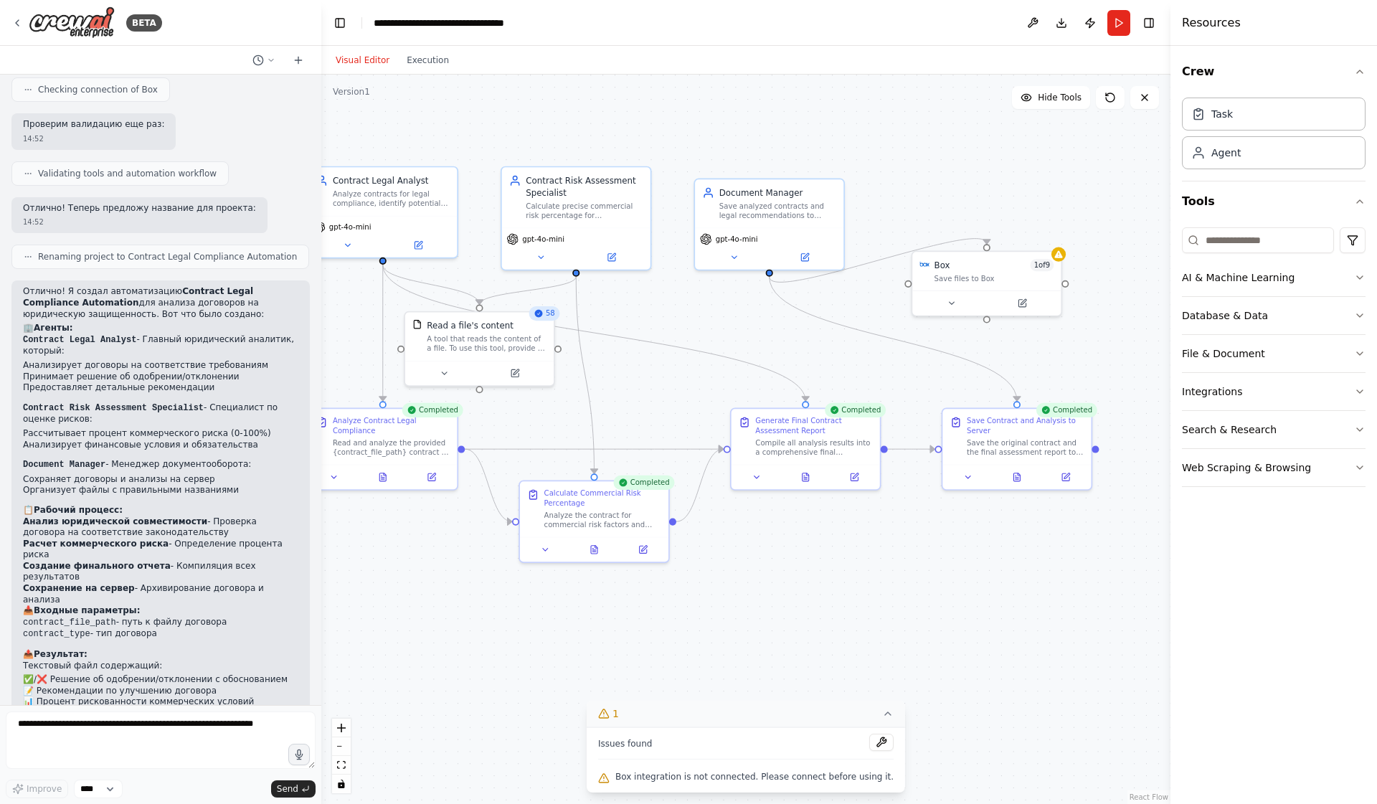
drag, startPoint x: 860, startPoint y: 128, endPoint x: 824, endPoint y: 138, distance: 37.9
click at [824, 138] on div ".deletable-edge-delete-btn { width: 20px; height: 20px; border: 0px solid #ffff…" at bounding box center [745, 439] width 849 height 729
click at [1035, 22] on button at bounding box center [1032, 23] width 23 height 26
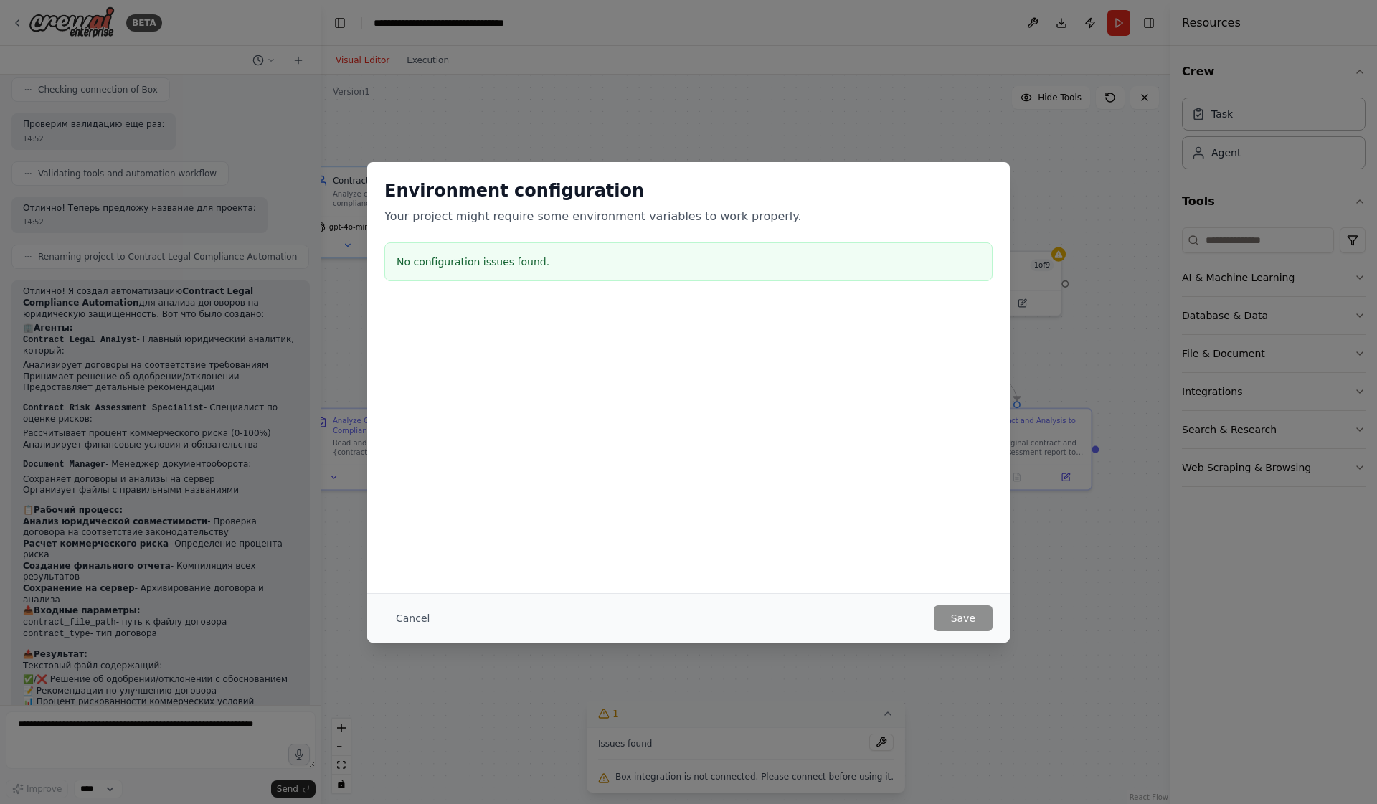
click at [1003, 192] on div "Environment configuration Your project might require some environment variables…" at bounding box center [688, 233] width 642 height 142
click at [416, 615] on button "Cancel" at bounding box center [412, 618] width 57 height 26
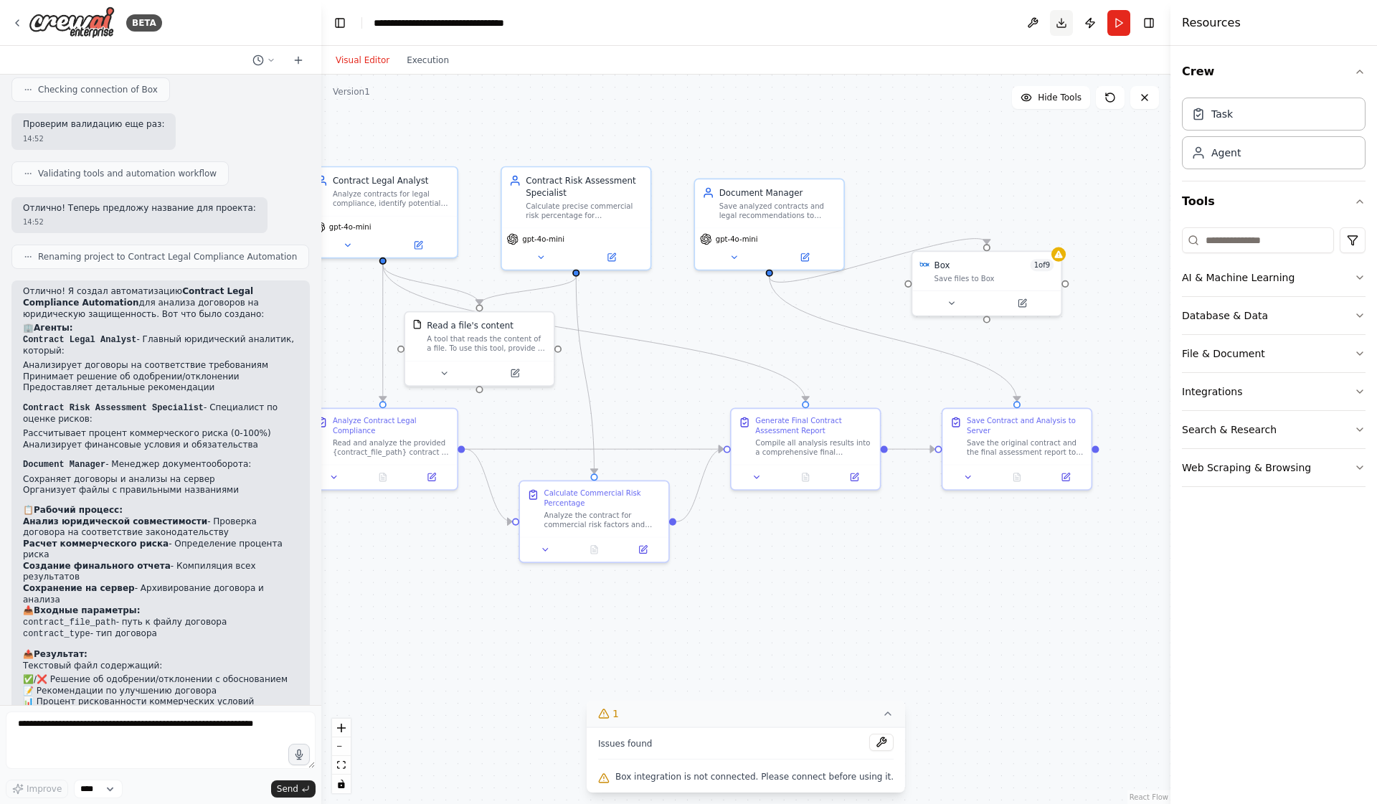
click at [1061, 24] on button "Download" at bounding box center [1061, 23] width 23 height 26
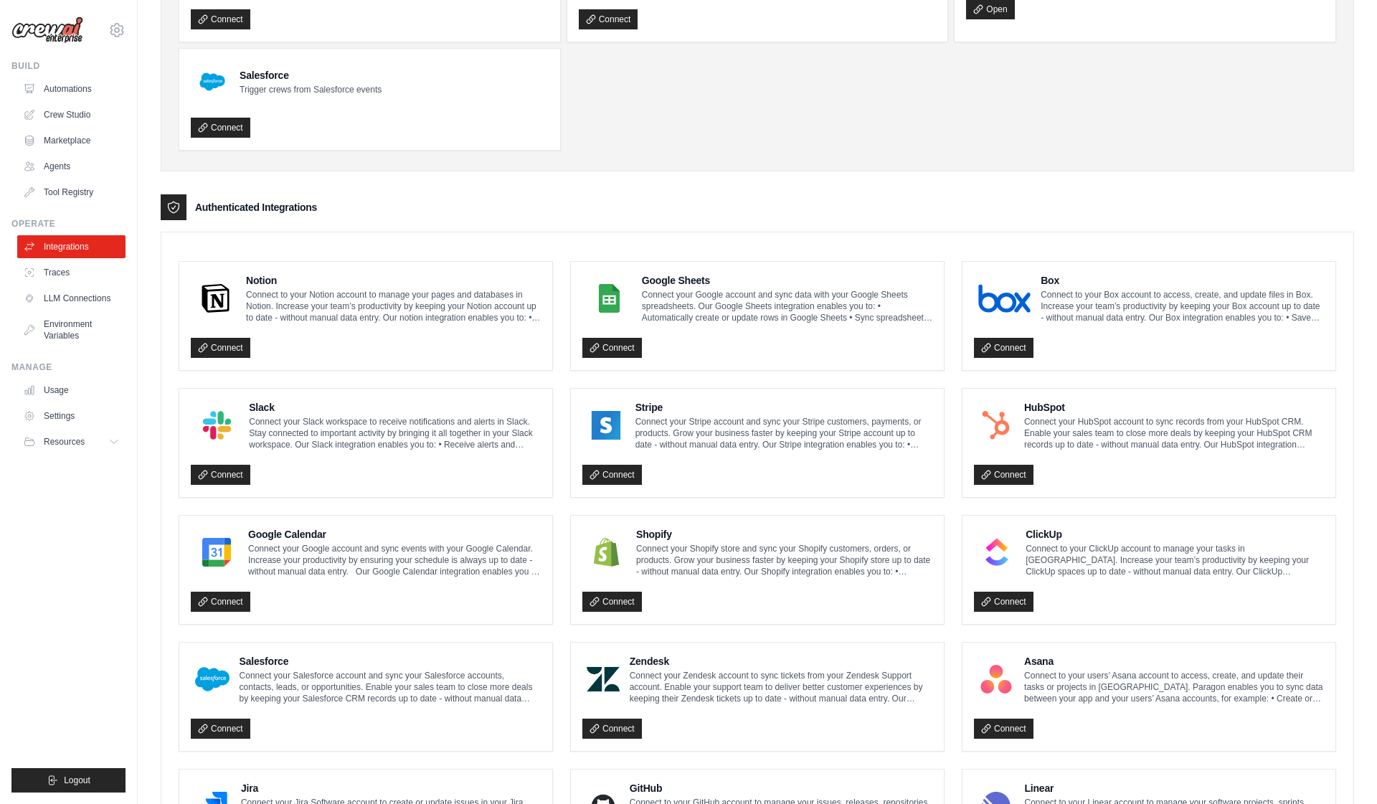
scroll to position [181, 0]
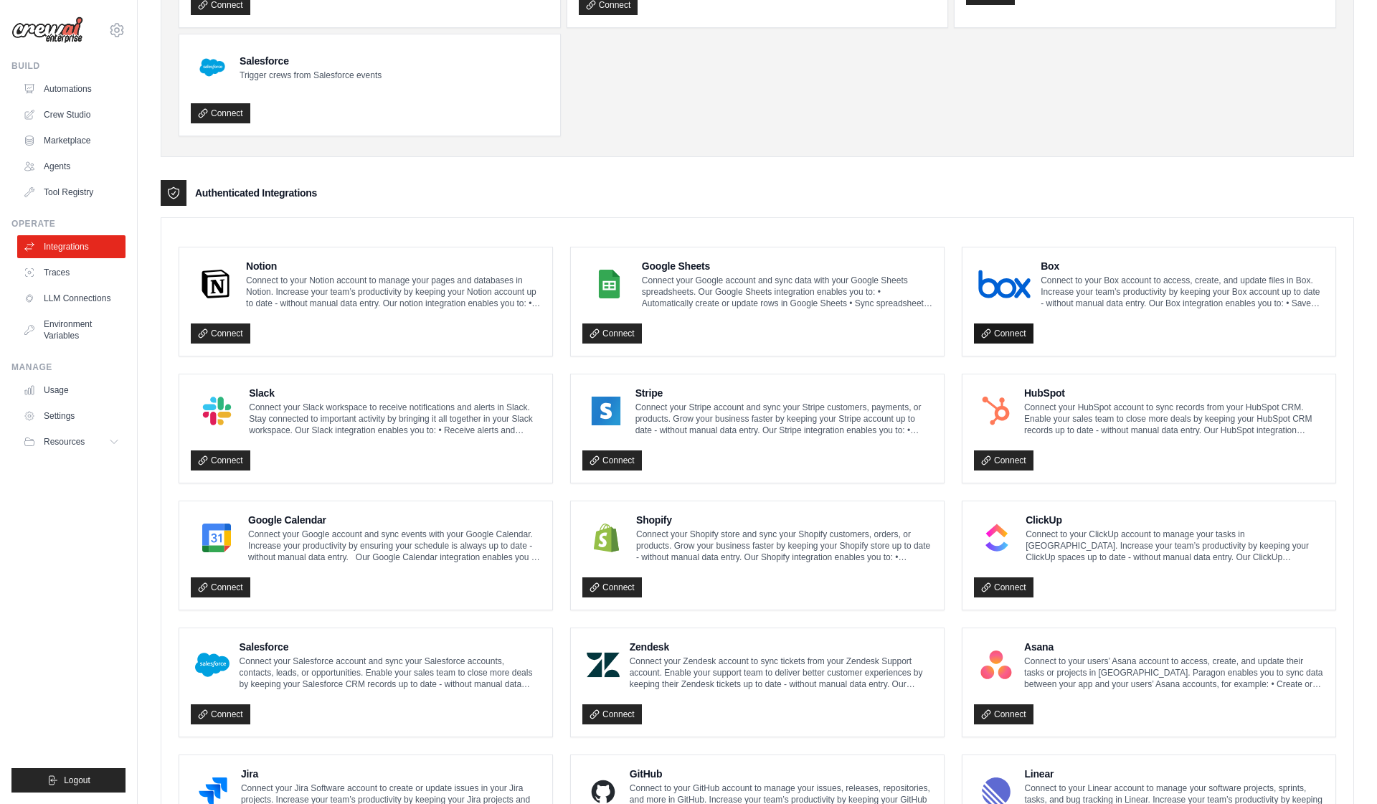
click at [1023, 333] on link "Connect" at bounding box center [1004, 333] width 60 height 20
